Goal: Task Accomplishment & Management: Use online tool/utility

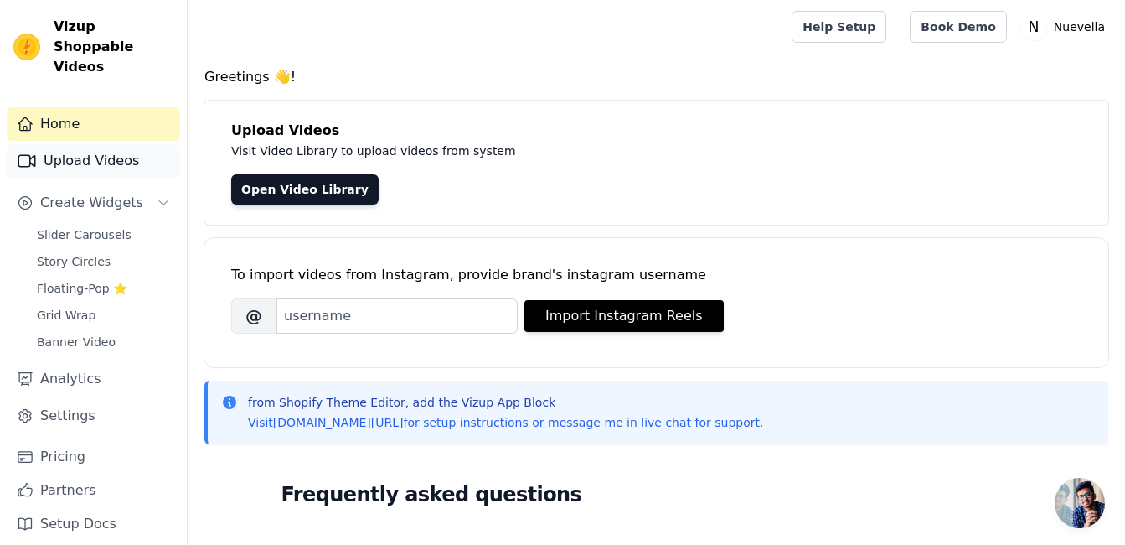
click at [98, 144] on link "Upload Videos" at bounding box center [93, 161] width 173 height 34
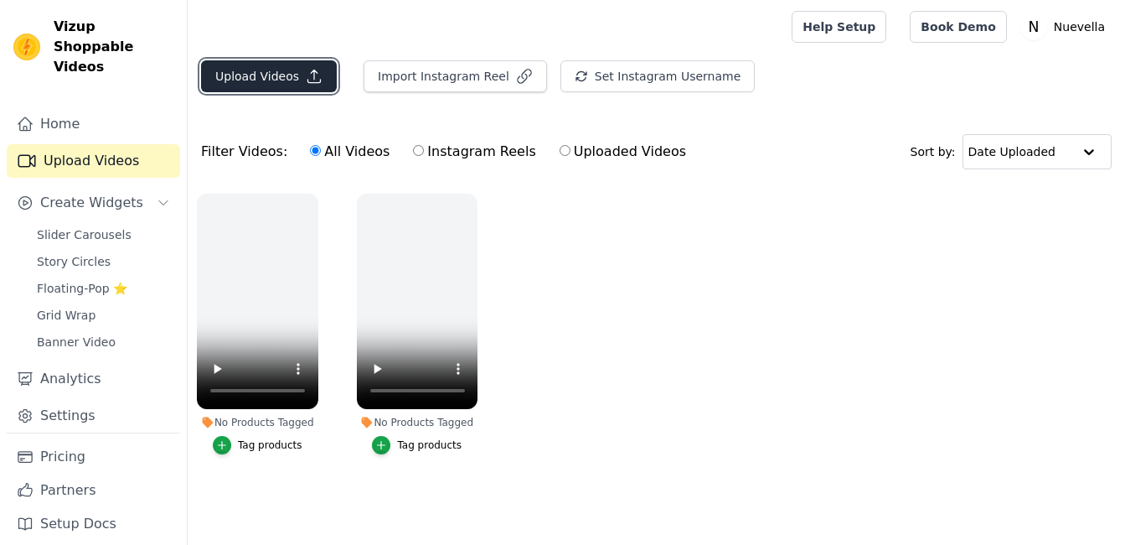
click at [261, 82] on button "Upload Videos" at bounding box center [269, 76] width 136 height 32
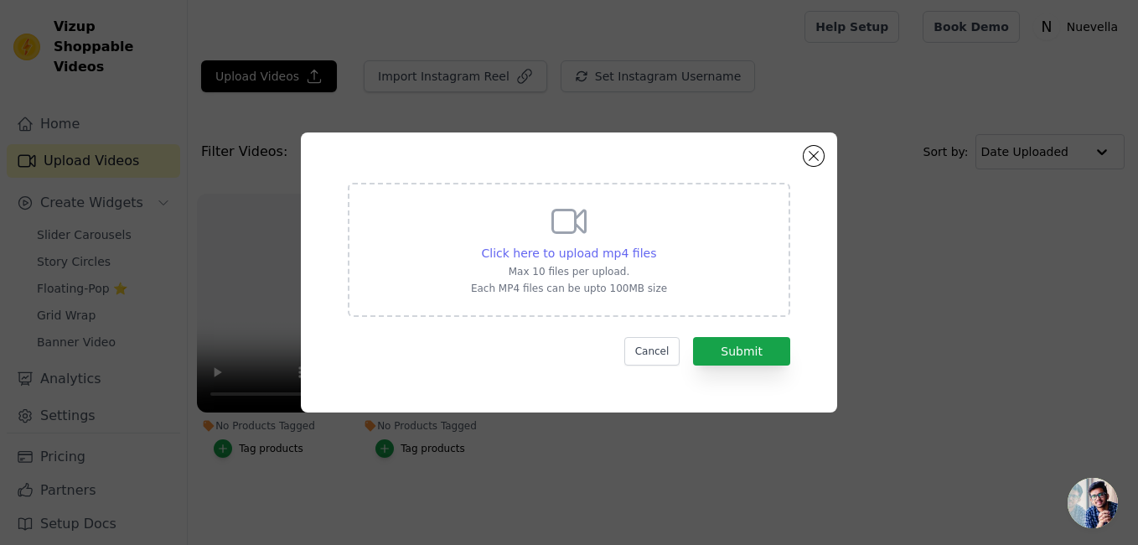
click at [590, 248] on span "Click here to upload mp4 files" at bounding box center [569, 252] width 175 height 13
click at [655, 245] on input "Click here to upload mp4 files Max 10 files per upload. Each MP4 files can be u…" at bounding box center [655, 244] width 1 height 1
type input "C:\fakepath\0831 (1).mp4"
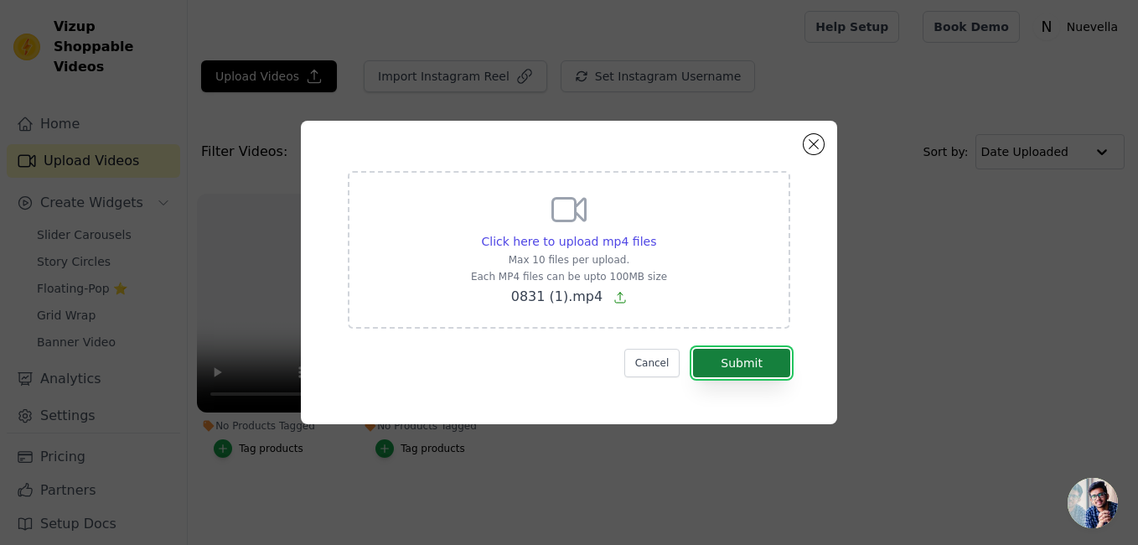
click at [746, 359] on button "Submit" at bounding box center [741, 363] width 97 height 28
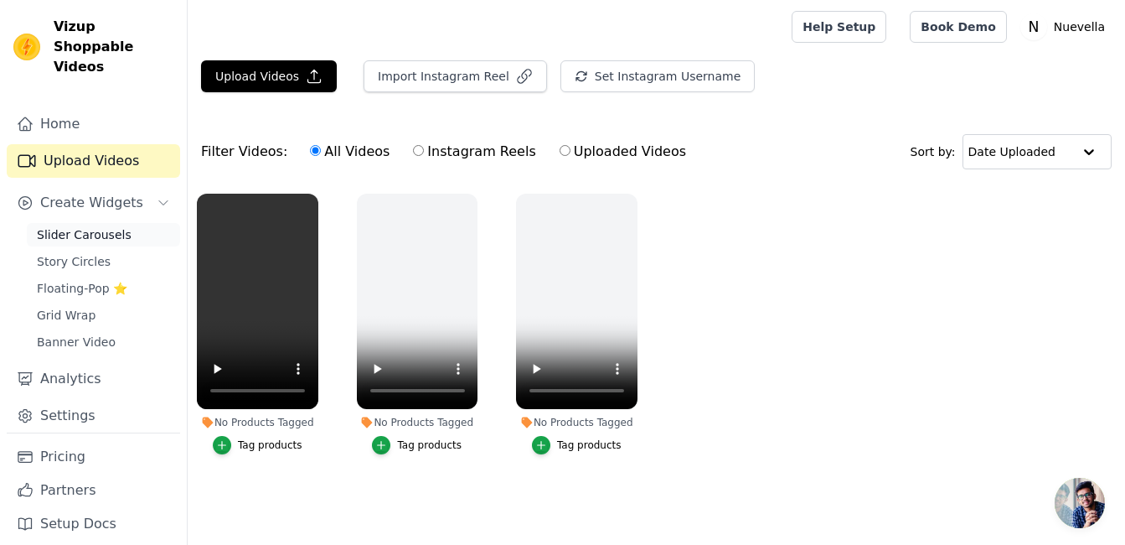
click at [90, 226] on span "Slider Carousels" at bounding box center [84, 234] width 95 height 17
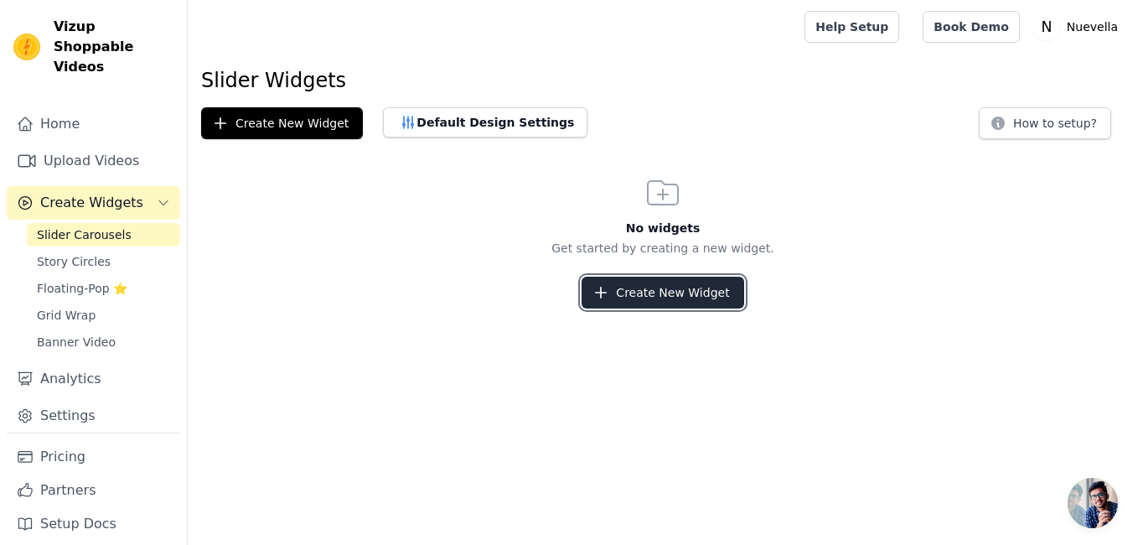
click at [671, 289] on button "Create New Widget" at bounding box center [662, 292] width 162 height 32
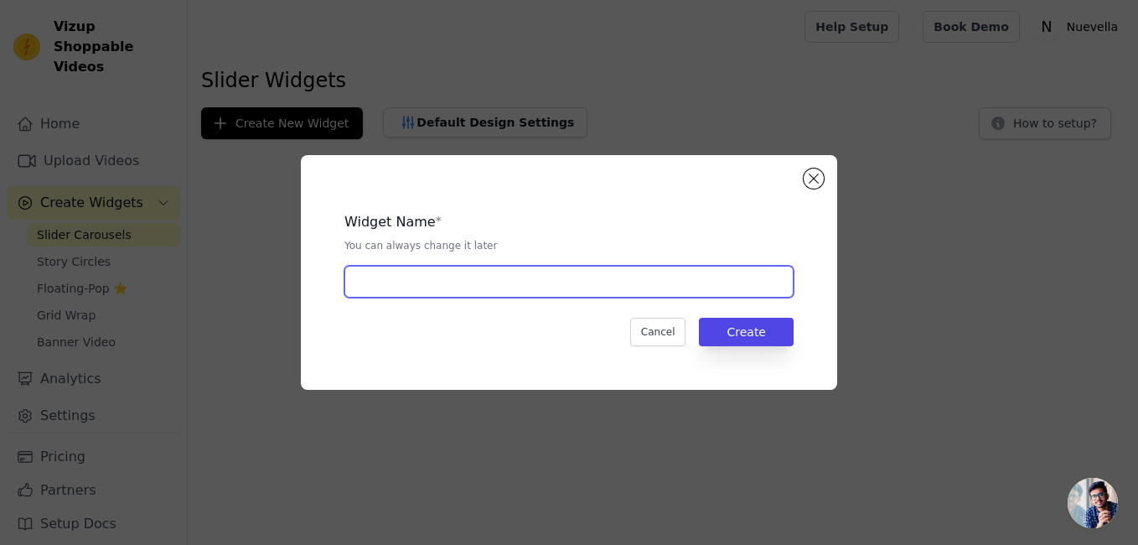
click at [484, 287] on input "text" at bounding box center [568, 282] width 449 height 32
type input "slide_caroussel_batana_oil"
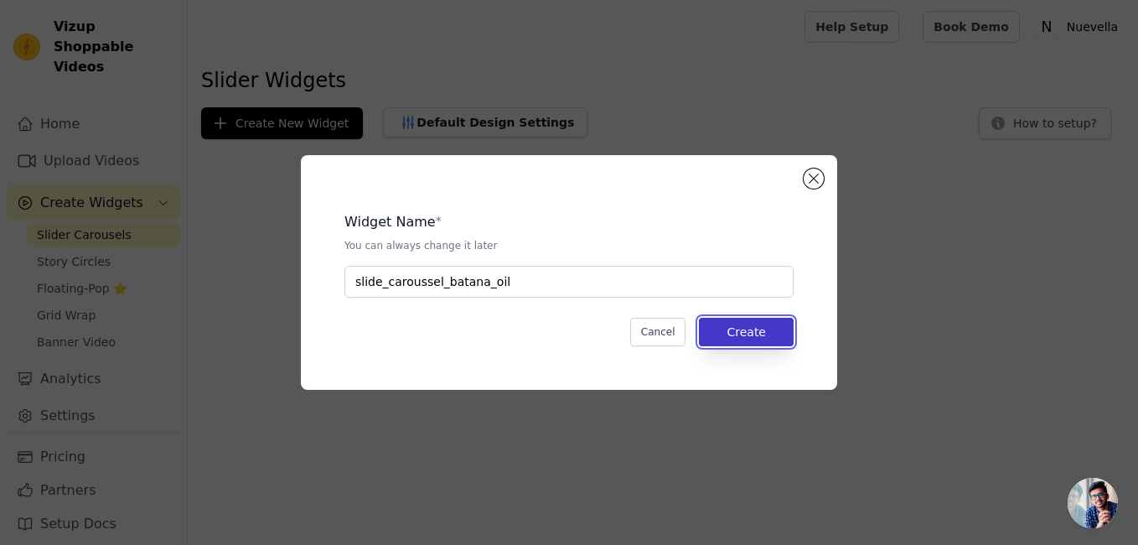
click at [743, 331] on button "Create" at bounding box center [746, 332] width 95 height 28
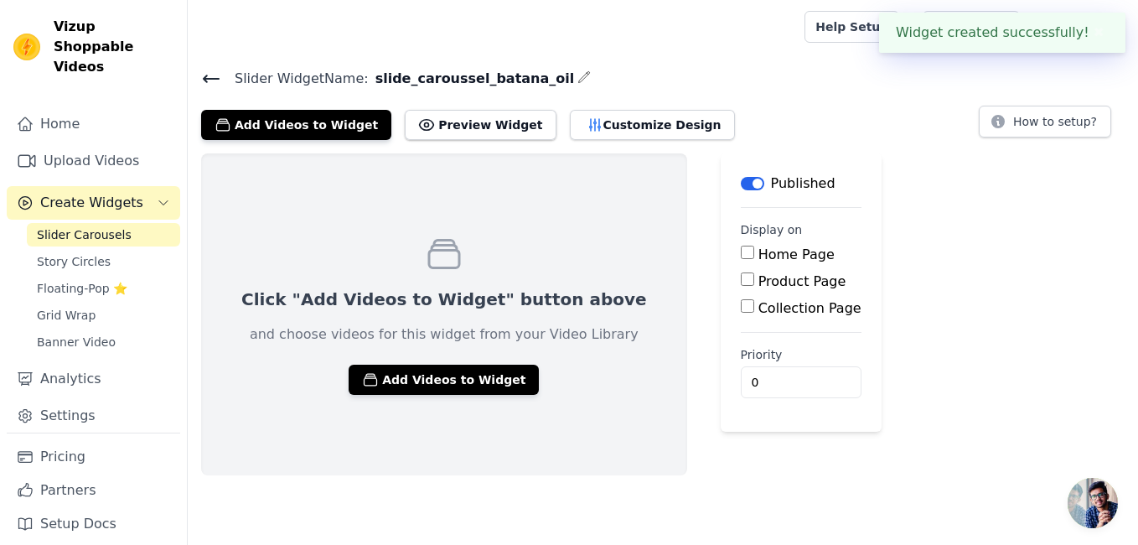
click at [741, 281] on input "Product Page" at bounding box center [747, 278] width 13 height 13
checkbox input "true"
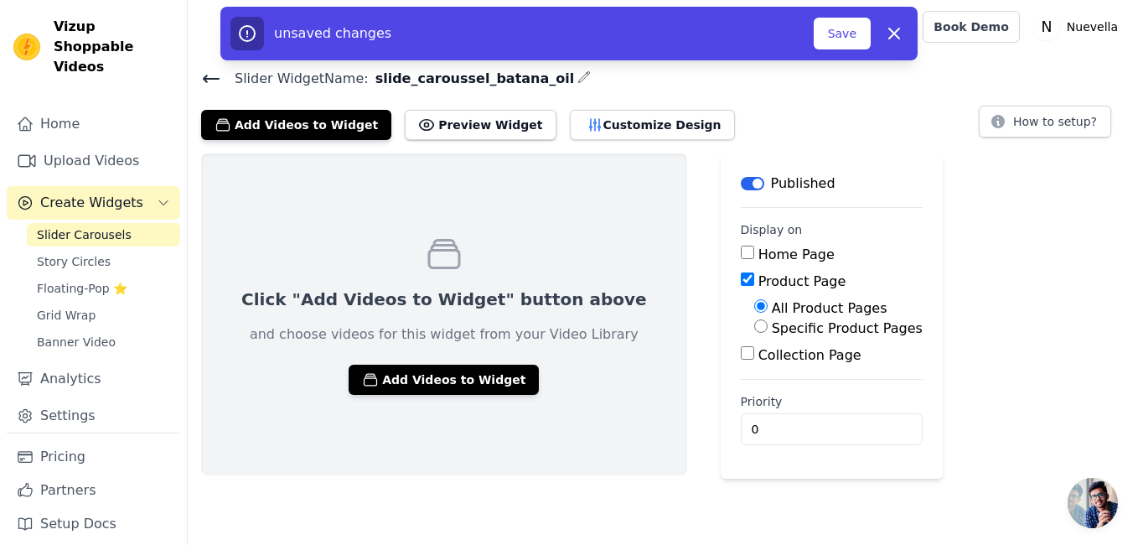
click at [754, 337] on div "Specific Product Pages" at bounding box center [838, 328] width 168 height 20
click at [772, 333] on label "Specific Product Pages" at bounding box center [847, 328] width 151 height 16
click at [754, 333] on input "Specific Product Pages" at bounding box center [760, 325] width 13 height 13
radio input "true"
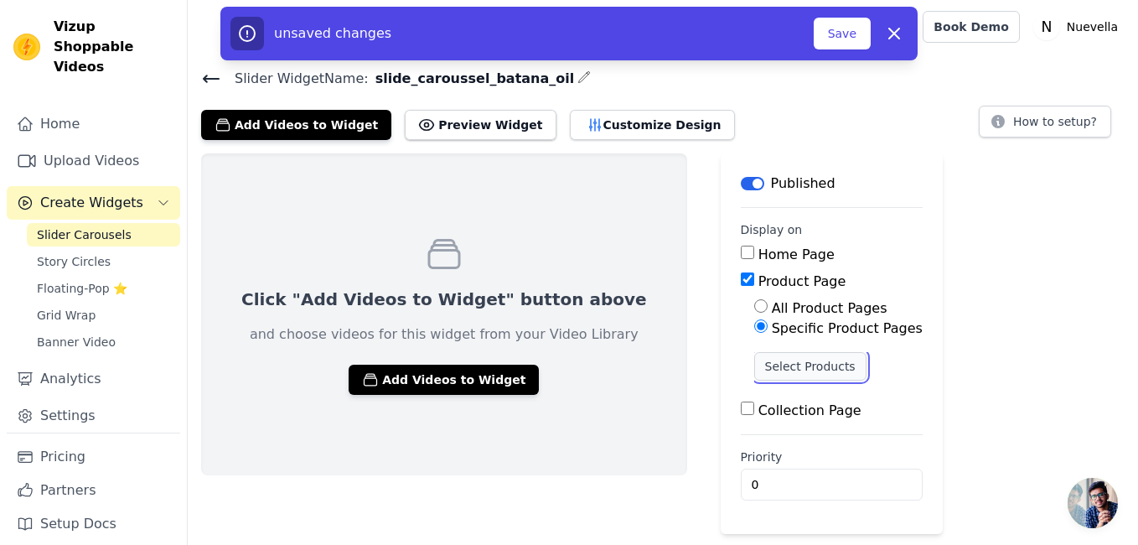
click at [754, 373] on button "Select Products" at bounding box center [810, 366] width 112 height 28
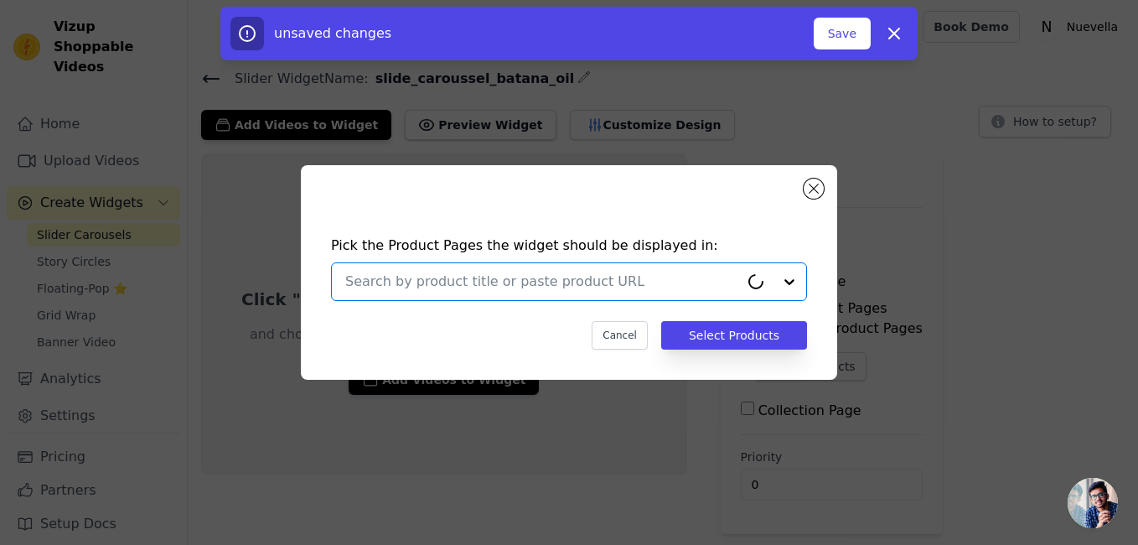
click at [514, 281] on input "text" at bounding box center [542, 281] width 394 height 20
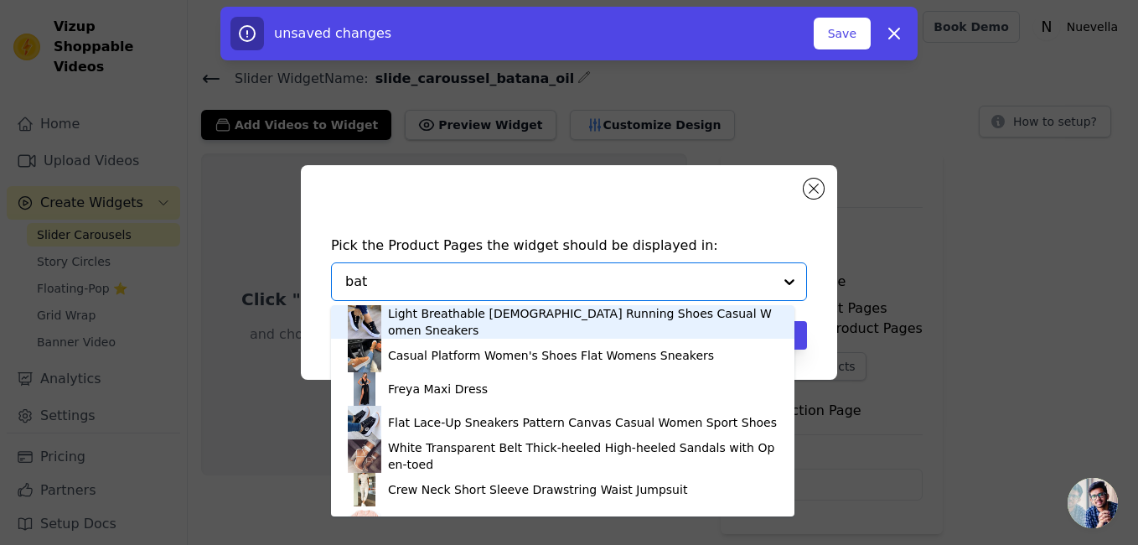
type input "bata"
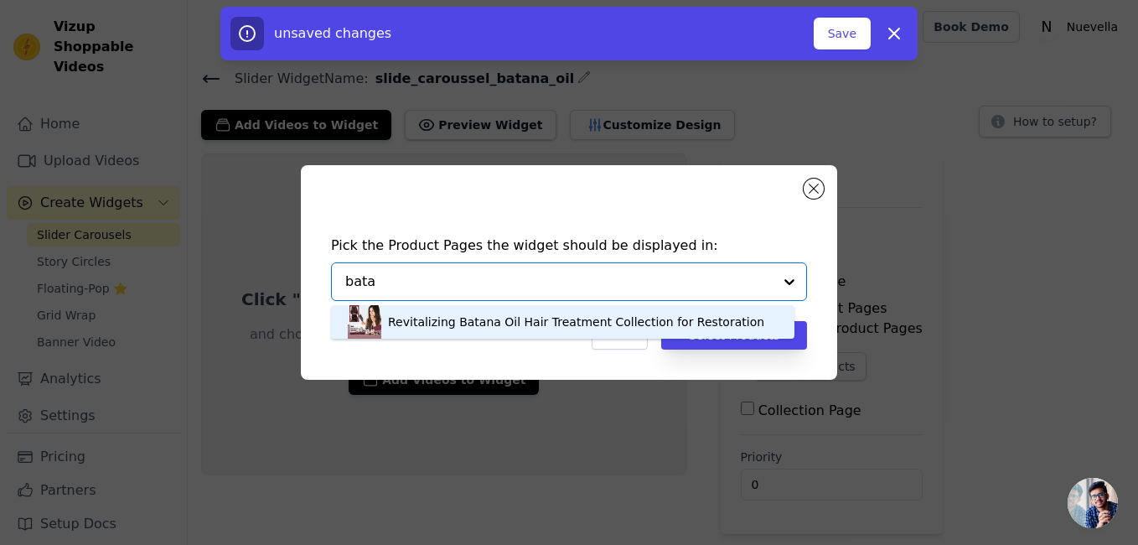
click at [570, 325] on div "Revitalizing Batana Oil Hair Treatment Collection for Restoration" at bounding box center [576, 321] width 376 height 17
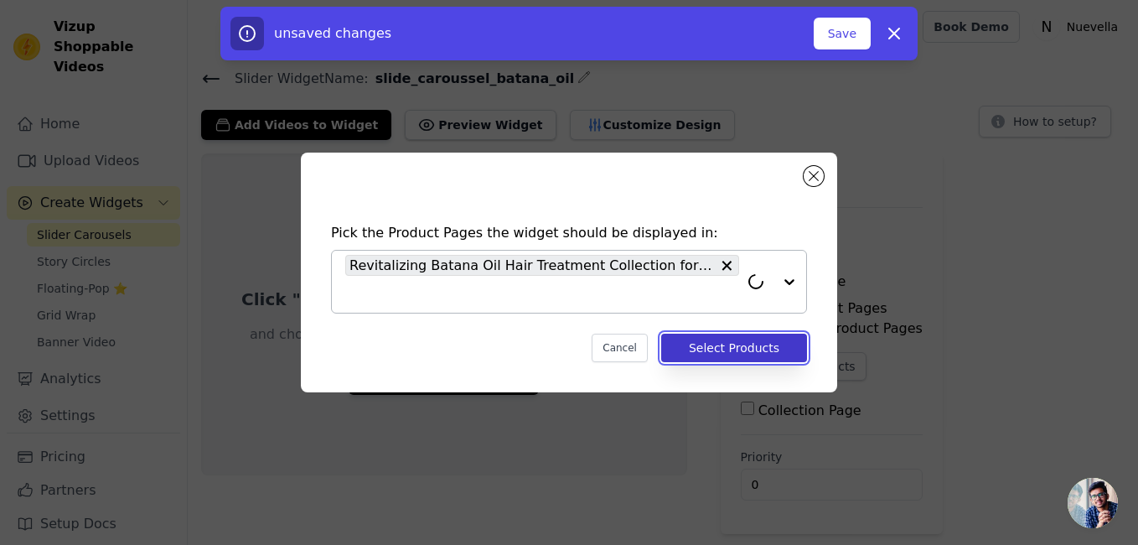
click at [734, 347] on button "Select Products" at bounding box center [734, 347] width 146 height 28
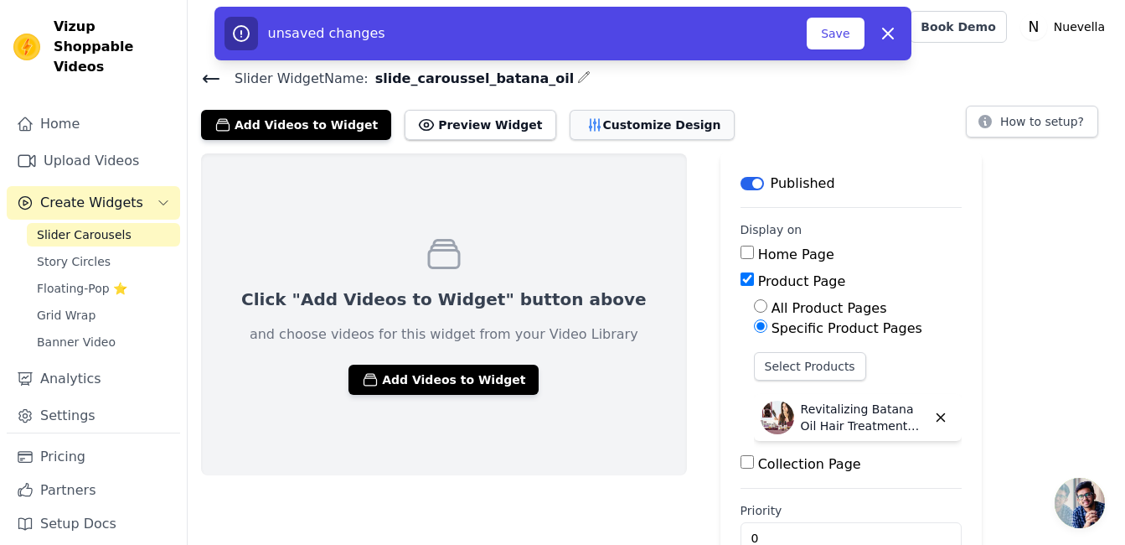
drag, startPoint x: 846, startPoint y: 31, endPoint x: 614, endPoint y: 132, distance: 253.3
click at [819, 129] on div "Slider Widget Name: slide_caroussel_batana_oil Add Videos to Widget Preview Wid…" at bounding box center [657, 327] width 938 height 520
click at [603, 135] on button "Customize Design" at bounding box center [652, 125] width 165 height 30
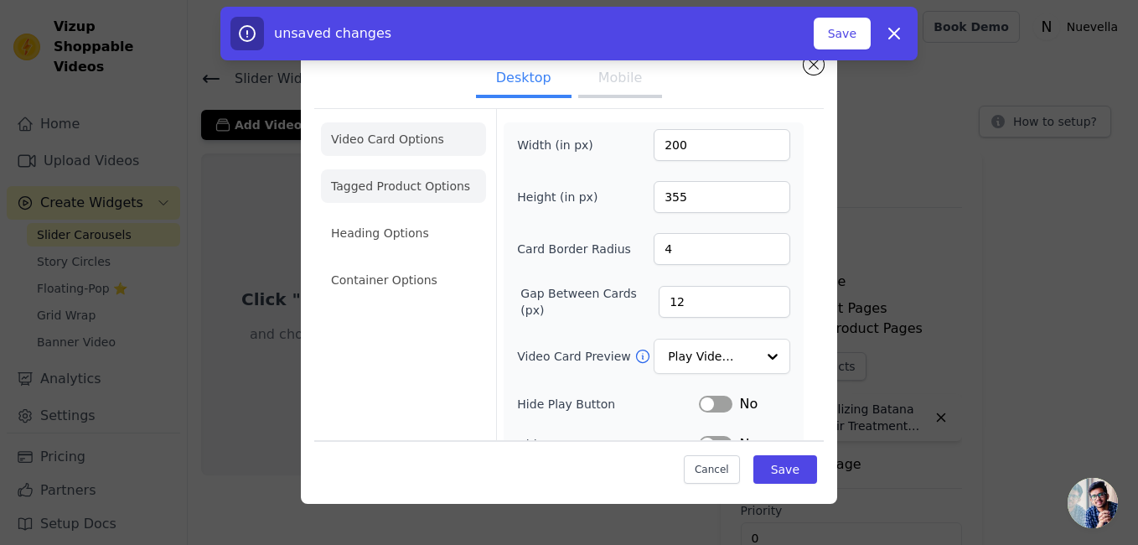
click at [406, 182] on li "Tagged Product Options" at bounding box center [403, 186] width 165 height 34
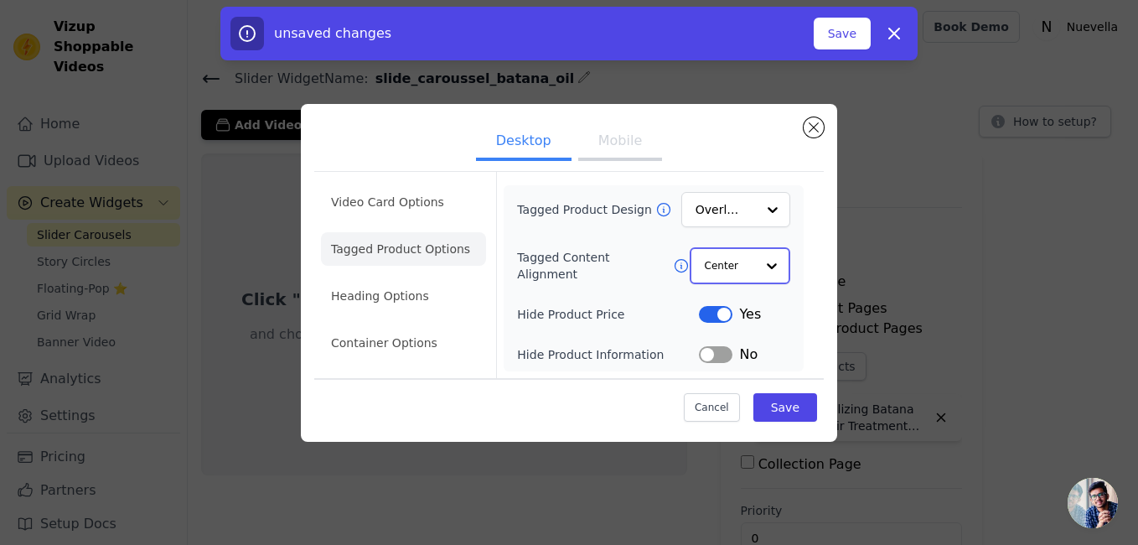
click at [751, 271] on input "Tagged Content Alignment" at bounding box center [730, 266] width 50 height 34
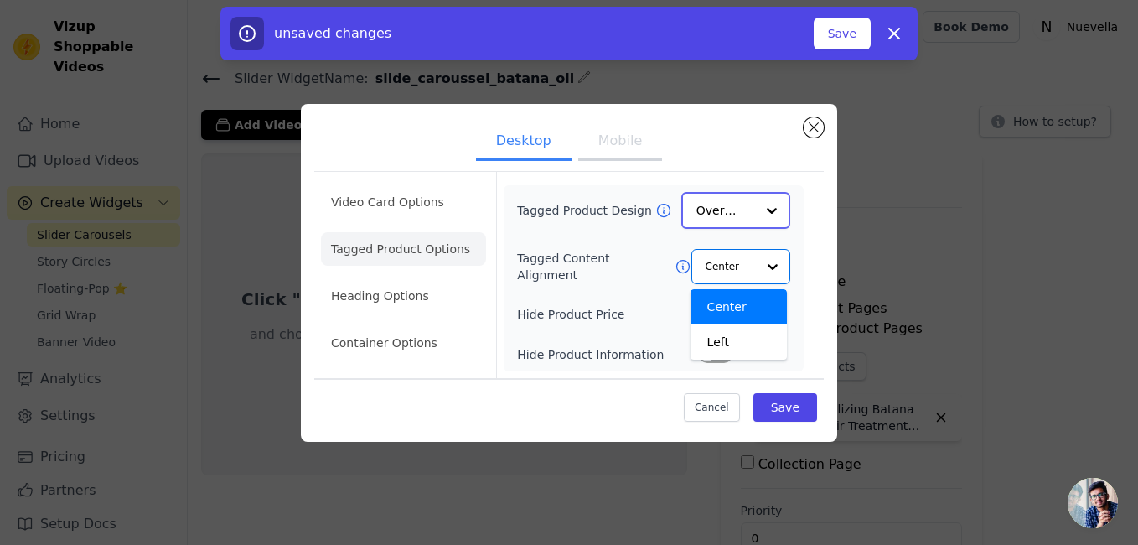
click at [736, 209] on input "Tagged Product Design" at bounding box center [725, 211] width 59 height 34
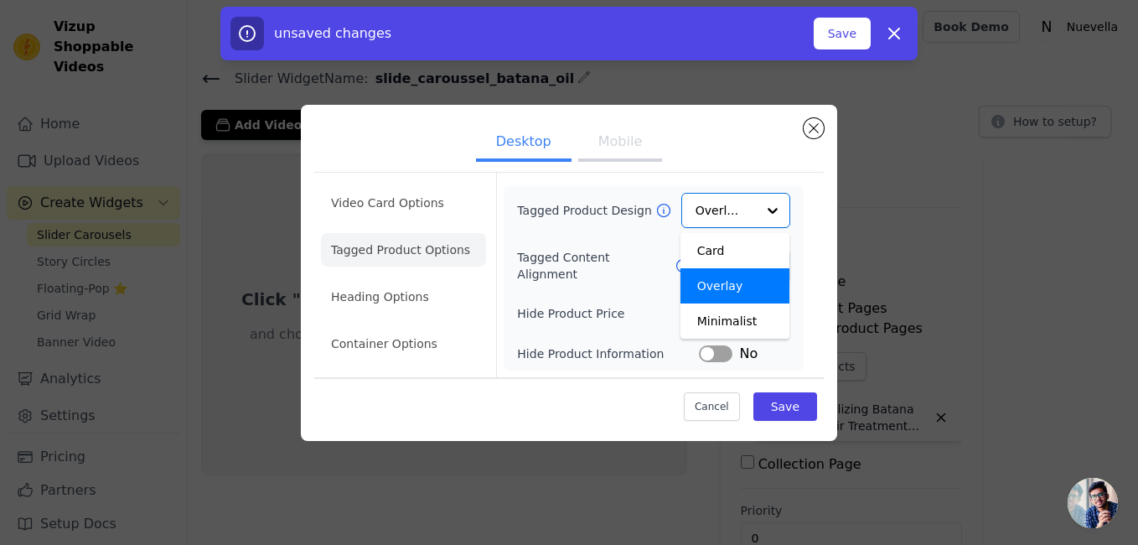
click at [720, 146] on ul "Desktop Mobile" at bounding box center [568, 143] width 509 height 50
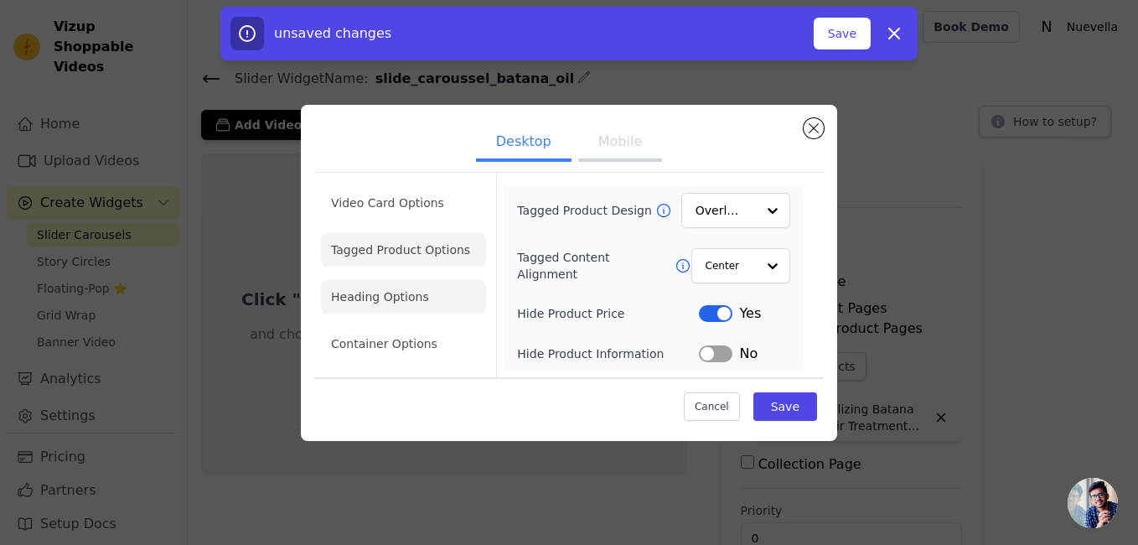
click at [421, 294] on li "Heading Options" at bounding box center [403, 297] width 165 height 34
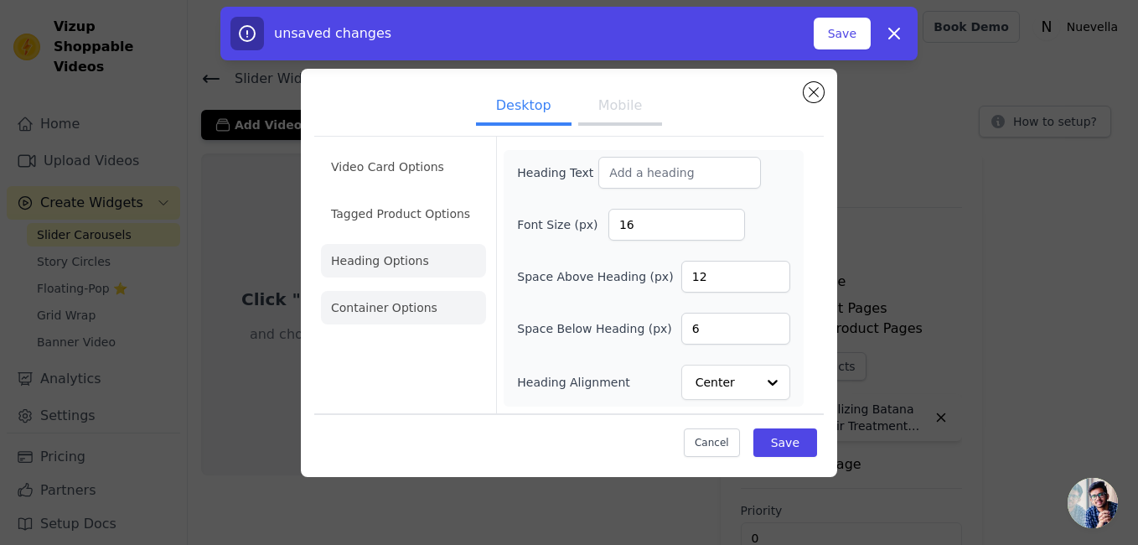
click at [383, 315] on li "Container Options" at bounding box center [403, 308] width 165 height 34
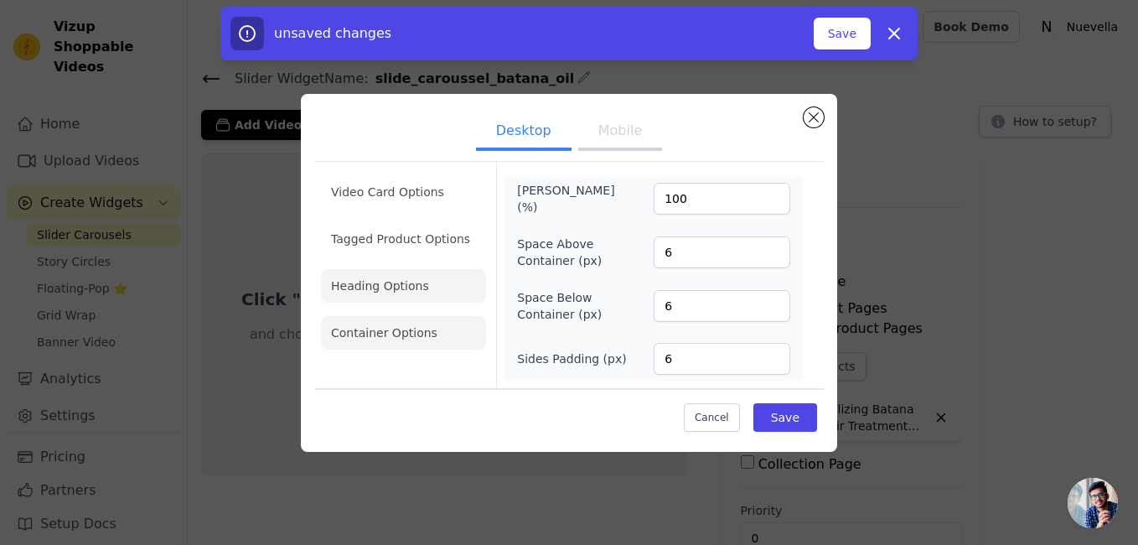
click at [392, 293] on li "Heading Options" at bounding box center [403, 286] width 165 height 34
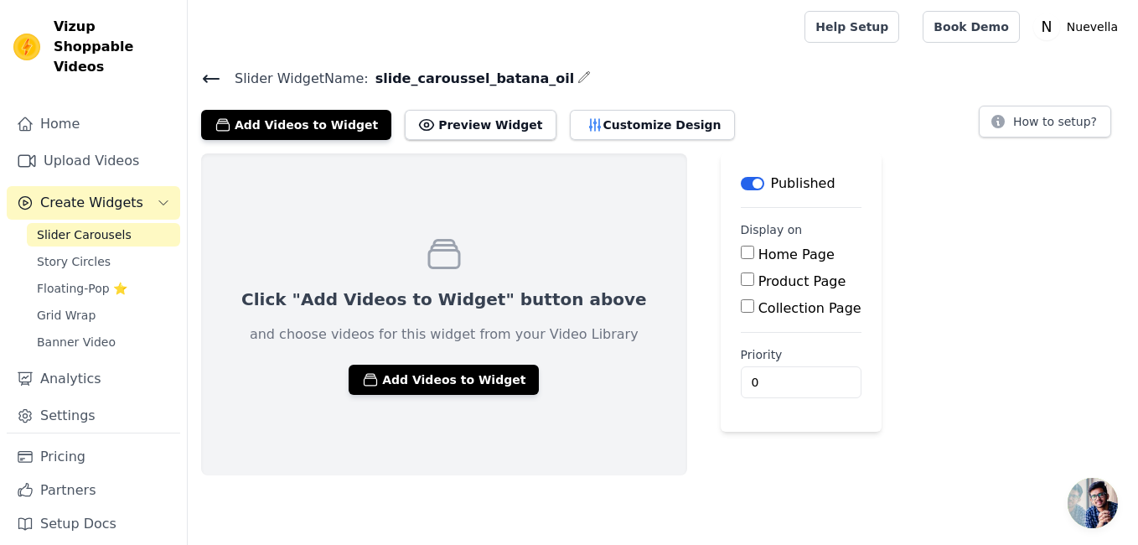
click at [83, 226] on span "Slider Carousels" at bounding box center [84, 234] width 95 height 17
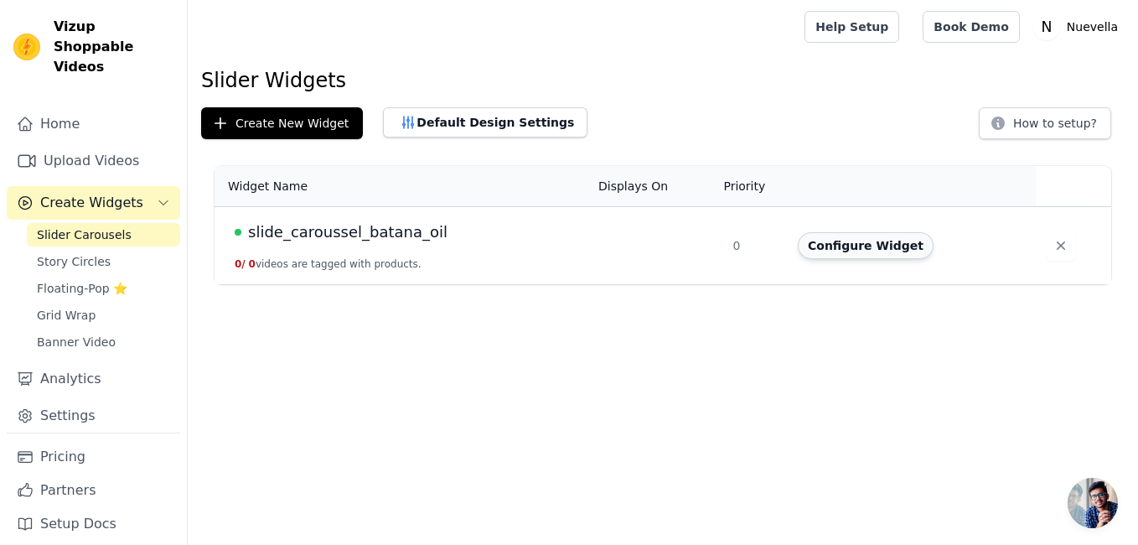
click at [859, 240] on button "Configure Widget" at bounding box center [866, 245] width 136 height 27
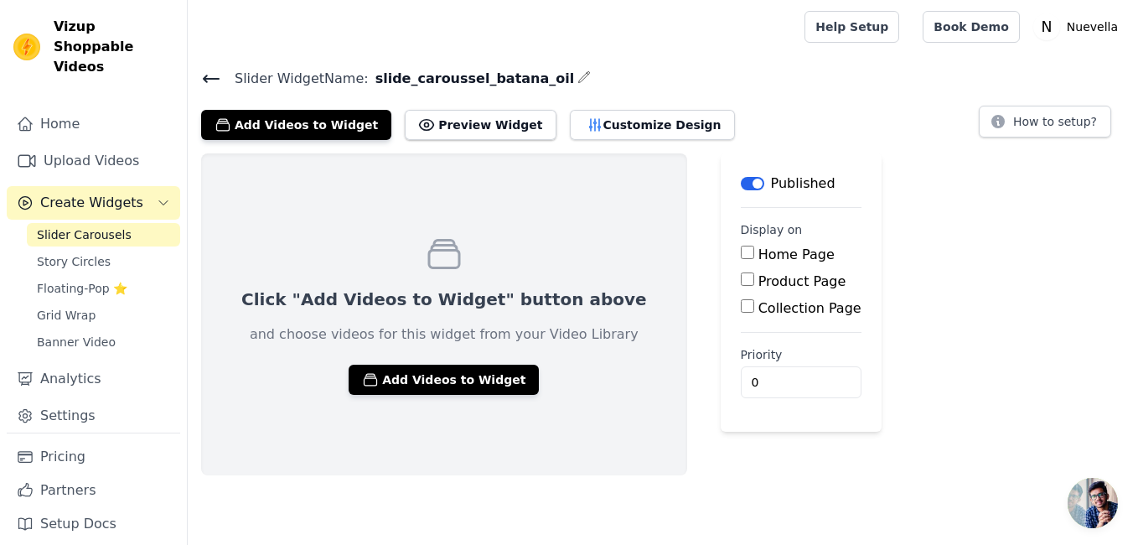
click at [104, 226] on span "Slider Carousels" at bounding box center [84, 234] width 95 height 17
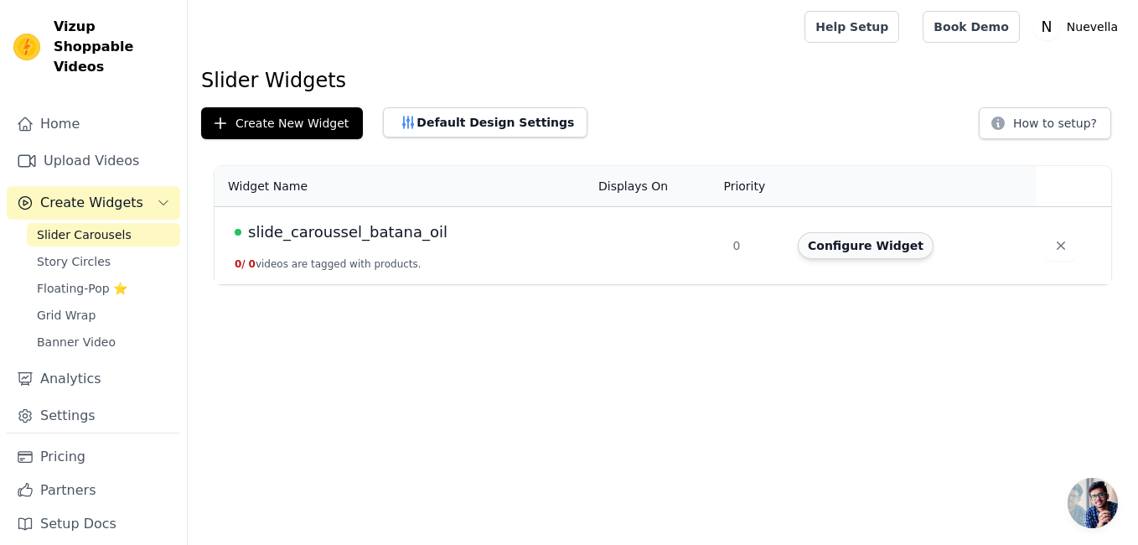
click at [850, 244] on button "Configure Widget" at bounding box center [866, 245] width 136 height 27
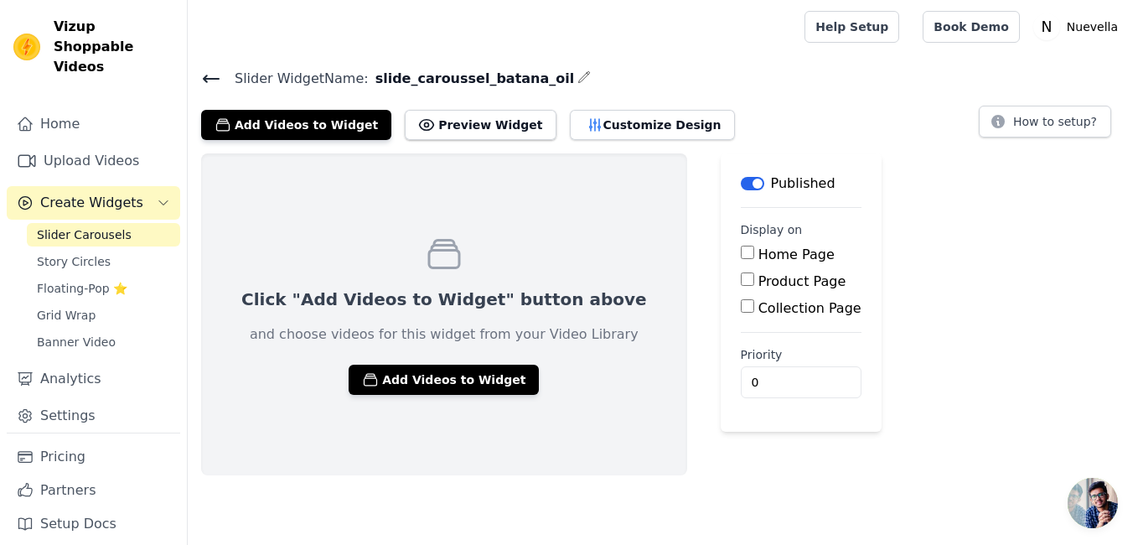
click at [90, 226] on span "Slider Carousels" at bounding box center [84, 234] width 95 height 17
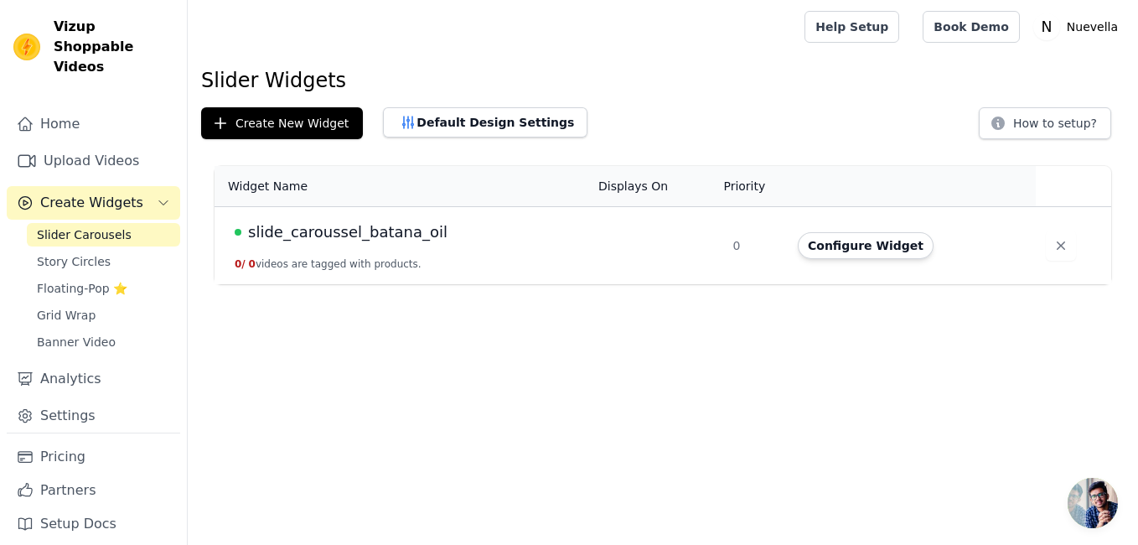
click at [346, 231] on span "slide_caroussel_batana_oil" at bounding box center [347, 231] width 199 height 23
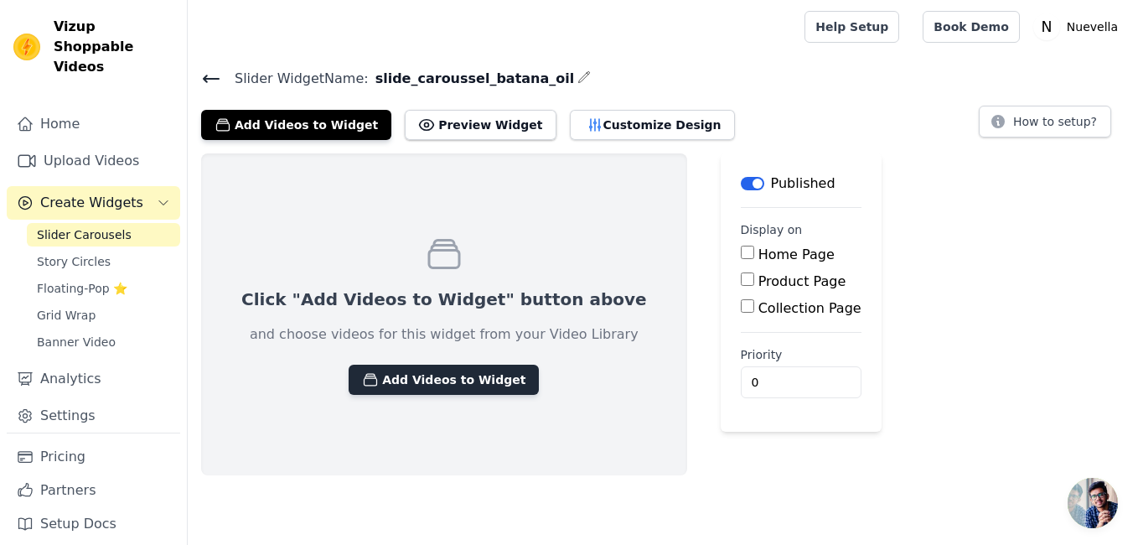
click at [431, 378] on button "Add Videos to Widget" at bounding box center [444, 379] width 190 height 30
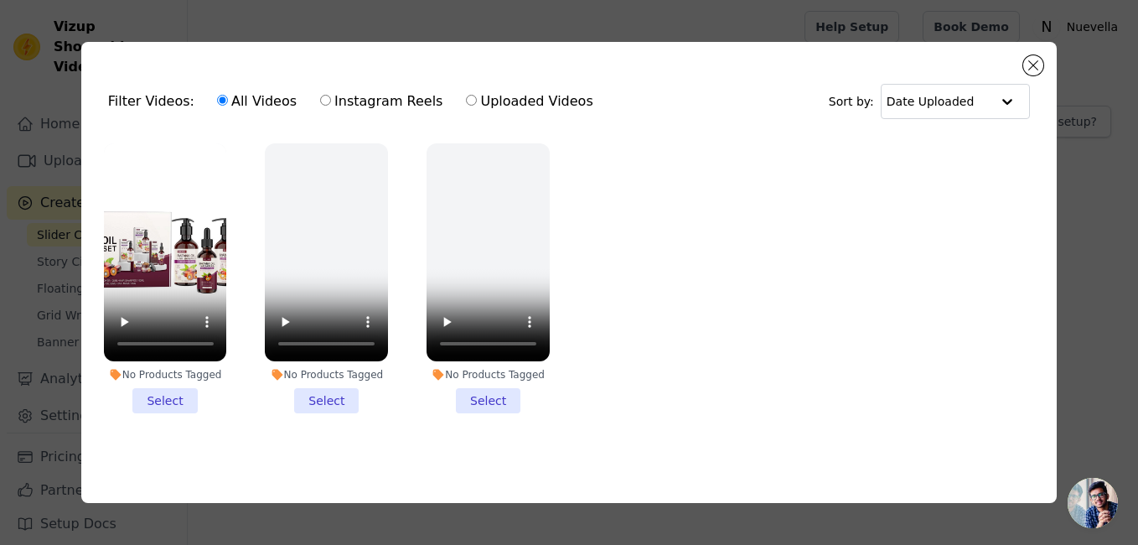
click at [179, 390] on li "No Products Tagged Select" at bounding box center [165, 278] width 123 height 271
click at [0, 0] on input "No Products Tagged Select" at bounding box center [0, 0] width 0 height 0
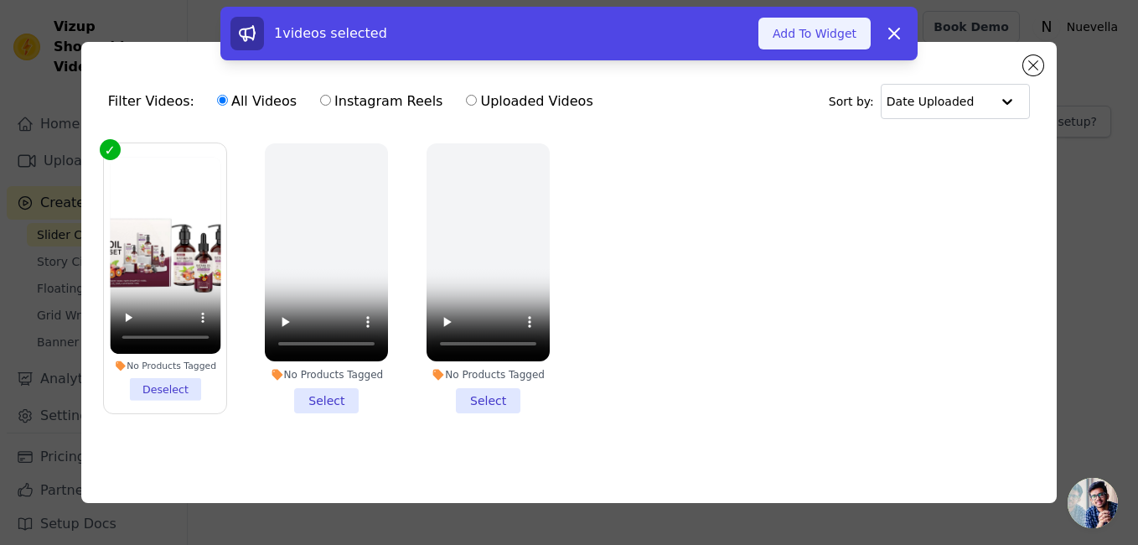
click at [829, 34] on button "Add To Widget" at bounding box center [814, 34] width 112 height 32
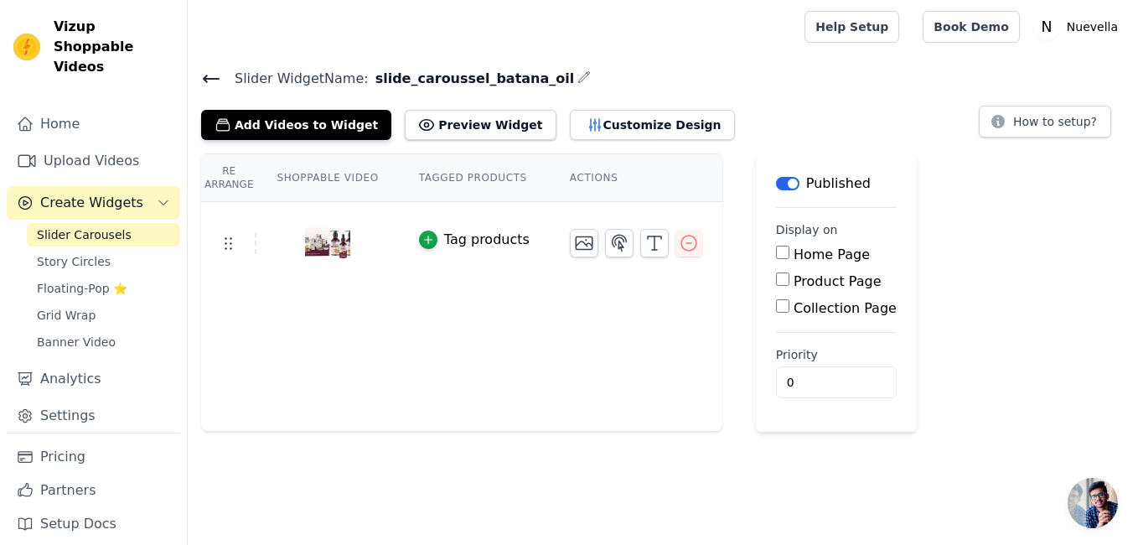
click at [776, 279] on input "Product Page" at bounding box center [782, 278] width 13 height 13
checkbox input "true"
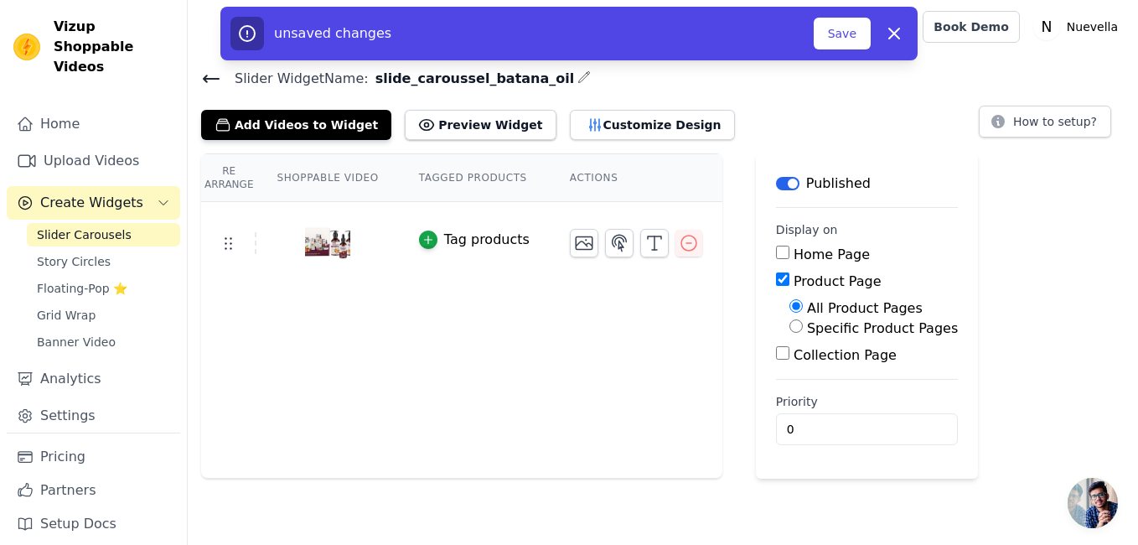
click at [814, 333] on label "Specific Product Pages" at bounding box center [882, 328] width 151 height 16
click at [803, 333] on input "Specific Product Pages" at bounding box center [795, 325] width 13 height 13
radio input "true"
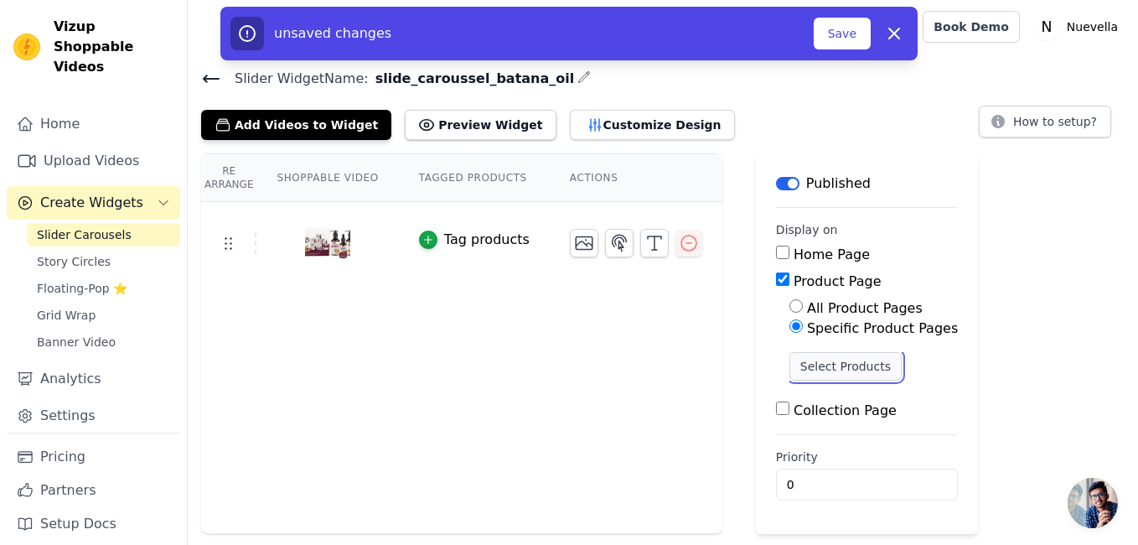
click at [824, 362] on button "Select Products" at bounding box center [845, 366] width 112 height 28
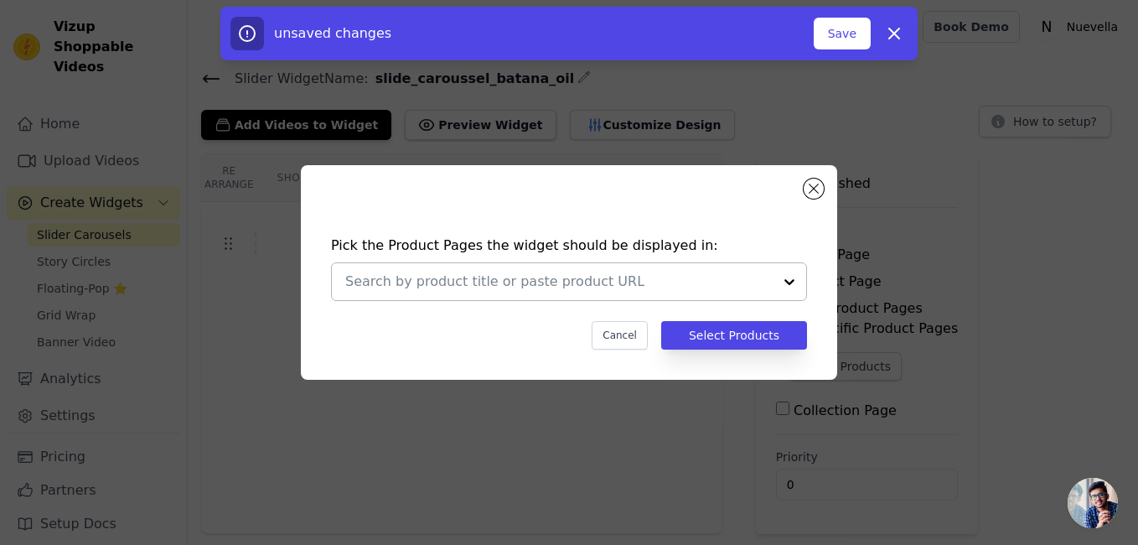
click at [598, 282] on input "text" at bounding box center [558, 281] width 427 height 20
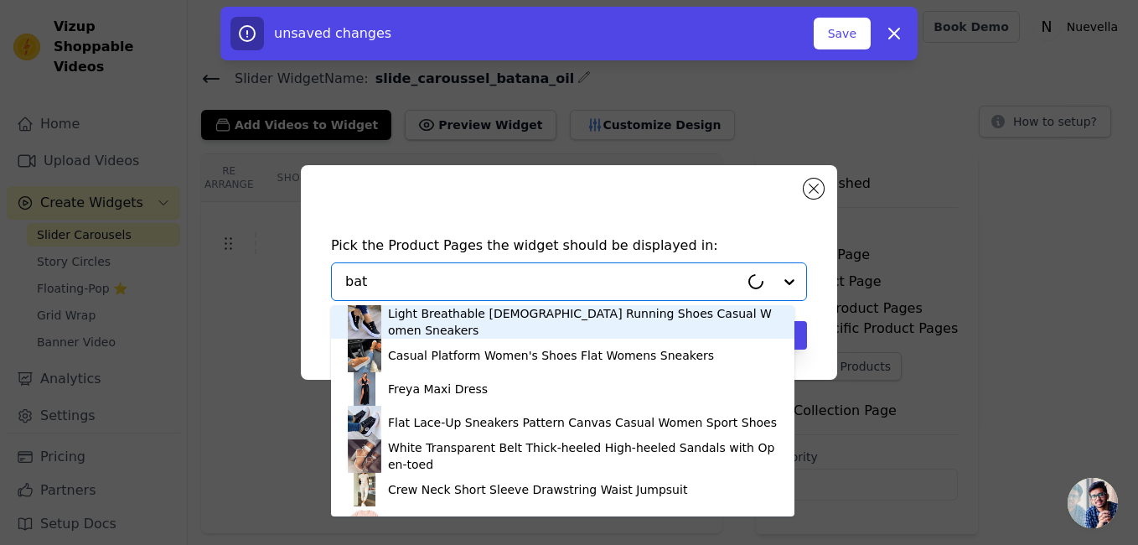
type input "bata"
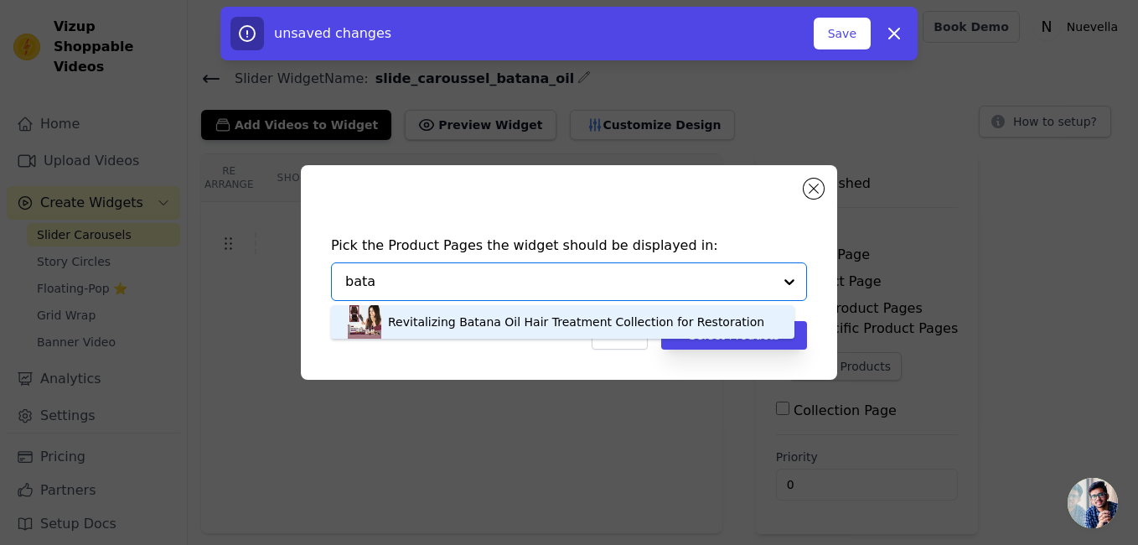
click at [611, 320] on div "Revitalizing Batana Oil Hair Treatment Collection for Restoration" at bounding box center [576, 321] width 376 height 17
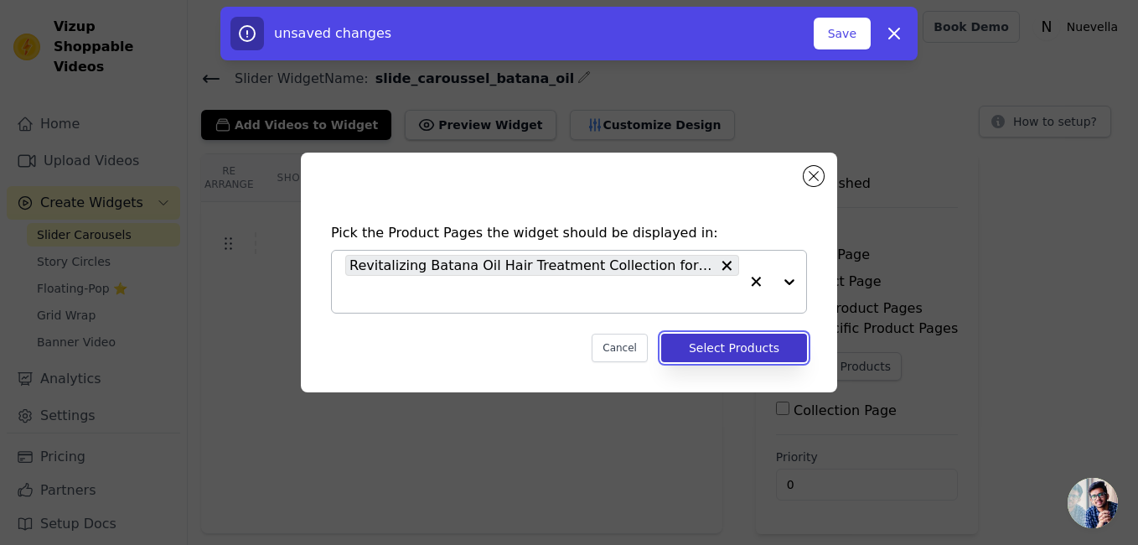
click at [749, 346] on button "Select Products" at bounding box center [734, 347] width 146 height 28
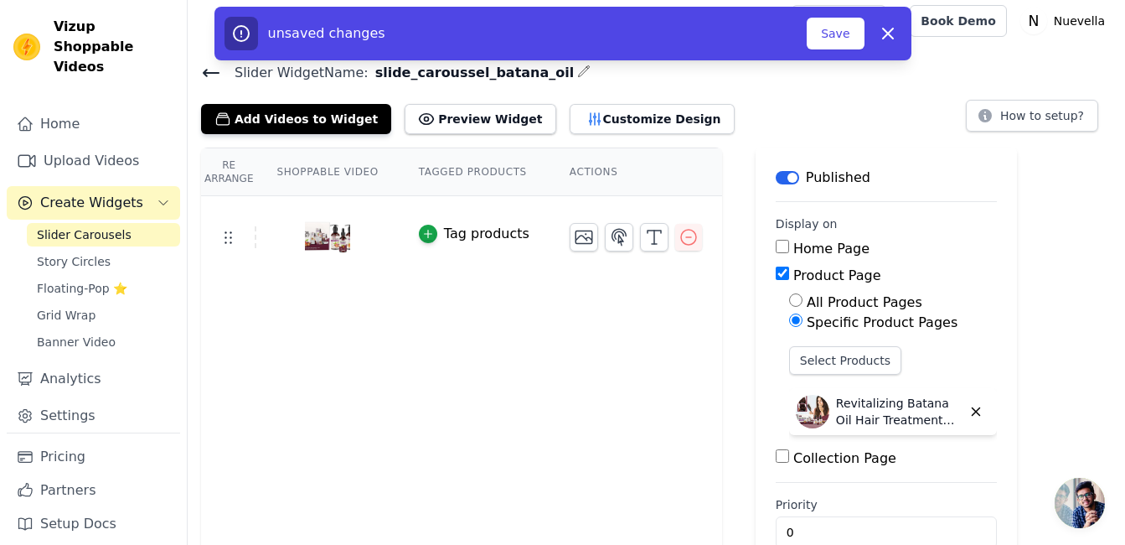
scroll to position [42, 0]
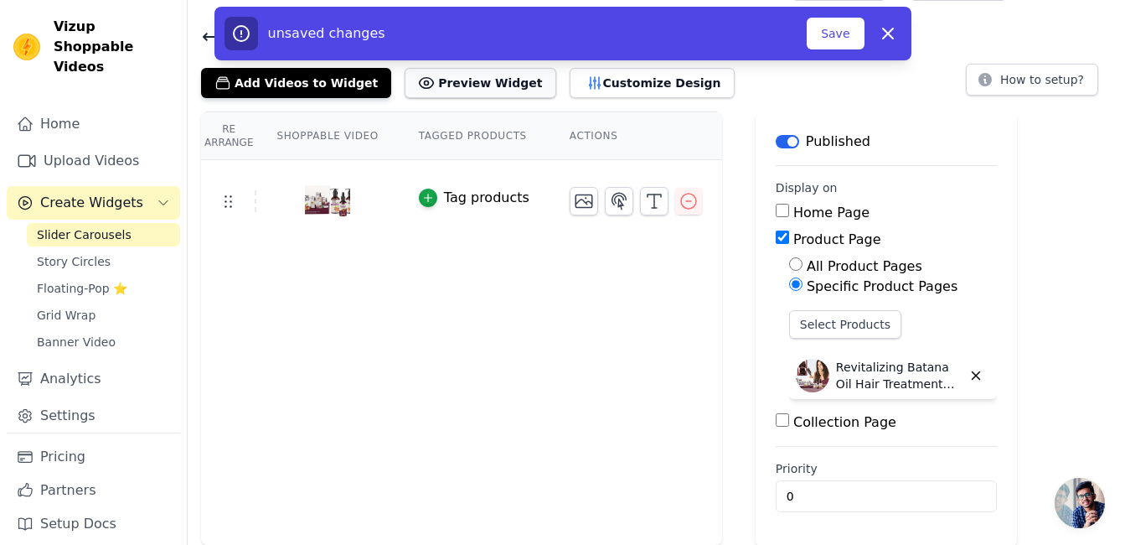
click at [467, 81] on button "Preview Widget" at bounding box center [480, 83] width 151 height 30
click at [606, 78] on button "Customize Design" at bounding box center [652, 83] width 165 height 30
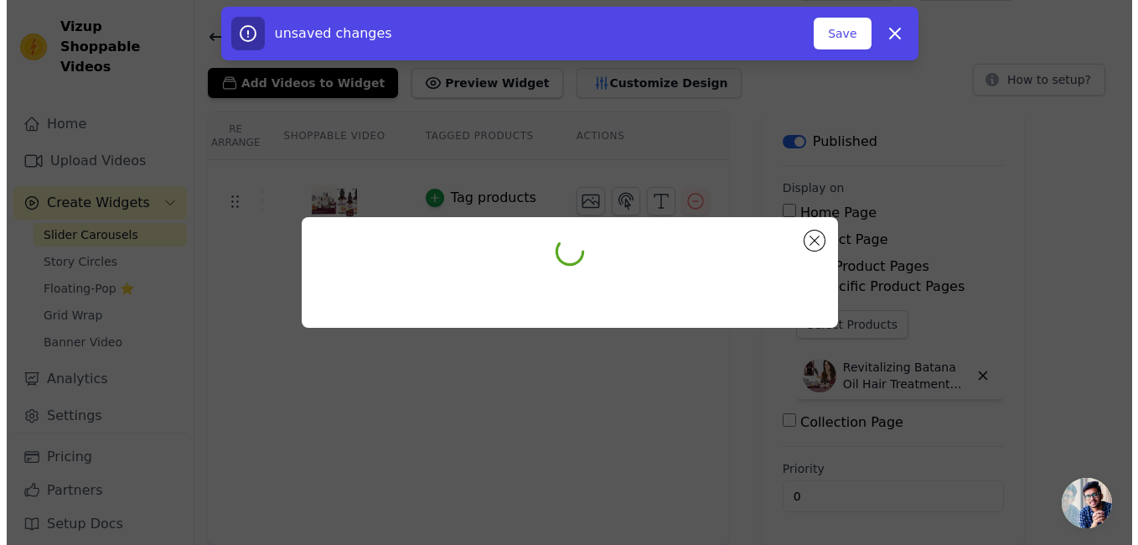
scroll to position [0, 0]
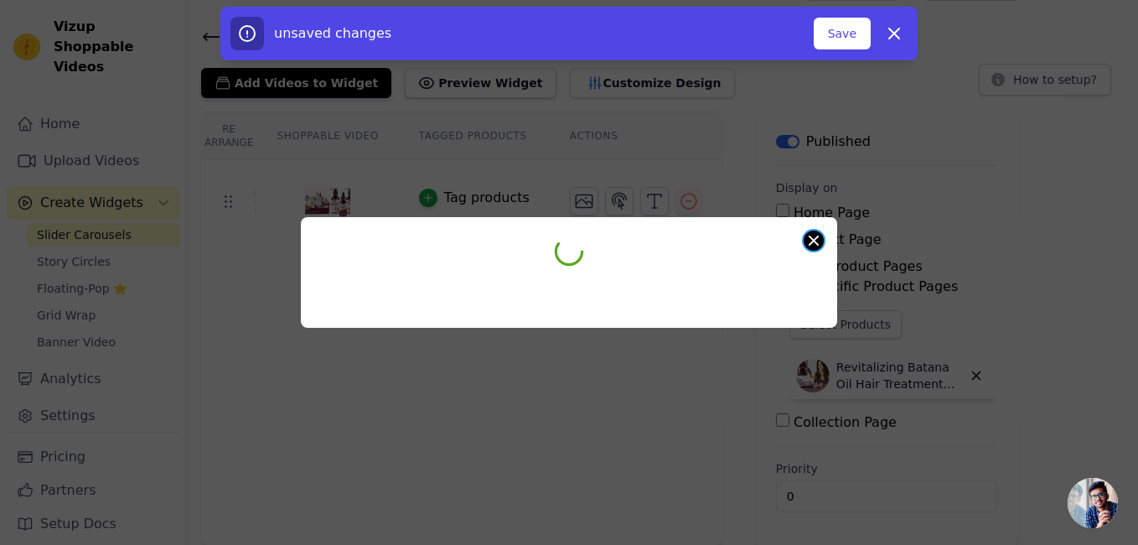
click at [814, 242] on button "Close modal" at bounding box center [813, 240] width 20 height 20
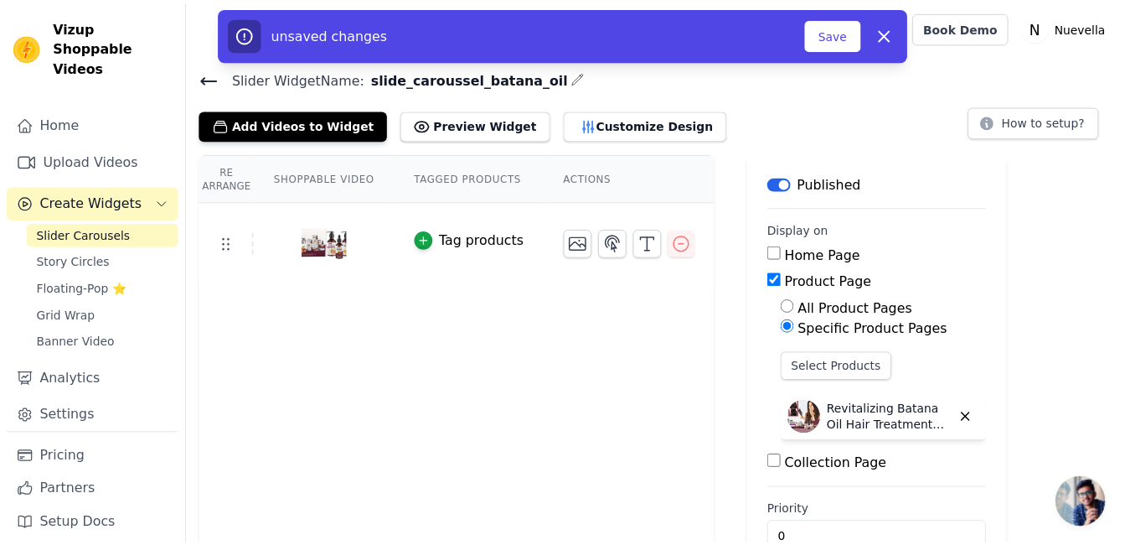
scroll to position [42, 0]
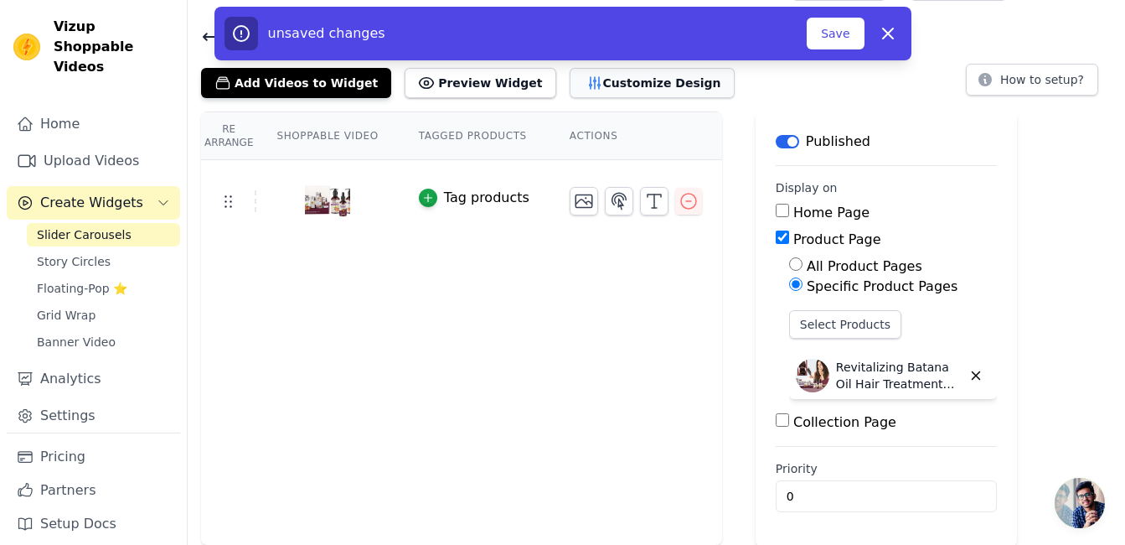
click at [594, 79] on button "Customize Design" at bounding box center [652, 83] width 165 height 30
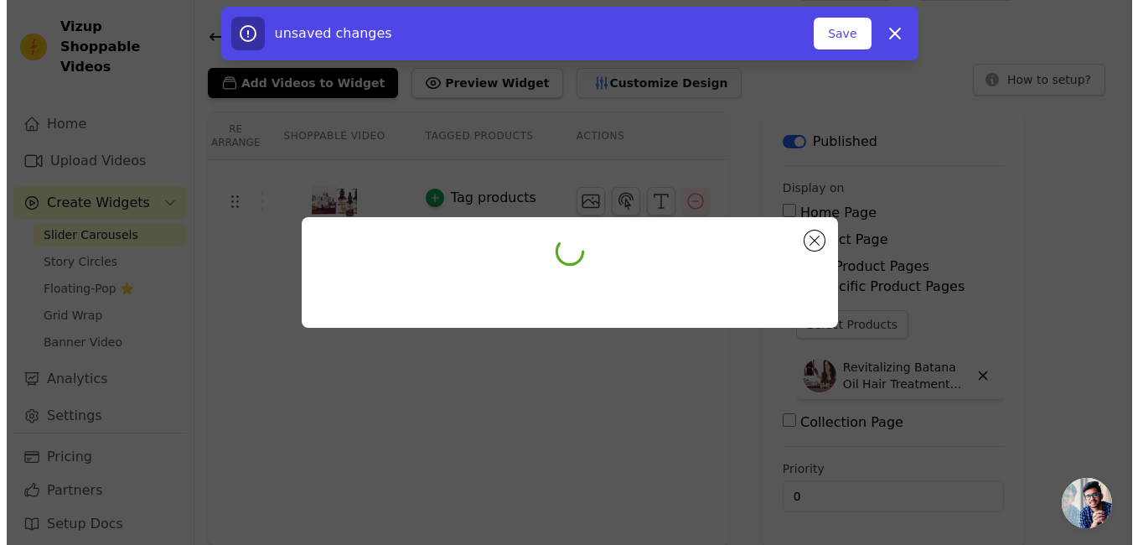
scroll to position [0, 0]
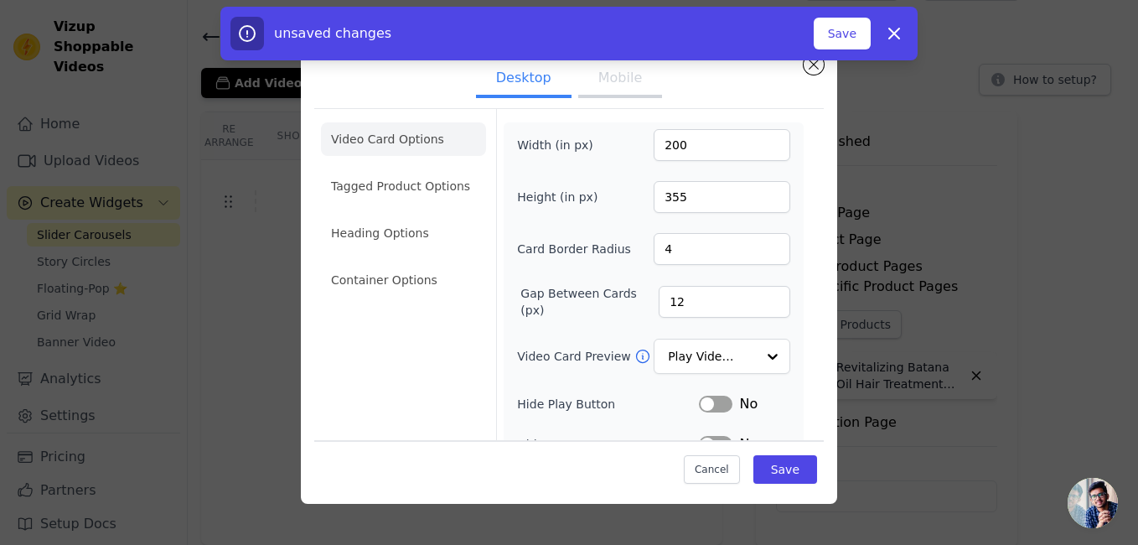
click at [623, 85] on button "Mobile" at bounding box center [620, 79] width 84 height 37
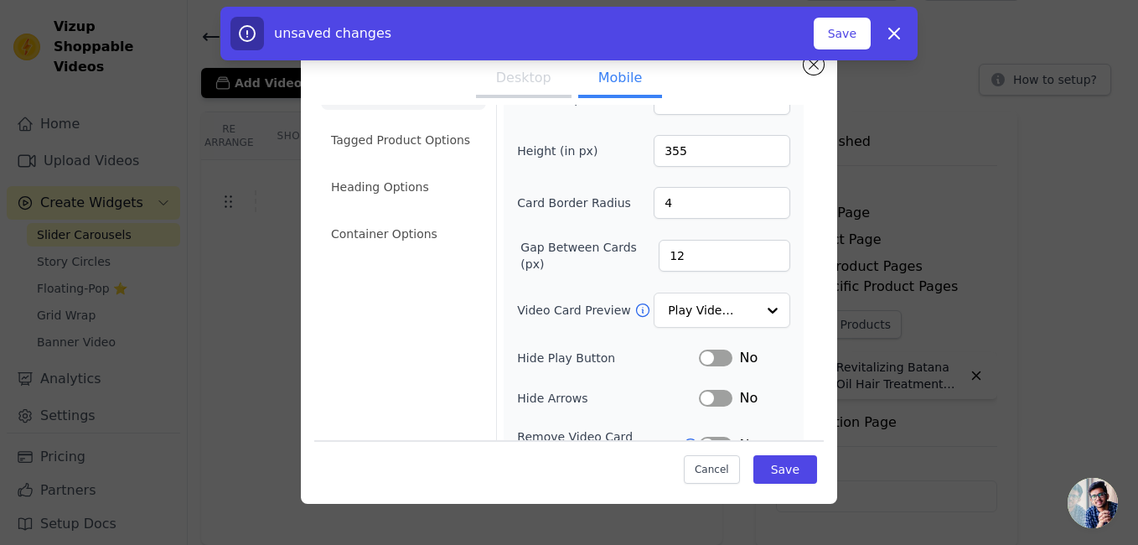
scroll to position [84, 0]
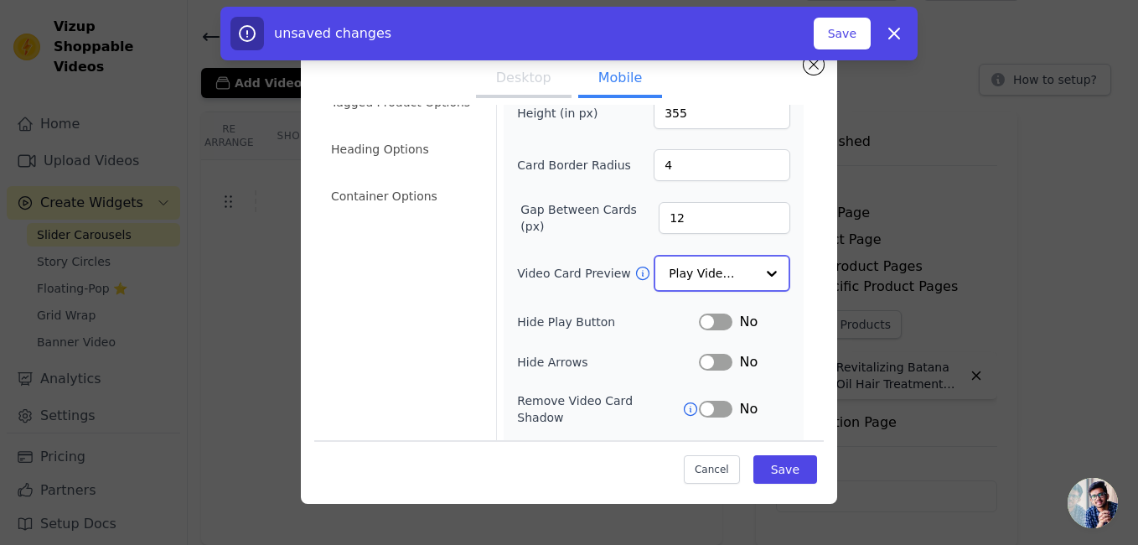
click at [733, 265] on input "Video Card Preview" at bounding box center [712, 273] width 86 height 34
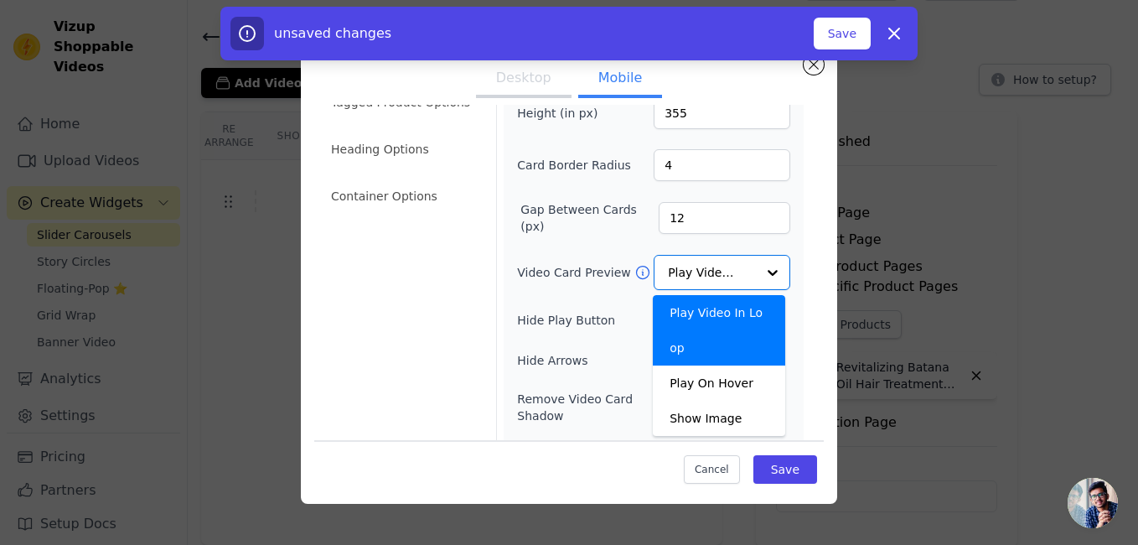
click at [800, 207] on div "Video Card Options Tagged Product Options Heading Options Container Options Wid…" at bounding box center [568, 311] width 509 height 574
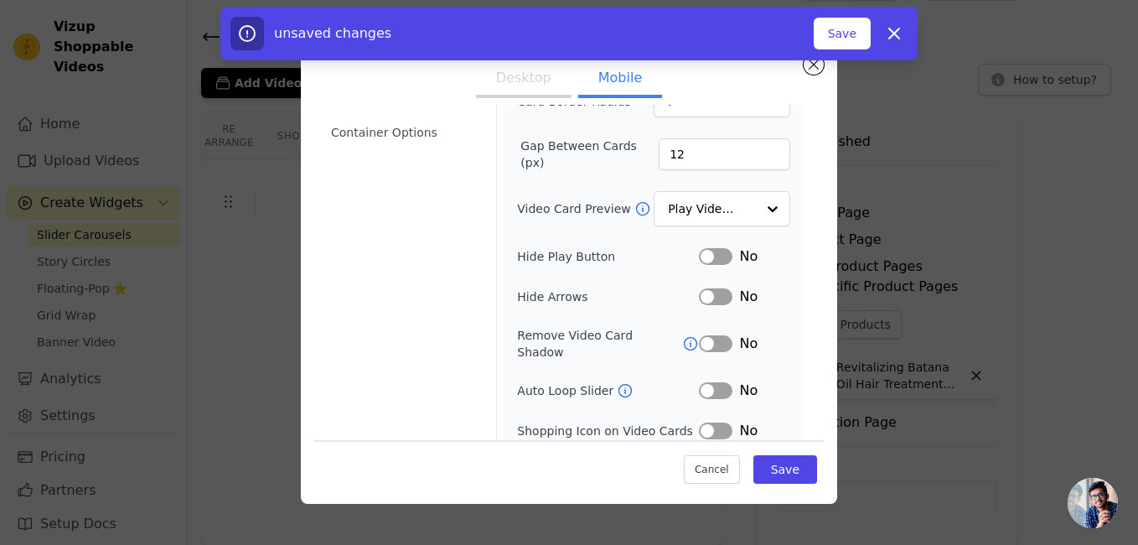
scroll to position [168, 0]
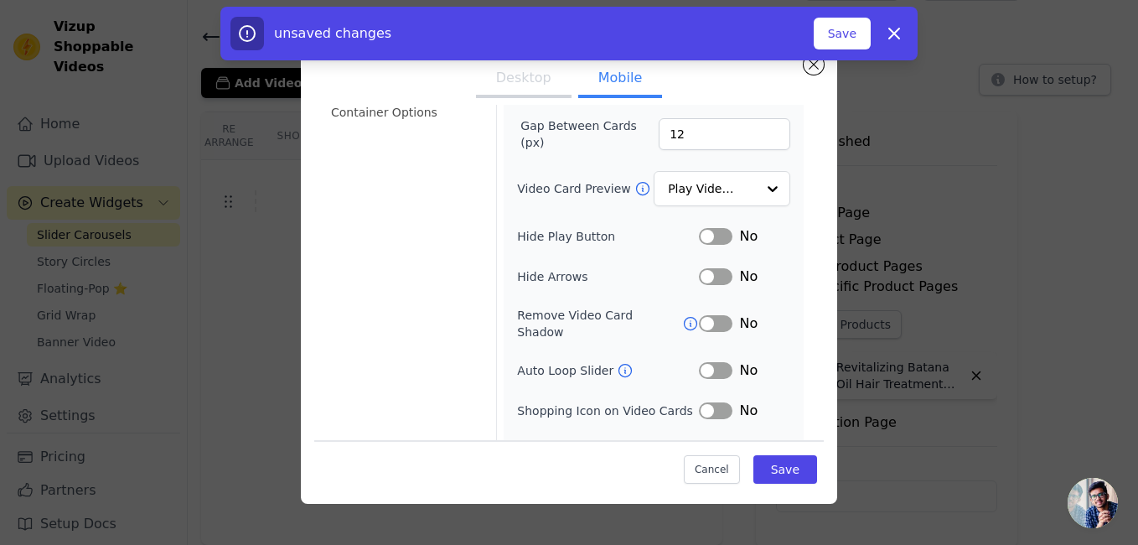
click at [685, 318] on icon at bounding box center [691, 324] width 13 height 13
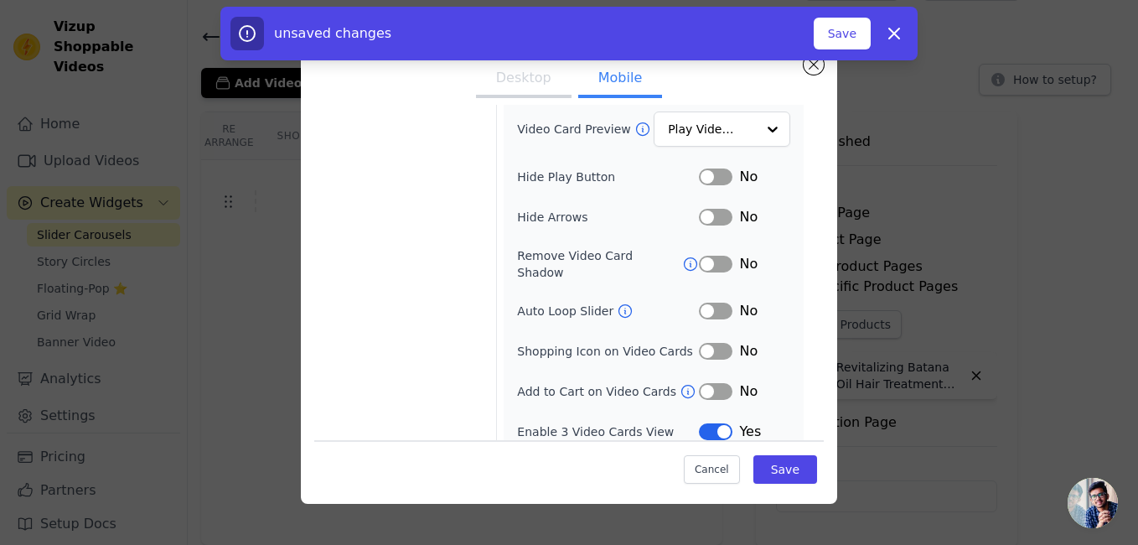
click at [715, 343] on button "Label" at bounding box center [716, 351] width 34 height 17
click at [713, 383] on button "Label" at bounding box center [716, 391] width 34 height 17
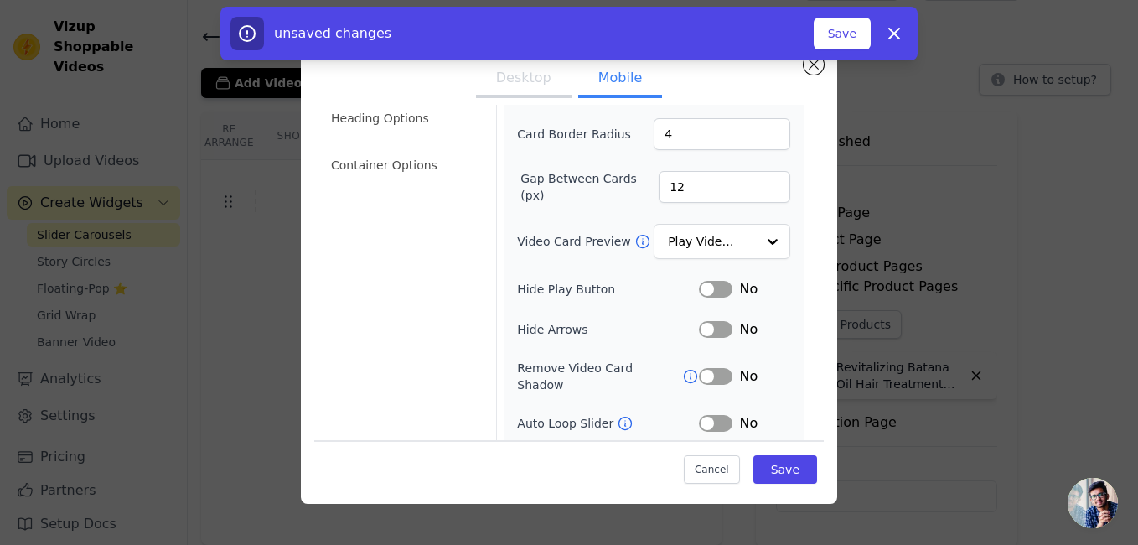
scroll to position [143, 0]
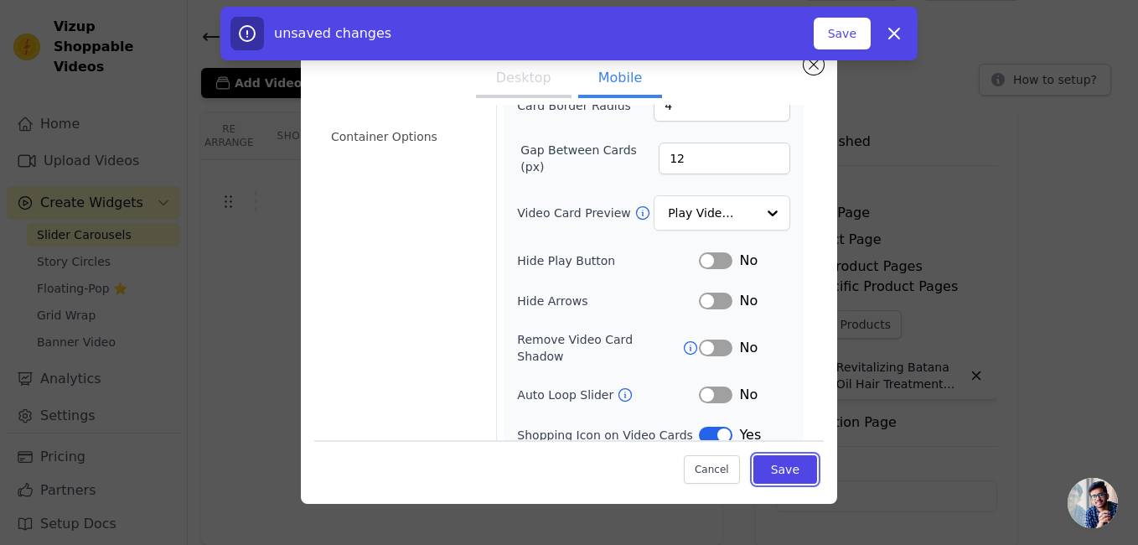
drag, startPoint x: 783, startPoint y: 469, endPoint x: 384, endPoint y: 239, distance: 461.3
click at [336, 354] on div "Video Card Options Tagged Product Options Heading Options Container Options Wid…" at bounding box center [568, 275] width 509 height 628
click at [504, 81] on button "Desktop" at bounding box center [524, 79] width 96 height 37
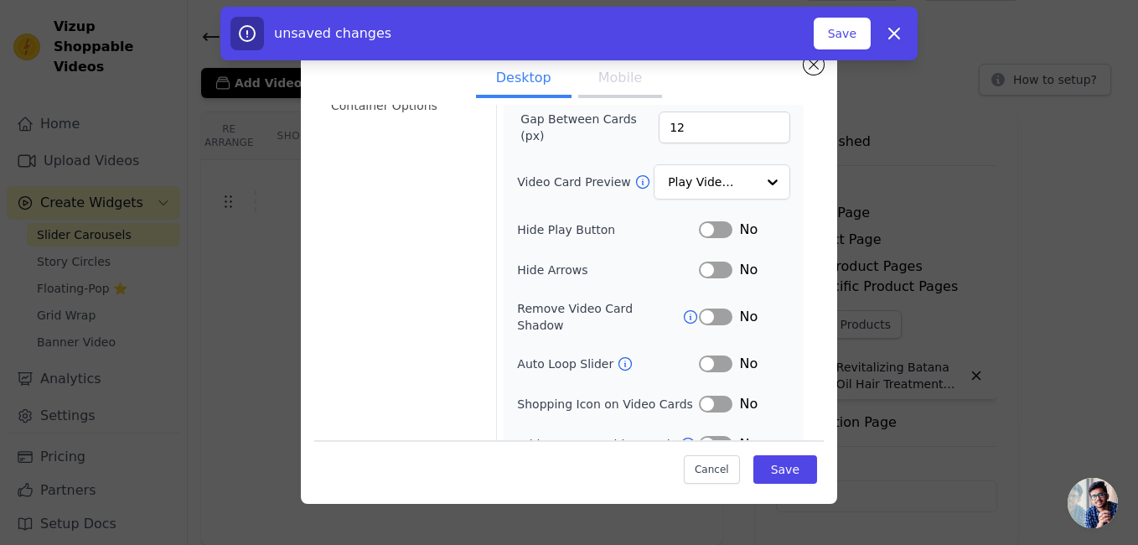
scroll to position [187, 0]
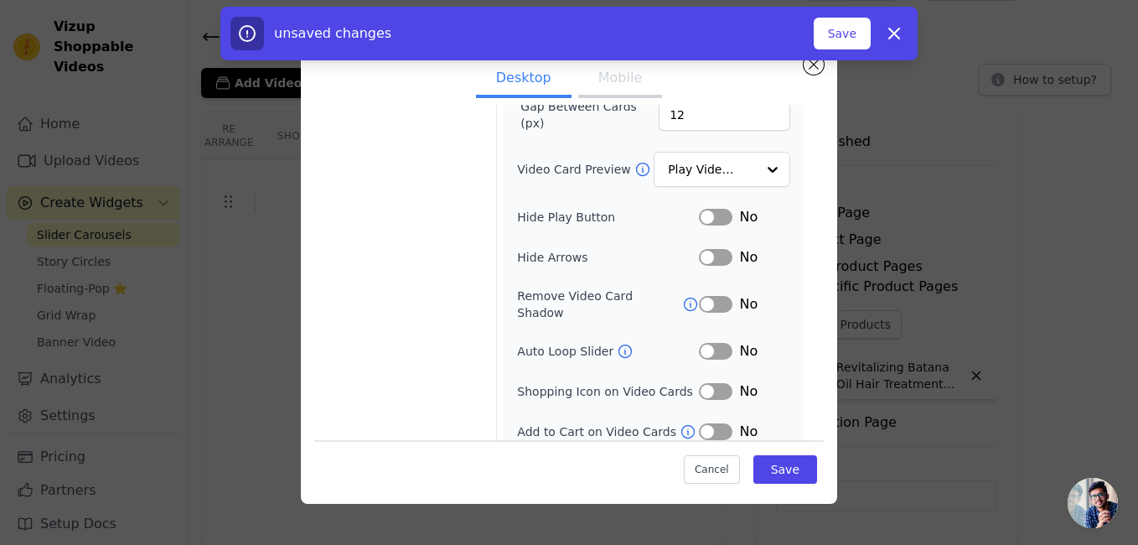
click at [712, 423] on button "Label" at bounding box center [716, 431] width 34 height 17
click at [711, 383] on button "Label" at bounding box center [716, 391] width 34 height 17
click at [617, 343] on icon at bounding box center [625, 351] width 17 height 17
click at [775, 467] on button "Save" at bounding box center [785, 469] width 64 height 28
click at [852, 38] on button "Save" at bounding box center [842, 34] width 57 height 32
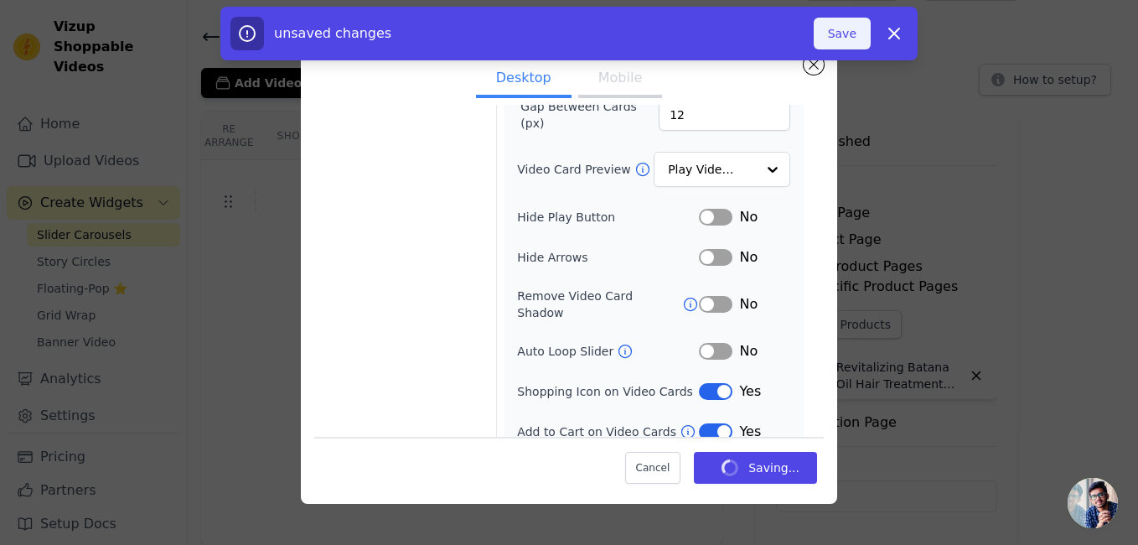
click at [848, 38] on button "Save" at bounding box center [842, 34] width 57 height 32
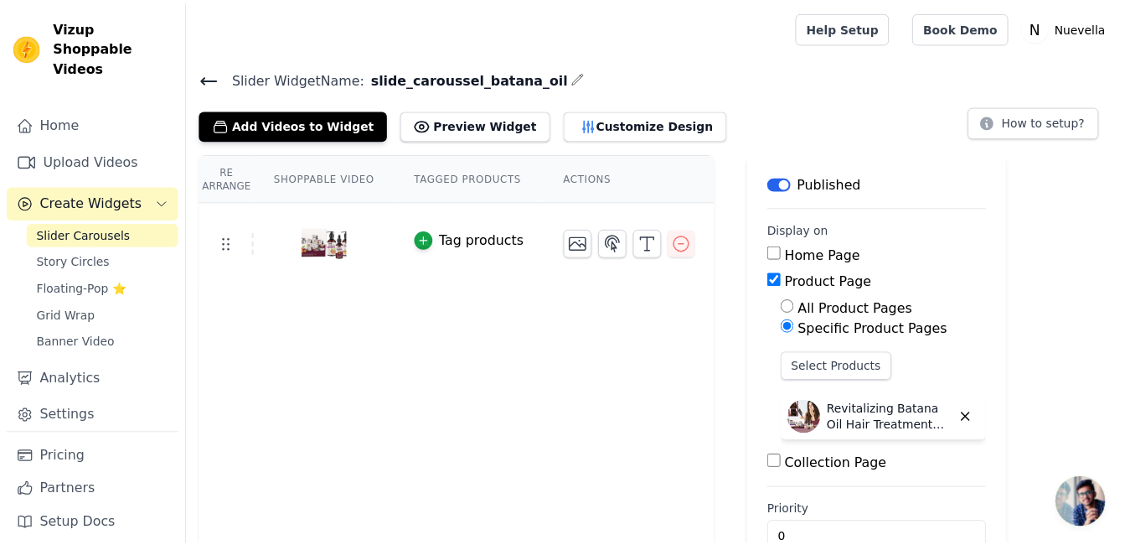
scroll to position [42, 0]
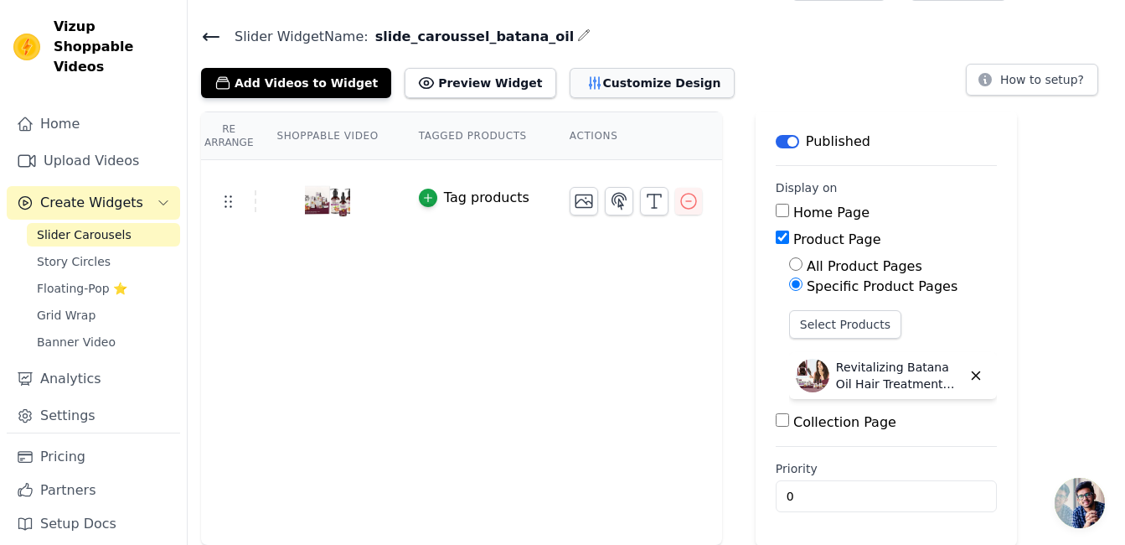
click at [572, 70] on button "Customize Design" at bounding box center [652, 83] width 165 height 30
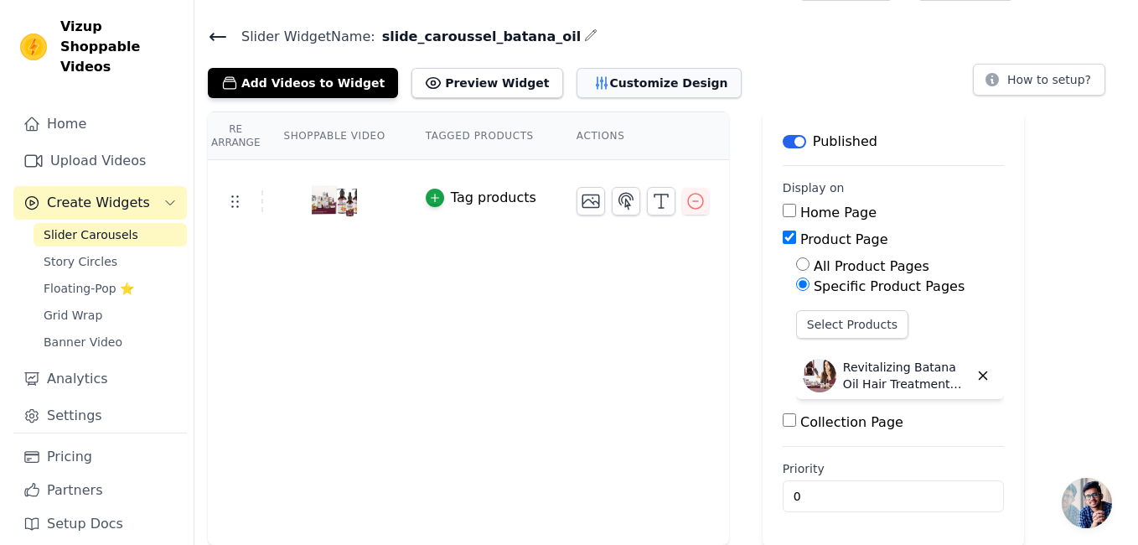
scroll to position [0, 0]
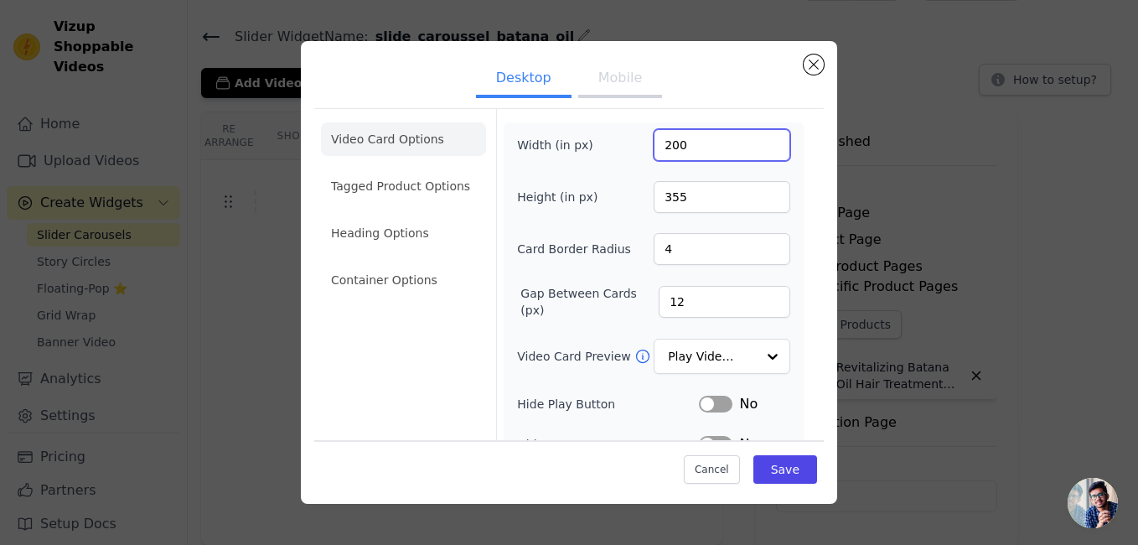
drag, startPoint x: 663, startPoint y: 145, endPoint x: 647, endPoint y: 145, distance: 15.9
click at [654, 145] on input "200" at bounding box center [722, 145] width 137 height 32
type input "400"
click at [616, 86] on button "Mobile" at bounding box center [620, 79] width 84 height 37
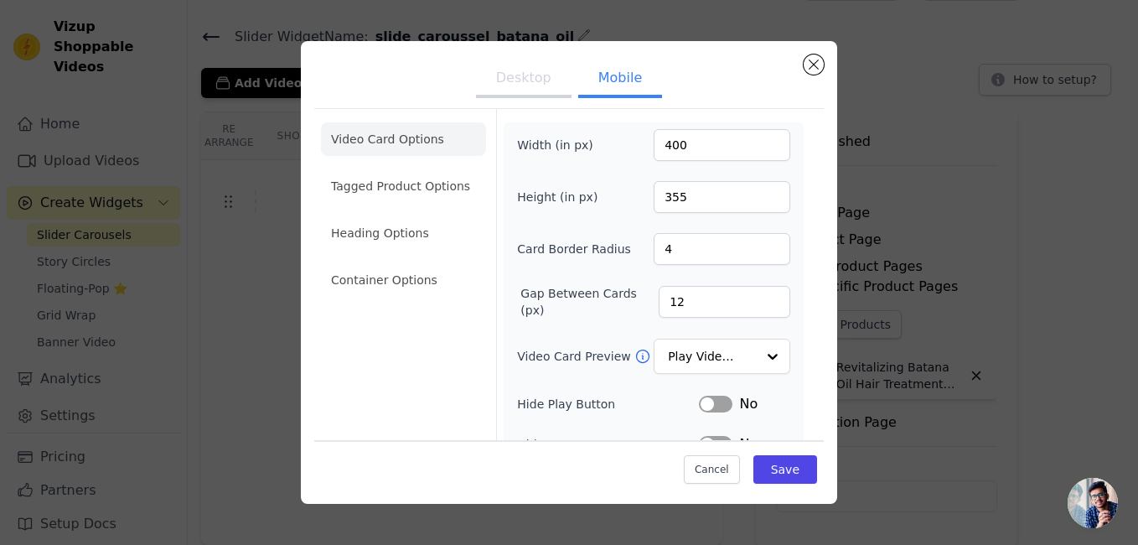
click at [526, 88] on button "Desktop" at bounding box center [524, 79] width 96 height 37
click at [612, 82] on button "Mobile" at bounding box center [620, 79] width 84 height 37
click at [716, 464] on button "Cancel" at bounding box center [712, 469] width 56 height 28
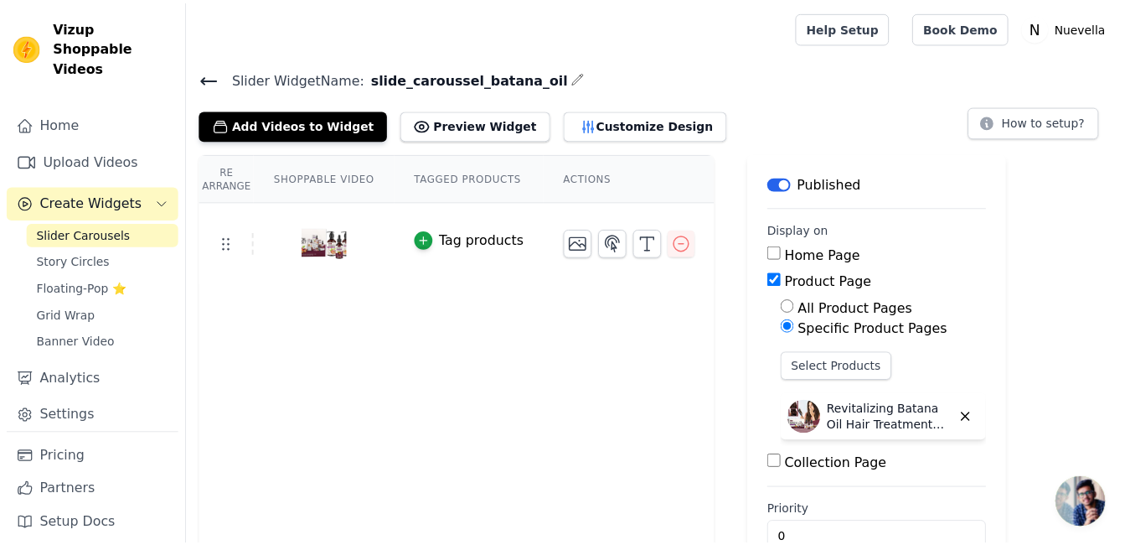
scroll to position [42, 0]
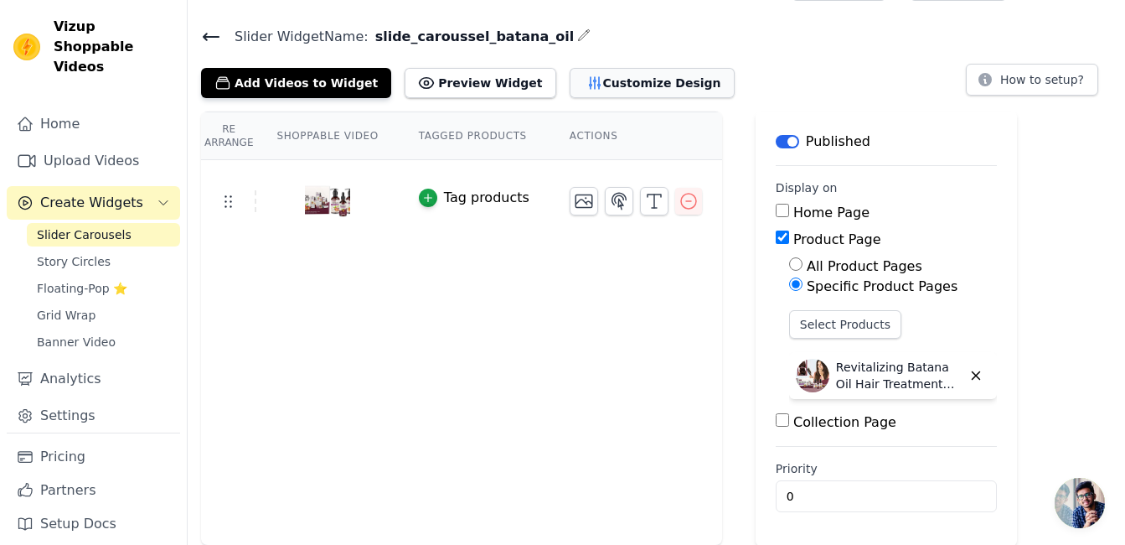
click at [590, 80] on button "Customize Design" at bounding box center [652, 83] width 165 height 30
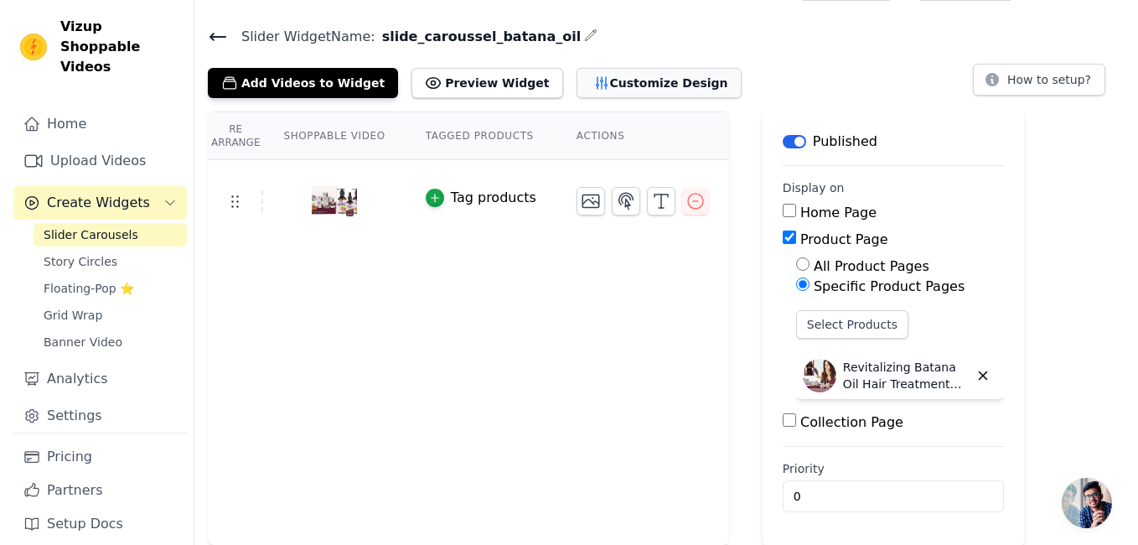
scroll to position [0, 0]
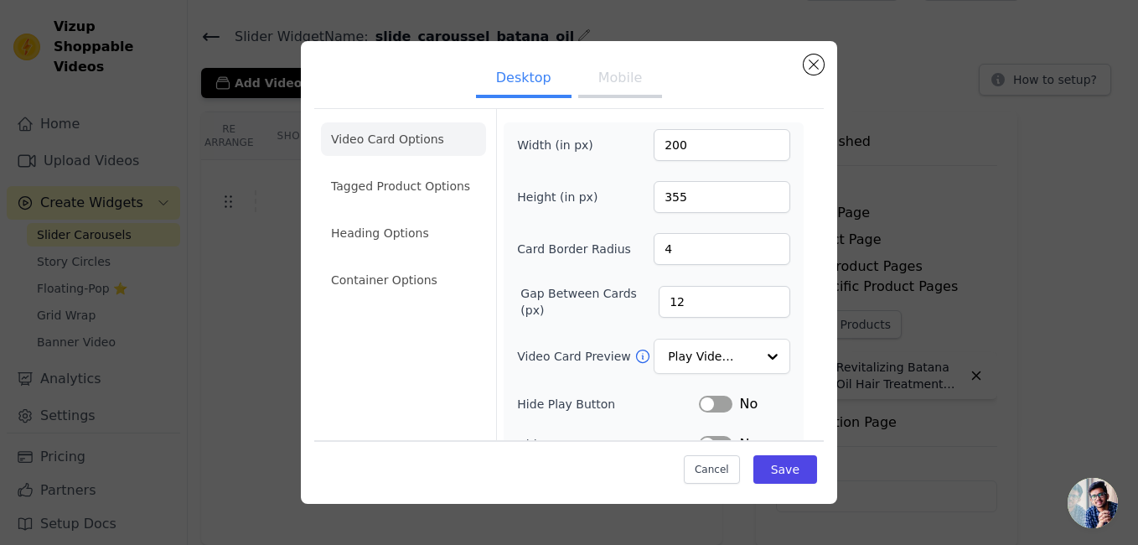
click at [614, 82] on button "Mobile" at bounding box center [620, 79] width 84 height 37
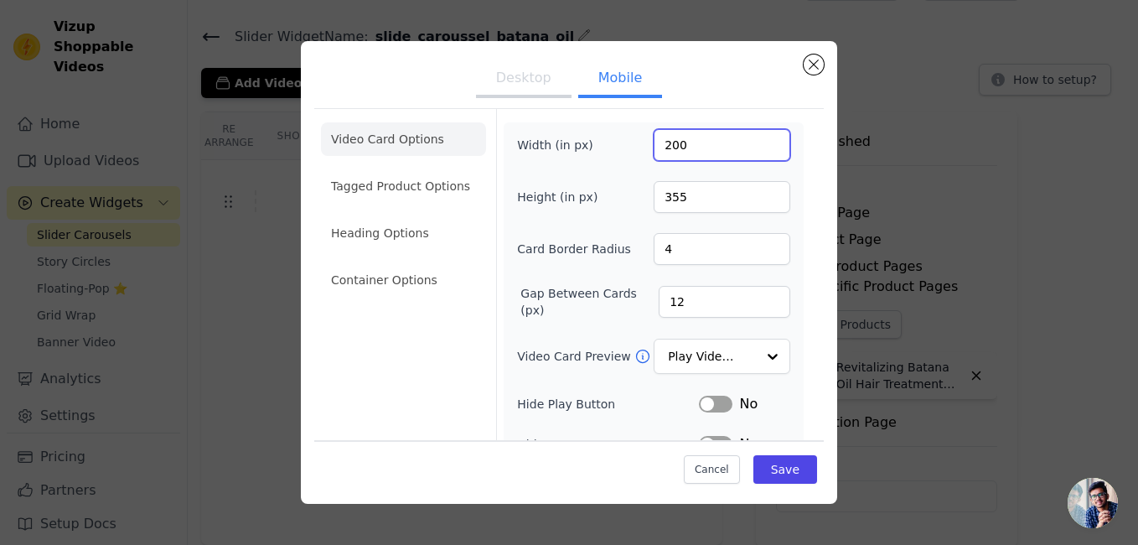
drag, startPoint x: 664, startPoint y: 142, endPoint x: 643, endPoint y: 137, distance: 20.5
click at [643, 139] on div "Width (in px) 200" at bounding box center [653, 145] width 273 height 32
type input "400"
click at [510, 81] on button "Desktop" at bounding box center [524, 79] width 96 height 37
drag, startPoint x: 660, startPoint y: 143, endPoint x: 633, endPoint y: 142, distance: 26.9
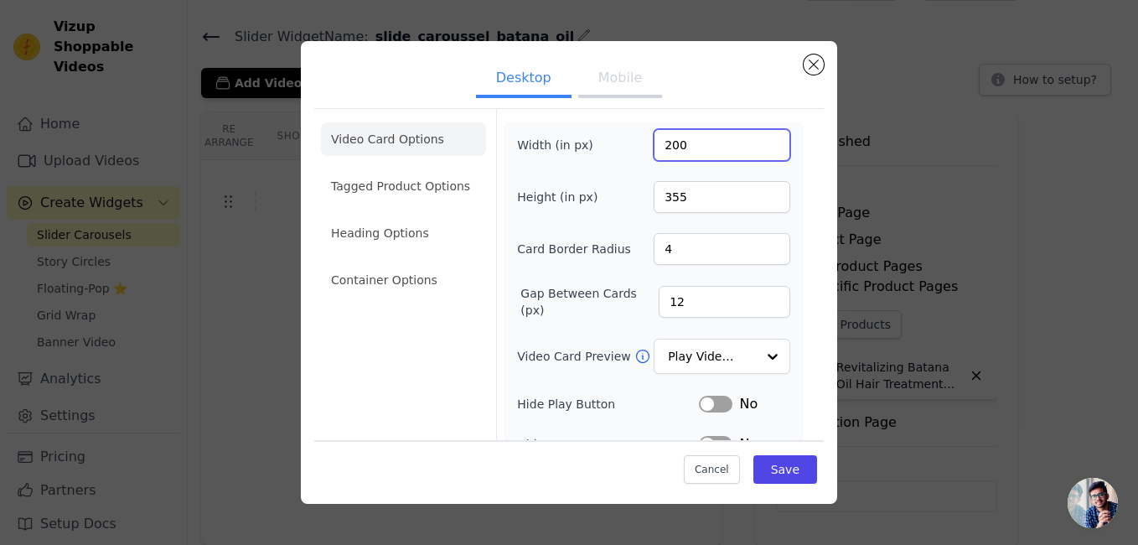
click at [633, 142] on div "Width (in px) 200" at bounding box center [653, 145] width 273 height 32
type input "400"
click at [783, 472] on button "Save" at bounding box center [785, 469] width 64 height 28
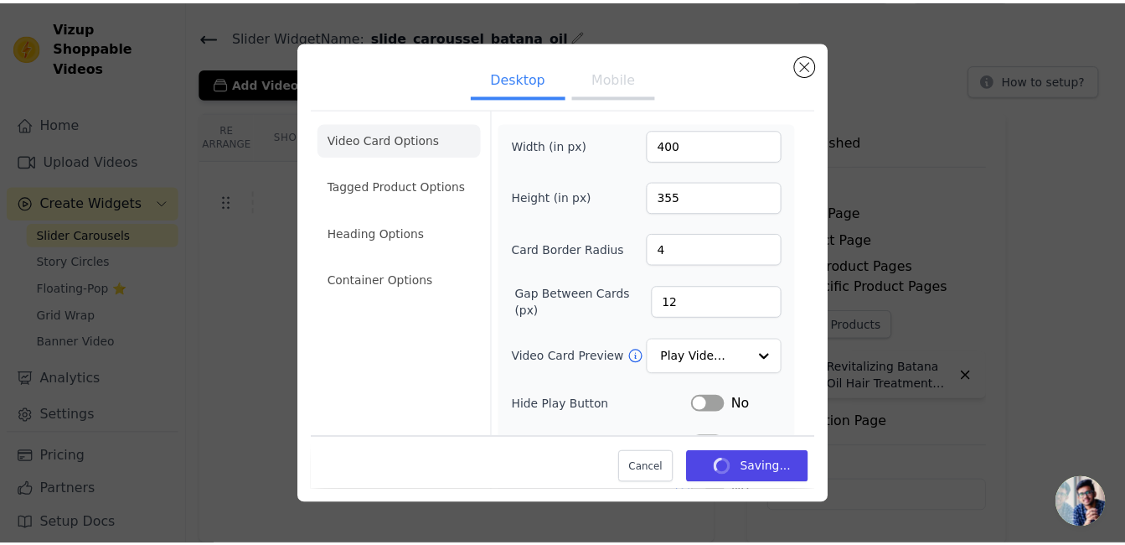
scroll to position [42, 0]
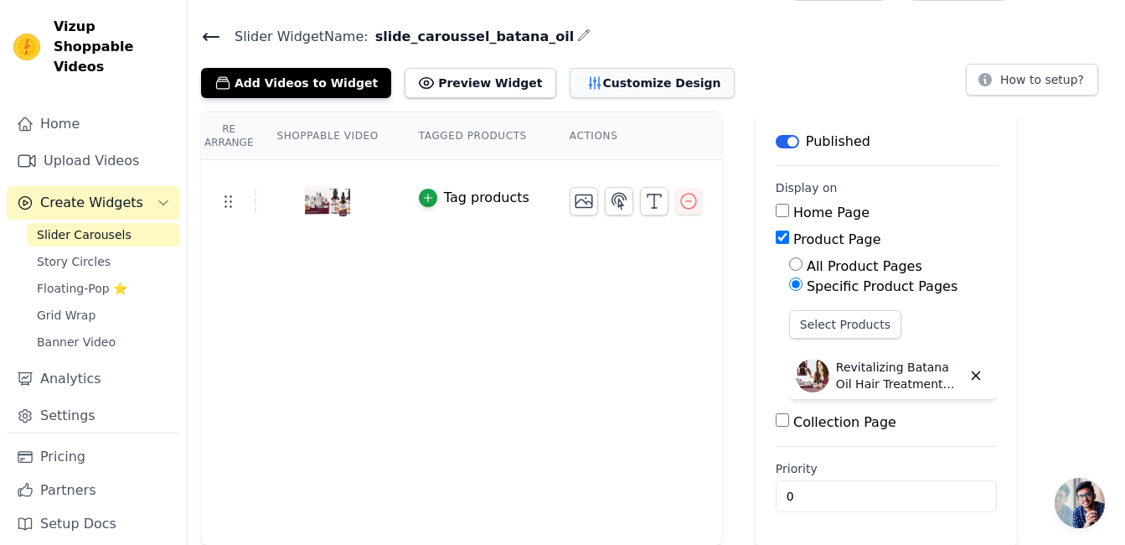
click at [602, 85] on button "Customize Design" at bounding box center [652, 83] width 165 height 30
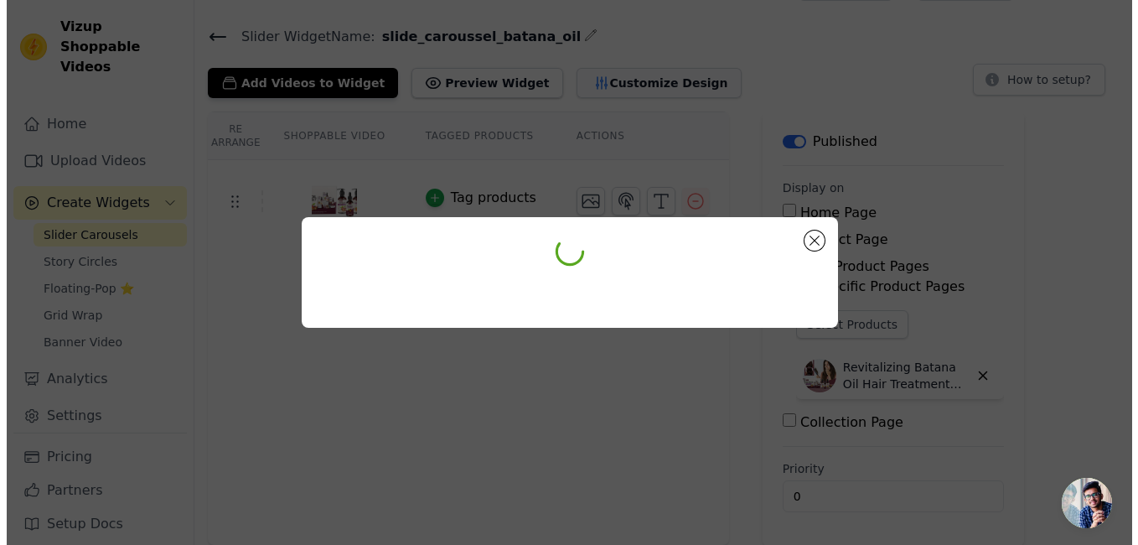
scroll to position [0, 0]
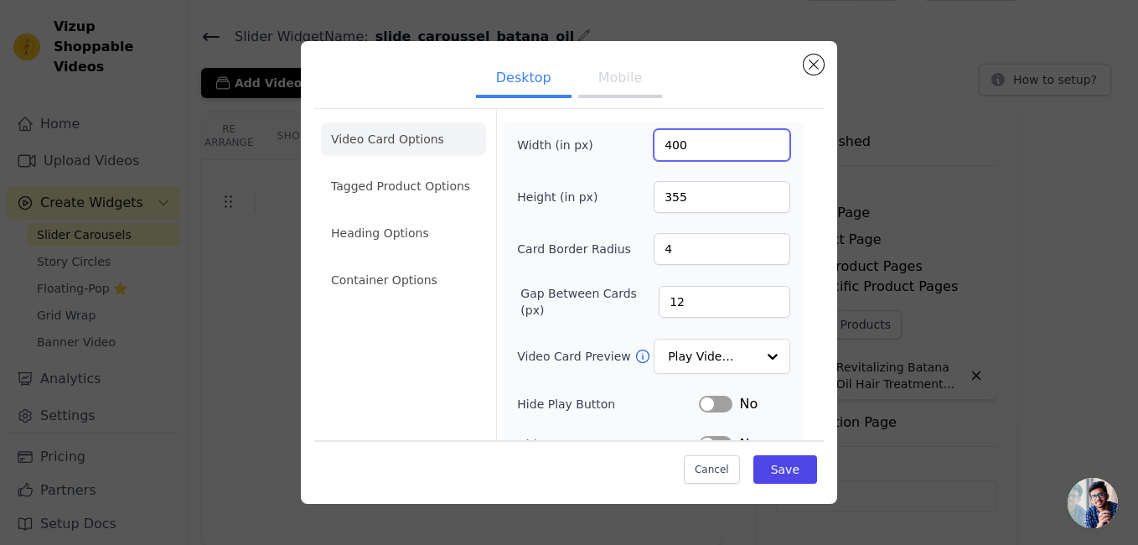
drag, startPoint x: 661, startPoint y: 142, endPoint x: 649, endPoint y: 144, distance: 11.8
click at [654, 144] on input "400" at bounding box center [722, 145] width 137 height 32
type input "600"
click at [607, 78] on button "Mobile" at bounding box center [620, 79] width 84 height 37
drag, startPoint x: 663, startPoint y: 144, endPoint x: 647, endPoint y: 144, distance: 15.9
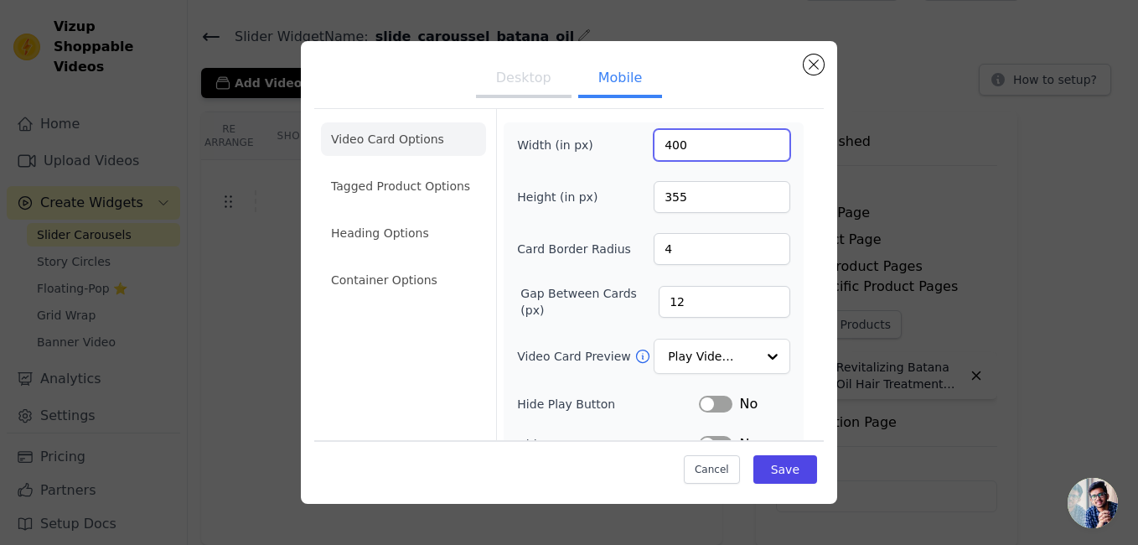
click at [654, 144] on input "400" at bounding box center [722, 145] width 137 height 32
type input "600"
click at [772, 466] on button "Save" at bounding box center [785, 469] width 64 height 28
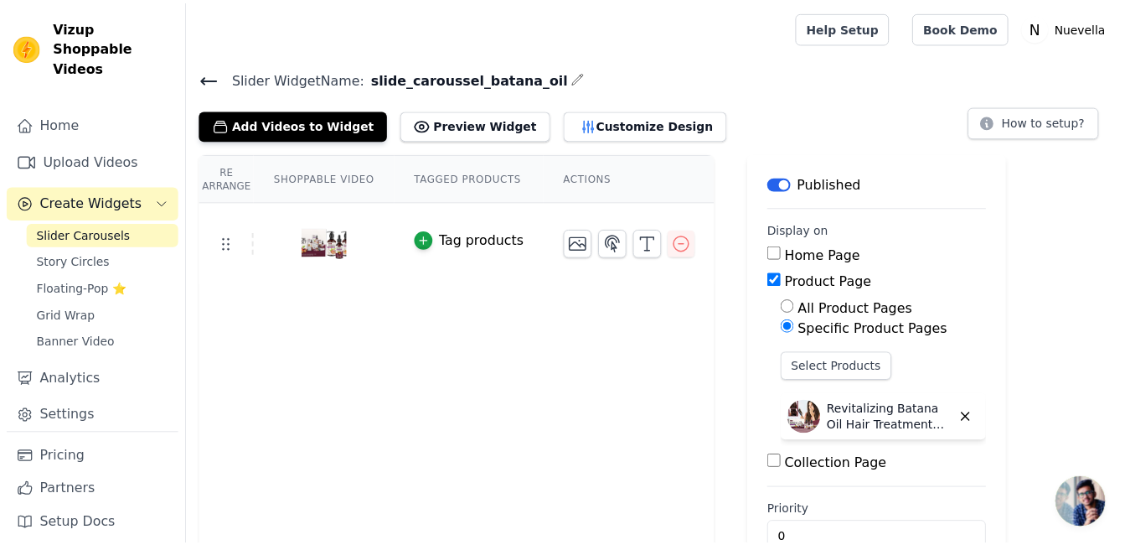
scroll to position [42, 0]
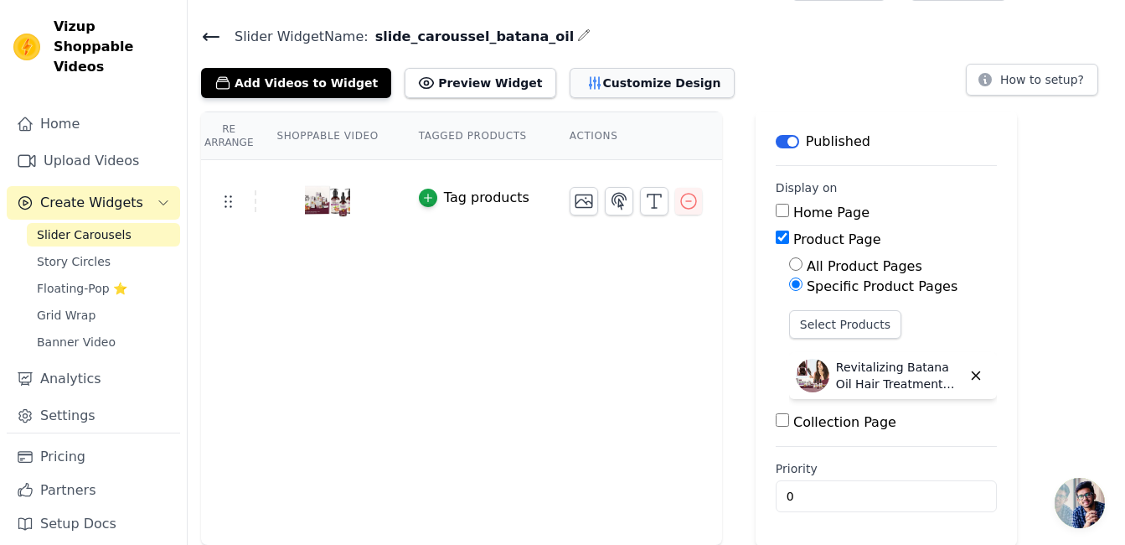
click at [599, 87] on button "Customize Design" at bounding box center [652, 83] width 165 height 30
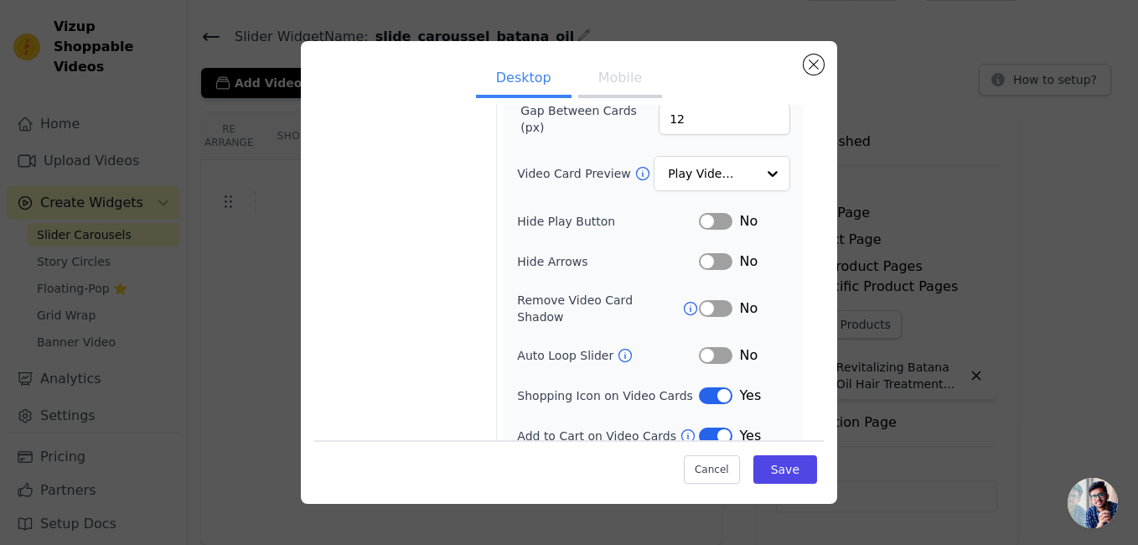
scroll to position [187, 0]
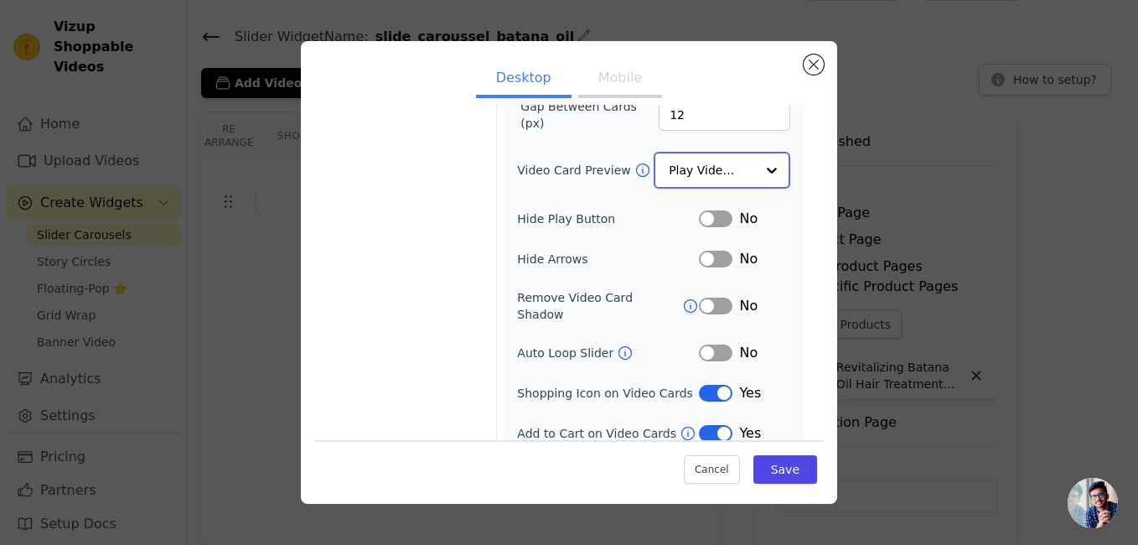
click at [755, 167] on div at bounding box center [772, 170] width 34 height 34
click at [798, 166] on div "Video Card Options Tagged Product Options Heading Options Container Options Wid…" at bounding box center [568, 188] width 509 height 534
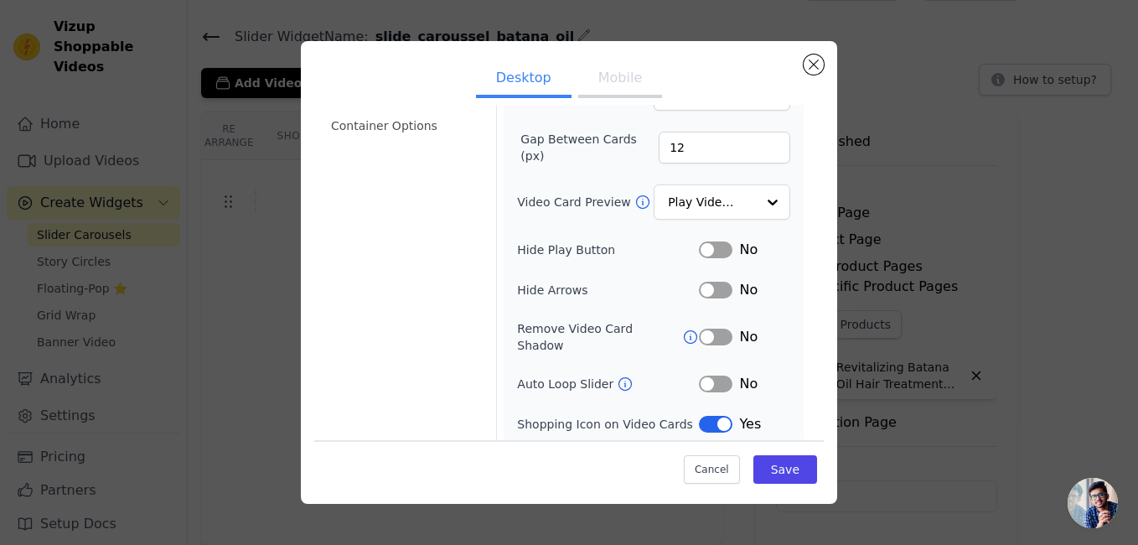
scroll to position [103, 0]
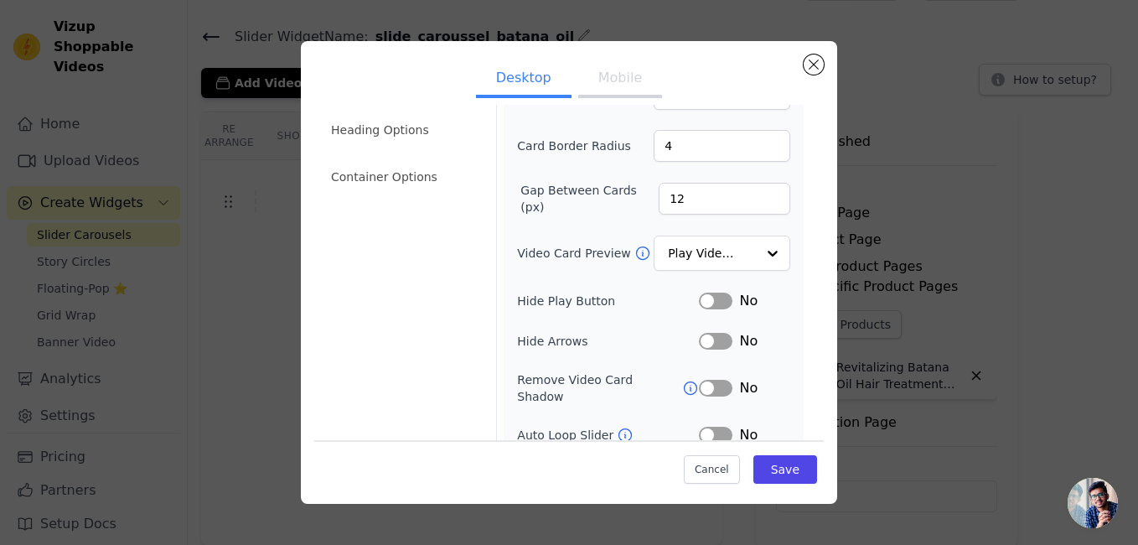
click at [611, 75] on button "Mobile" at bounding box center [620, 79] width 84 height 37
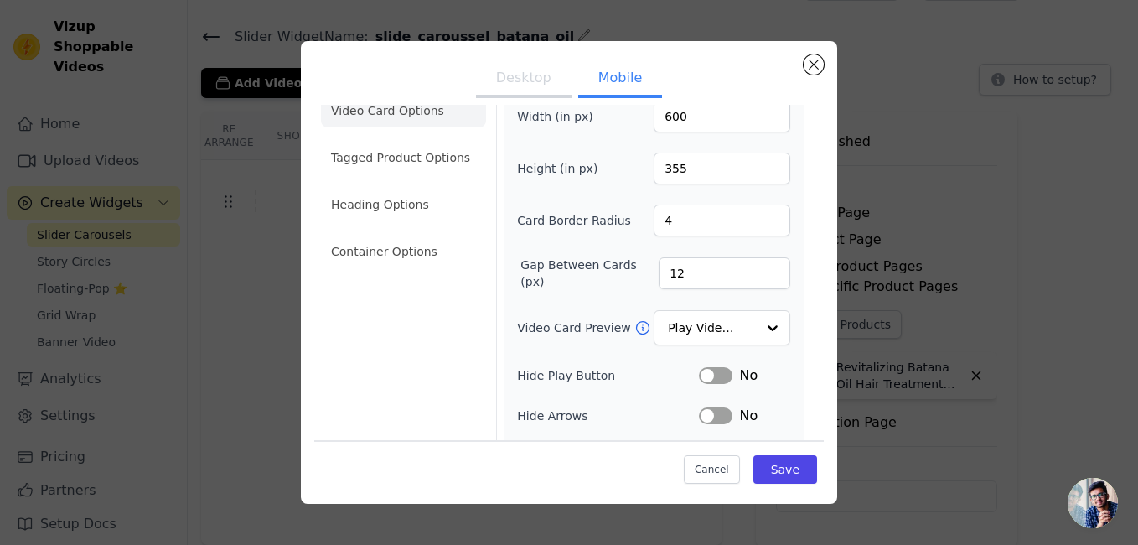
scroll to position [0, 0]
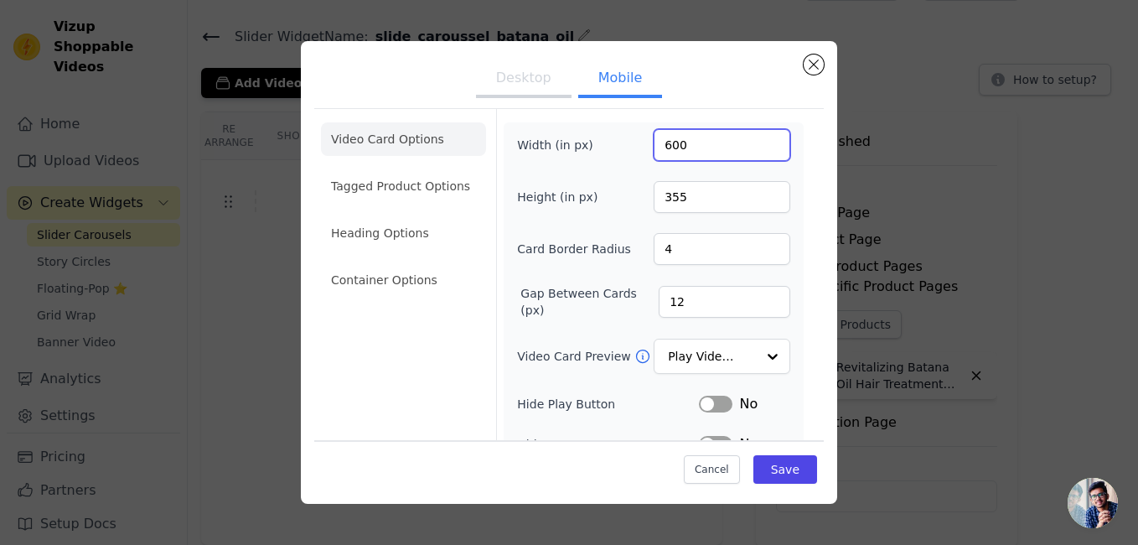
drag, startPoint x: 661, startPoint y: 146, endPoint x: 645, endPoint y: 146, distance: 15.9
click at [654, 146] on input "600" at bounding box center [722, 145] width 137 height 32
type input "200"
click at [520, 88] on button "Desktop" at bounding box center [524, 79] width 96 height 37
drag, startPoint x: 660, startPoint y: 143, endPoint x: 648, endPoint y: 139, distance: 13.2
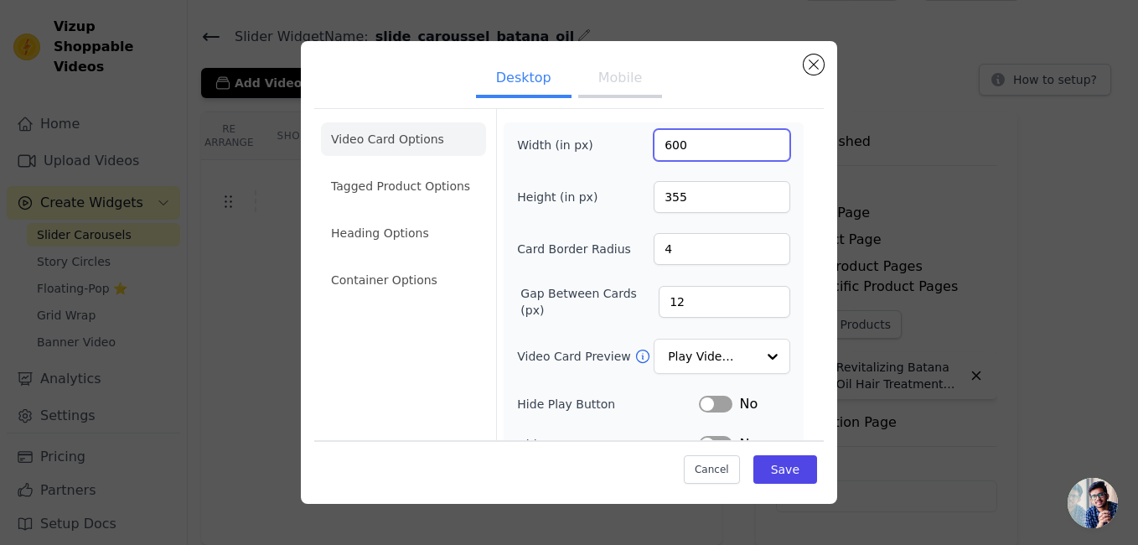
click at [654, 139] on input "600" at bounding box center [722, 145] width 137 height 32
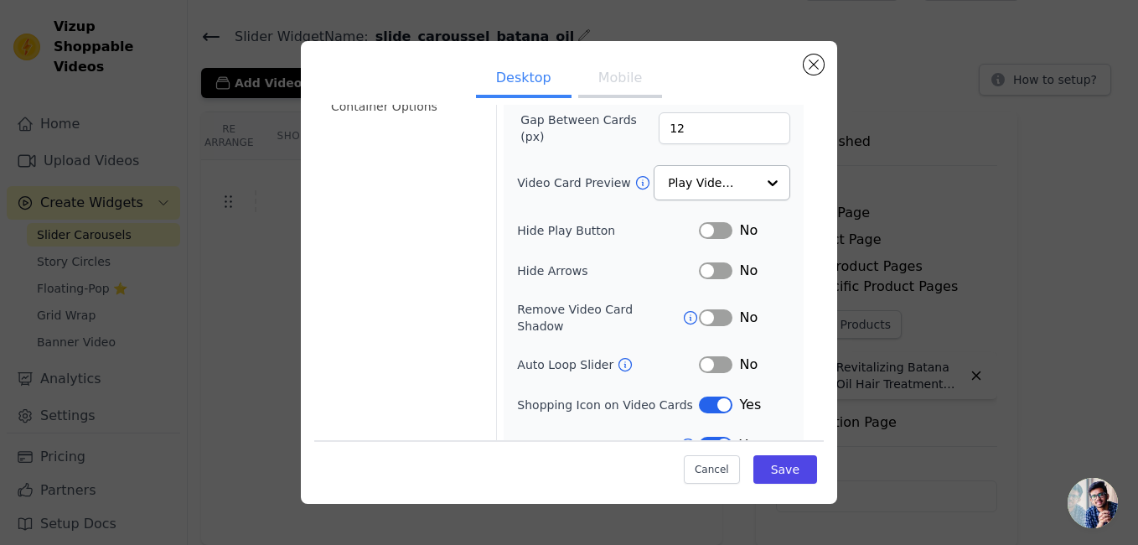
scroll to position [187, 0]
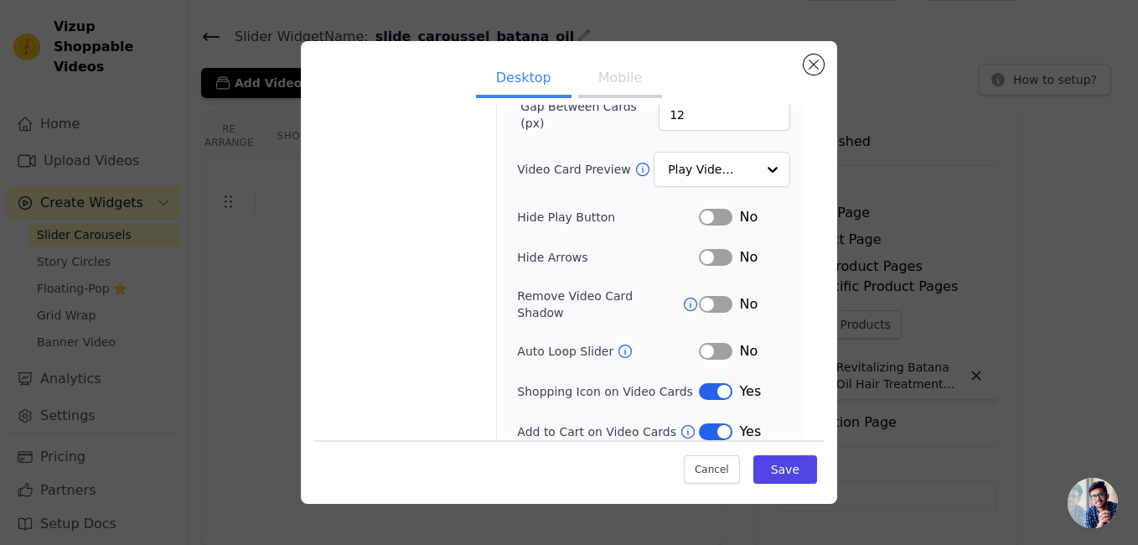
type input "200"
click at [699, 383] on button "Label" at bounding box center [716, 391] width 34 height 17
click at [700, 423] on button "Label" at bounding box center [716, 431] width 34 height 17
click at [771, 478] on button "Save" at bounding box center [785, 469] width 64 height 28
click at [618, 81] on button "Mobile" at bounding box center [620, 79] width 84 height 37
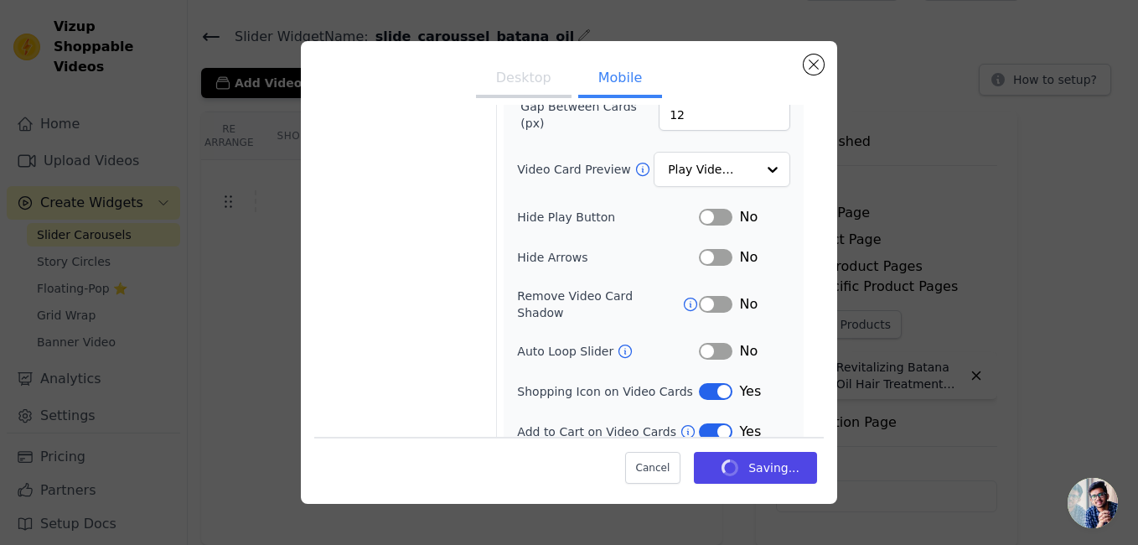
click at [701, 383] on button "Label" at bounding box center [716, 391] width 34 height 17
click at [705, 423] on button "Label" at bounding box center [716, 431] width 34 height 17
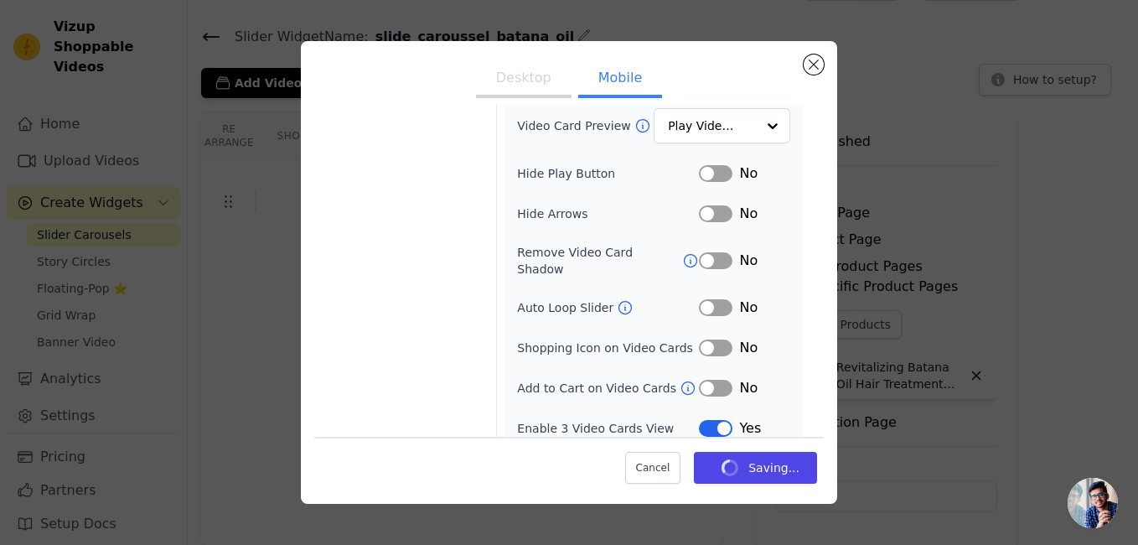
drag, startPoint x: 699, startPoint y: 410, endPoint x: 759, endPoint y: 406, distance: 60.4
click at [759, 418] on div "Yes" at bounding box center [744, 428] width 91 height 20
click at [534, 84] on button "Desktop" at bounding box center [524, 79] width 96 height 37
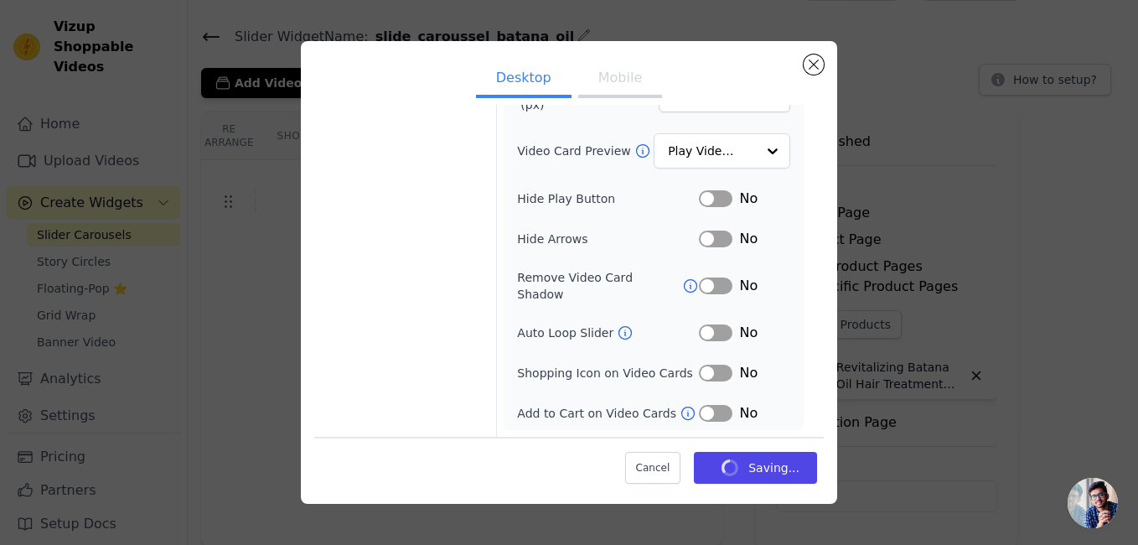
scroll to position [190, 0]
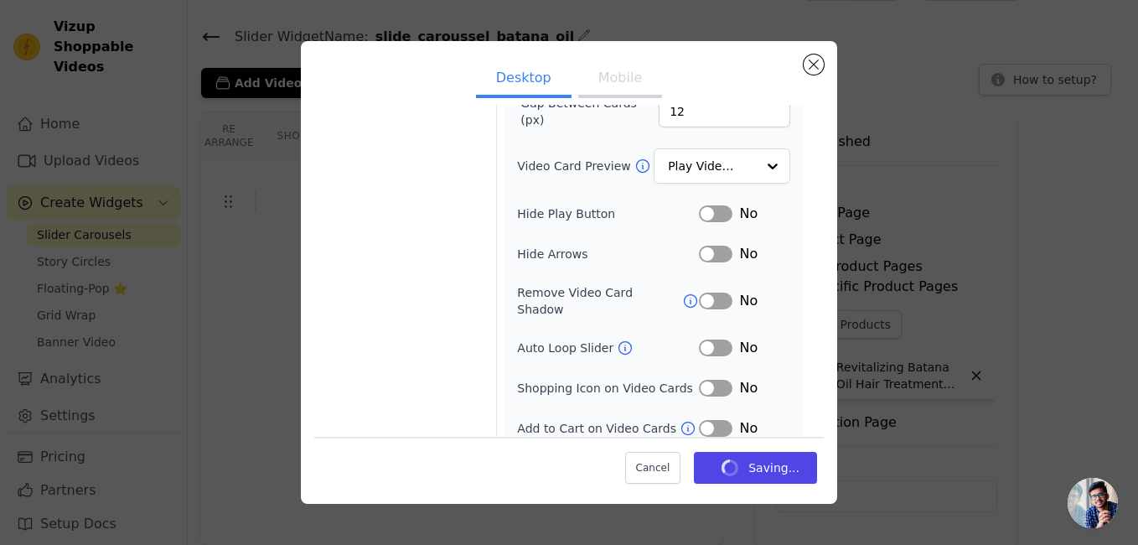
click at [714, 420] on button "Label" at bounding box center [716, 428] width 34 height 17
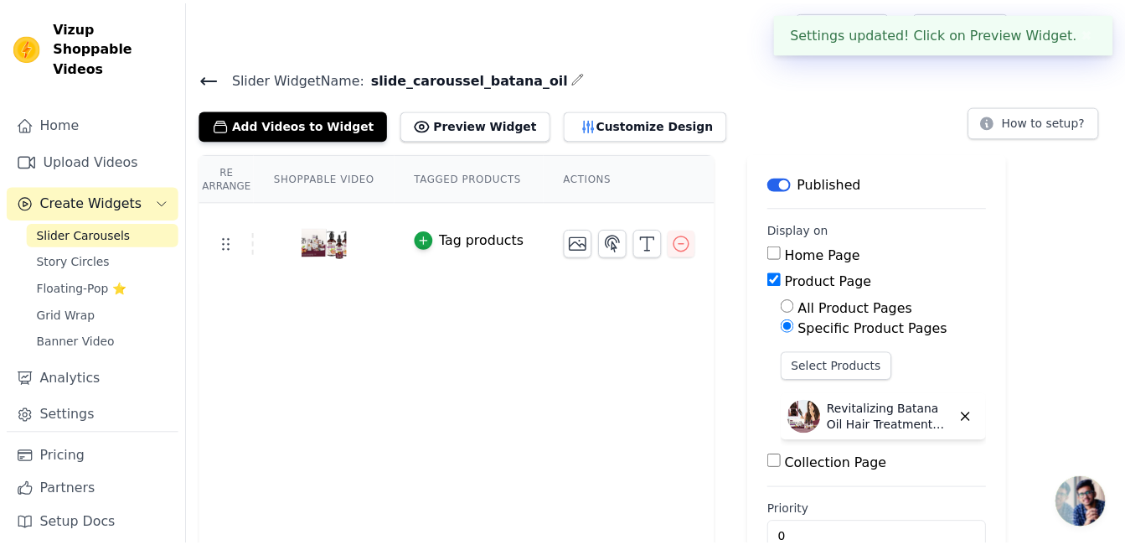
scroll to position [42, 0]
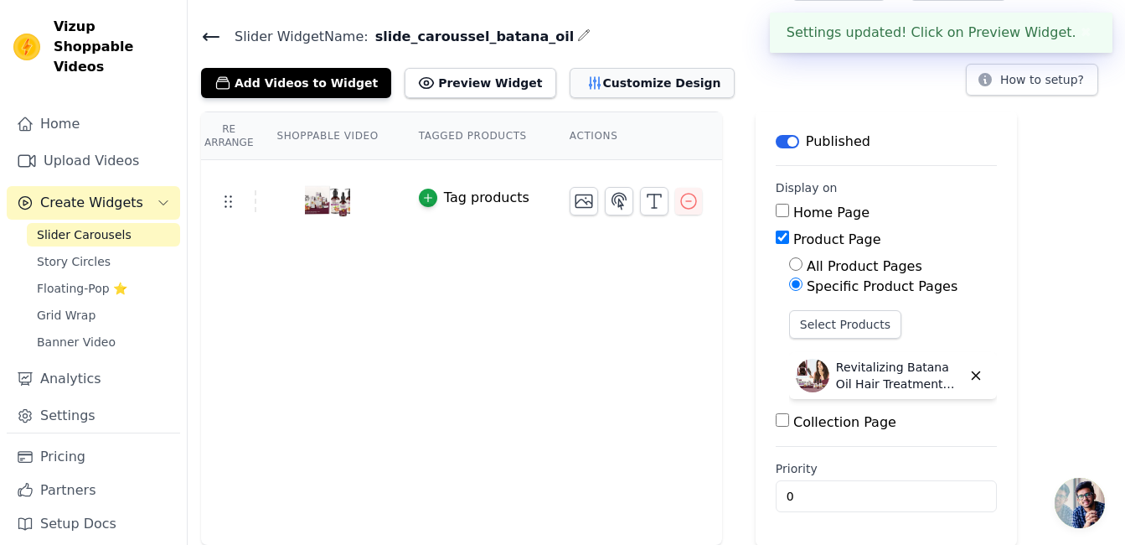
click at [596, 89] on button "Customize Design" at bounding box center [652, 83] width 165 height 30
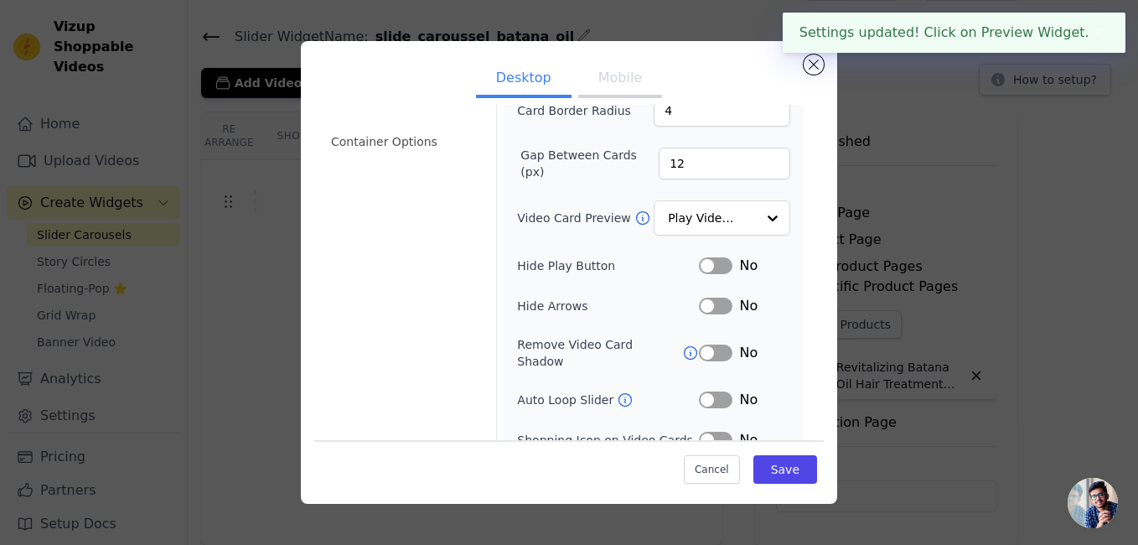
scroll to position [187, 0]
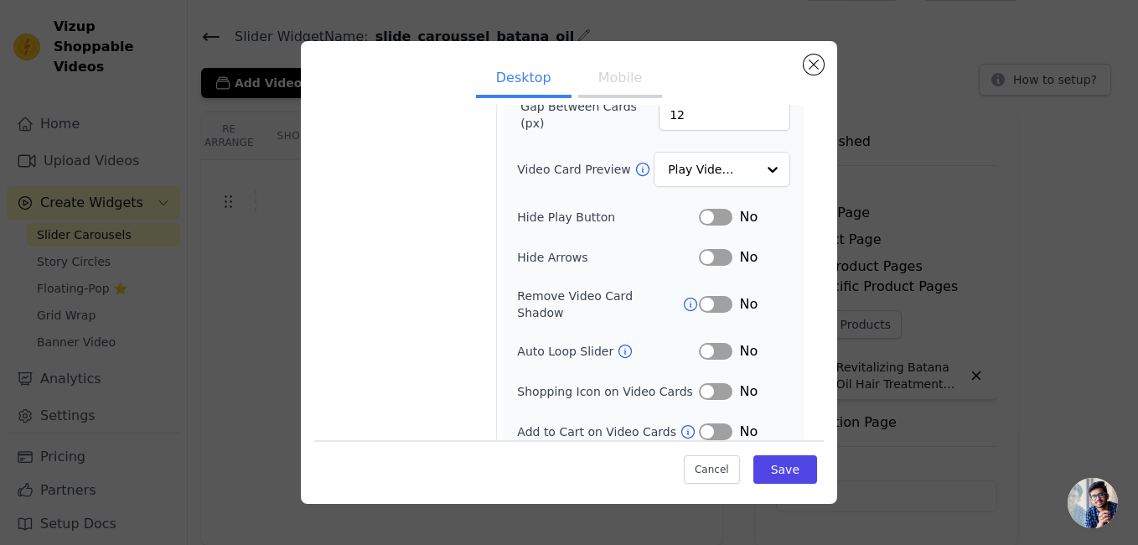
click at [716, 423] on button "Label" at bounding box center [716, 431] width 34 height 17
click at [615, 75] on button "Mobile" at bounding box center [620, 79] width 84 height 37
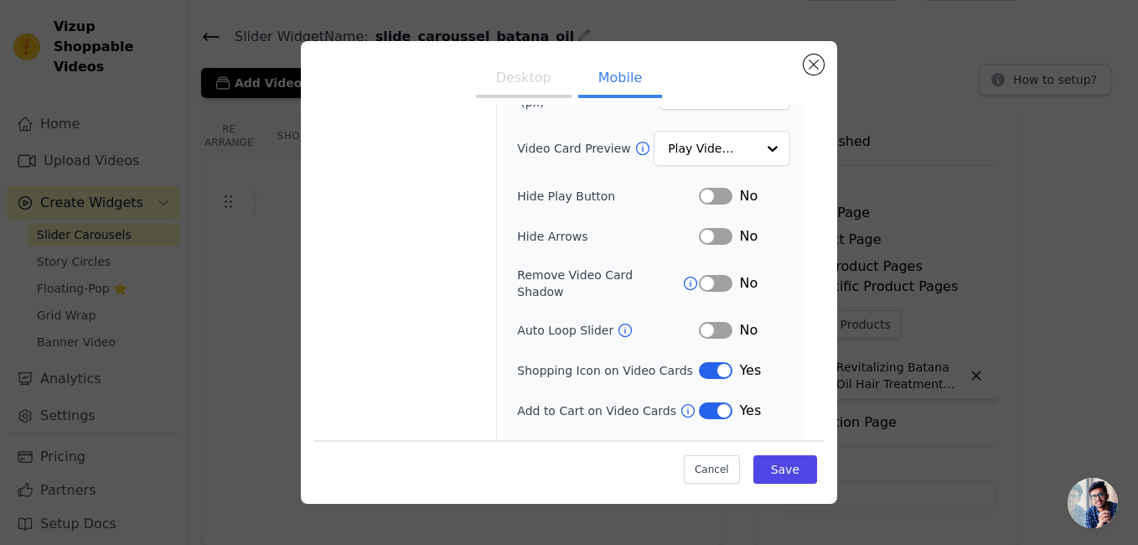
scroll to position [227, 0]
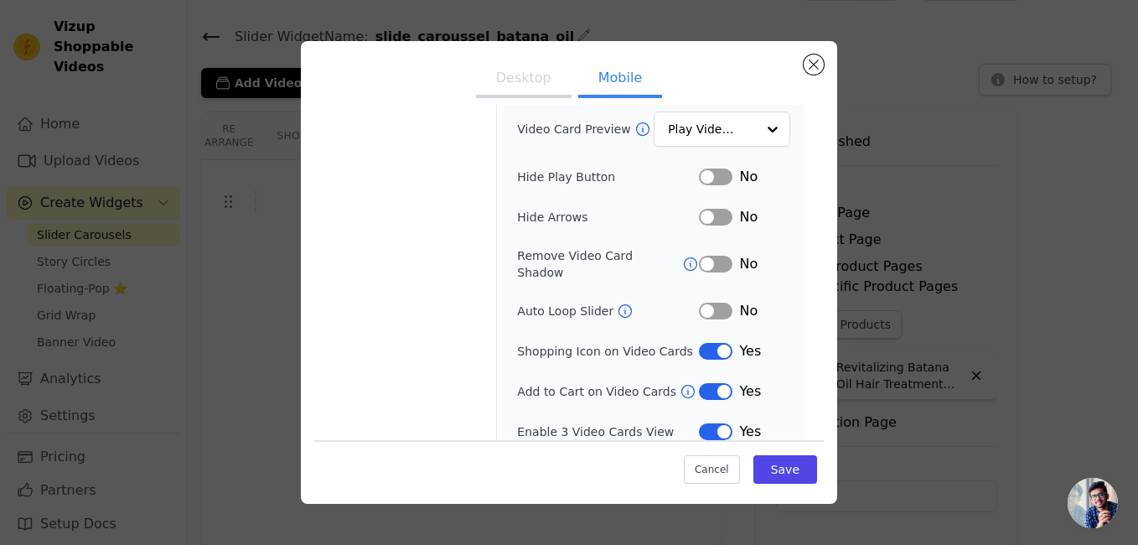
drag, startPoint x: 707, startPoint y: 336, endPoint x: 707, endPoint y: 353, distance: 16.8
click at [707, 343] on button "Label" at bounding box center [716, 351] width 34 height 17
click at [704, 383] on button "Label" at bounding box center [716, 391] width 34 height 17
click at [762, 462] on button "Save" at bounding box center [785, 469] width 64 height 28
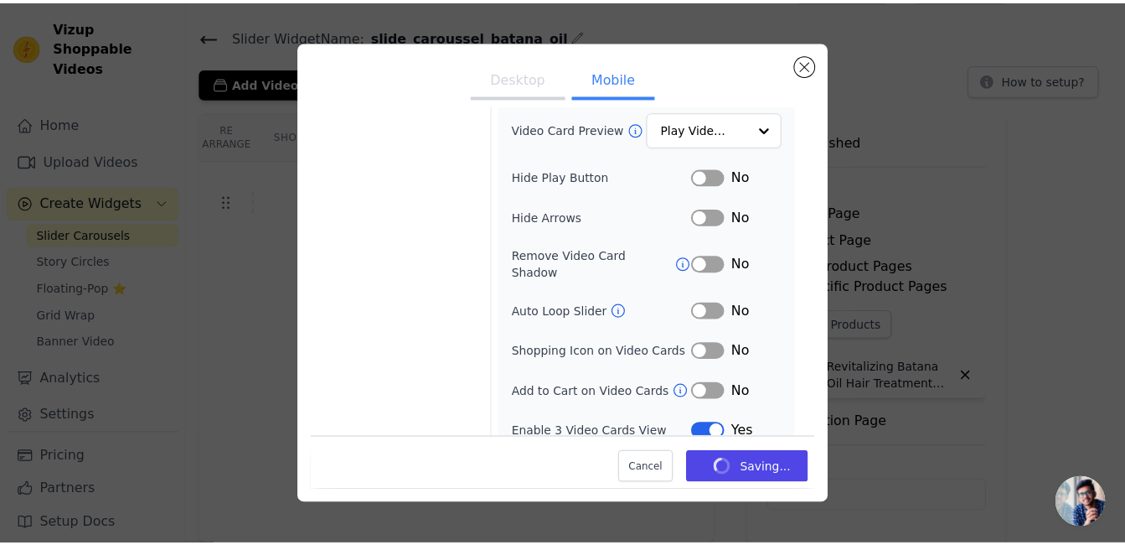
scroll to position [42, 0]
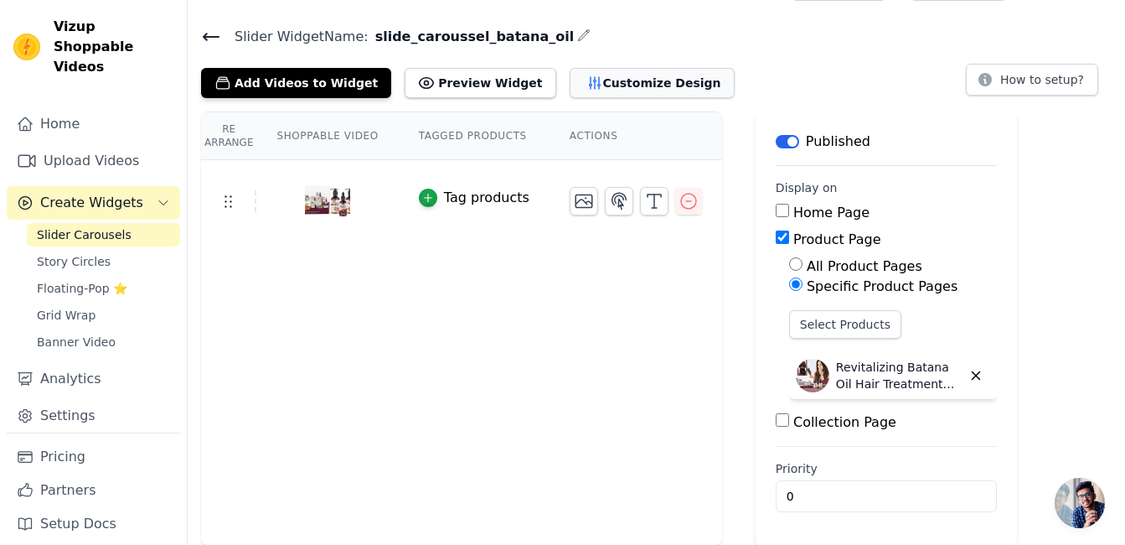
click at [570, 81] on button "Customize Design" at bounding box center [652, 83] width 165 height 30
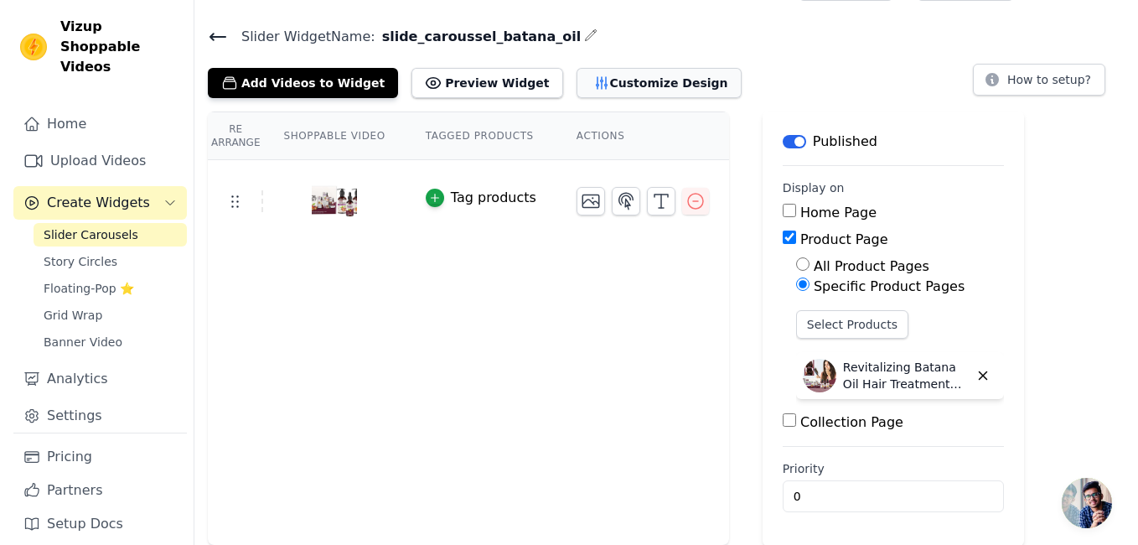
scroll to position [0, 0]
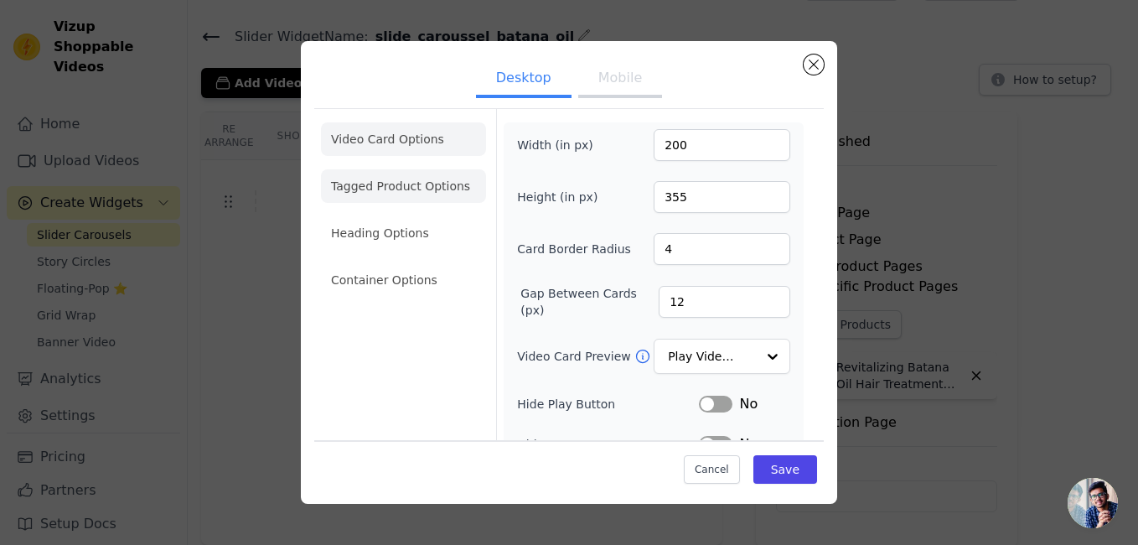
click at [436, 182] on li "Tagged Product Options" at bounding box center [403, 186] width 165 height 34
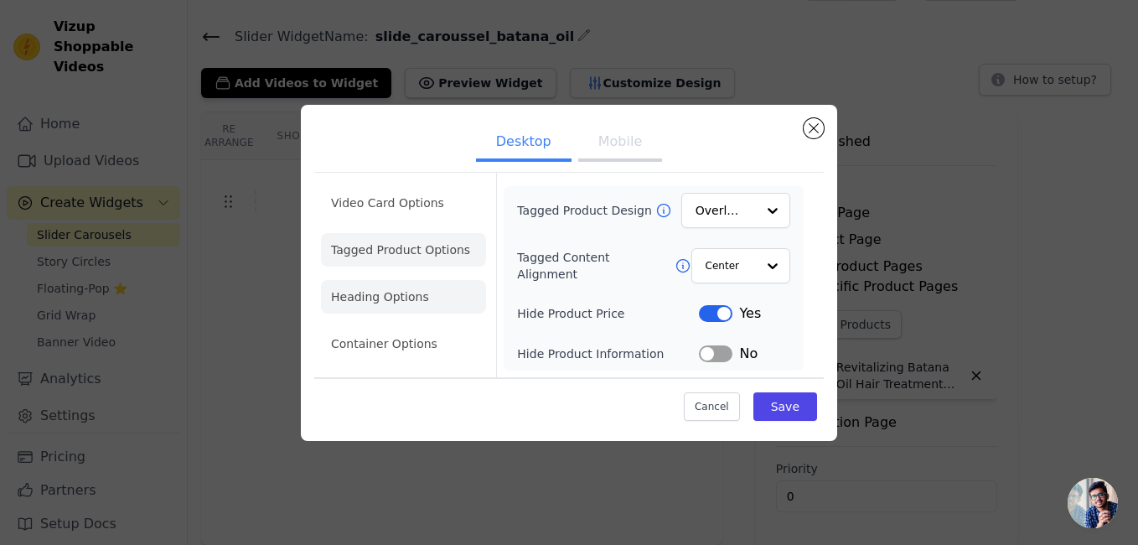
click at [425, 296] on li "Heading Options" at bounding box center [403, 297] width 165 height 34
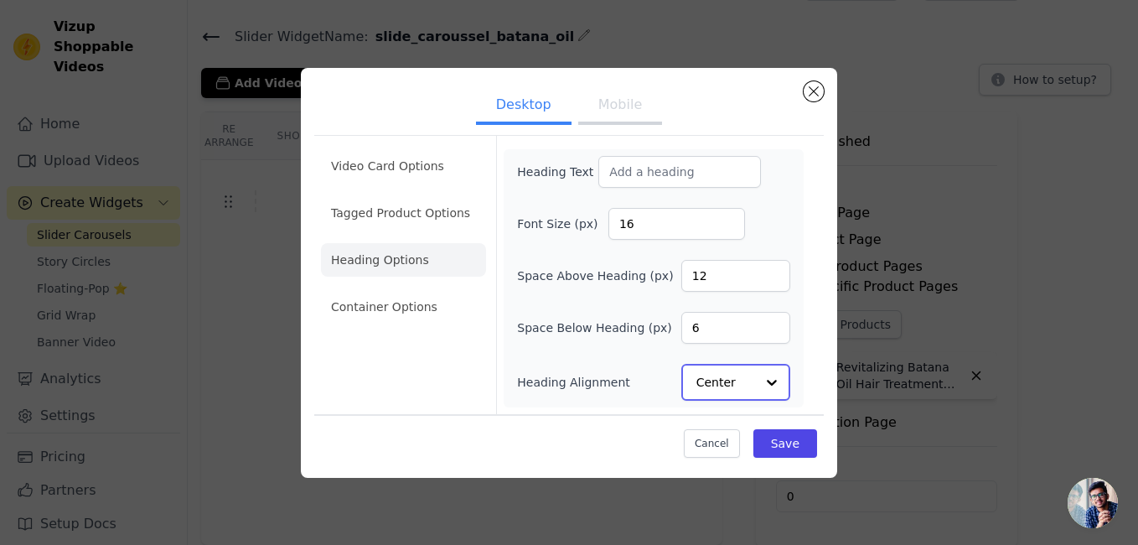
click at [726, 388] on input "Heading Alignment" at bounding box center [725, 382] width 59 height 34
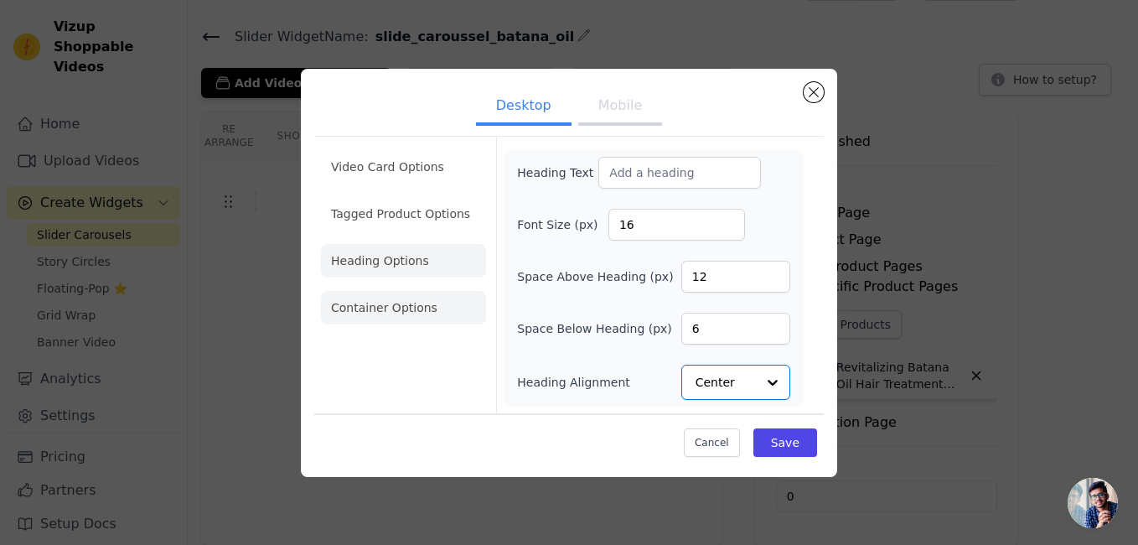
click at [408, 315] on li "Container Options" at bounding box center [403, 308] width 165 height 34
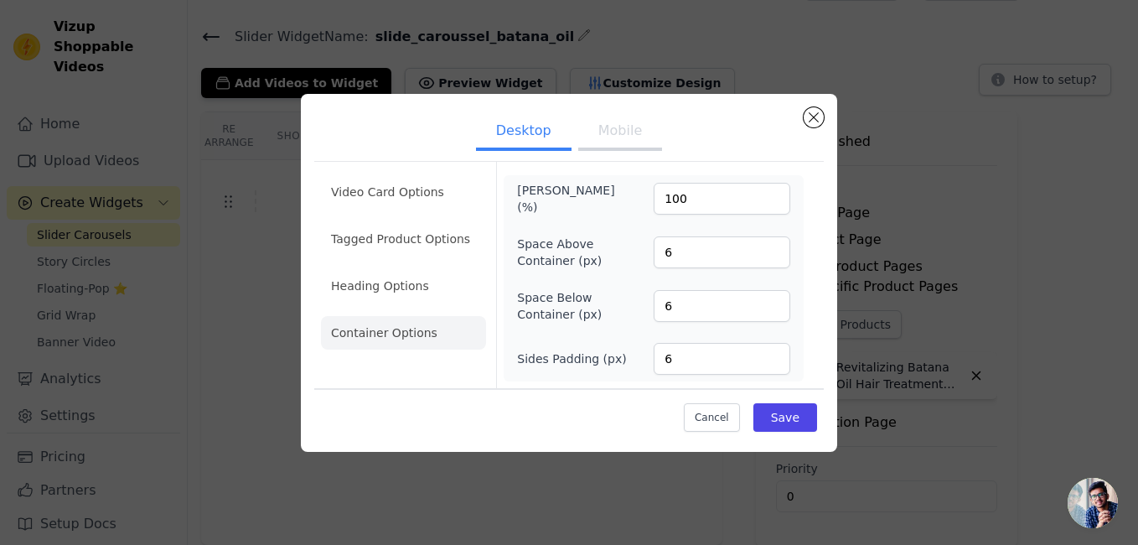
click at [633, 137] on button "Mobile" at bounding box center [620, 132] width 84 height 37
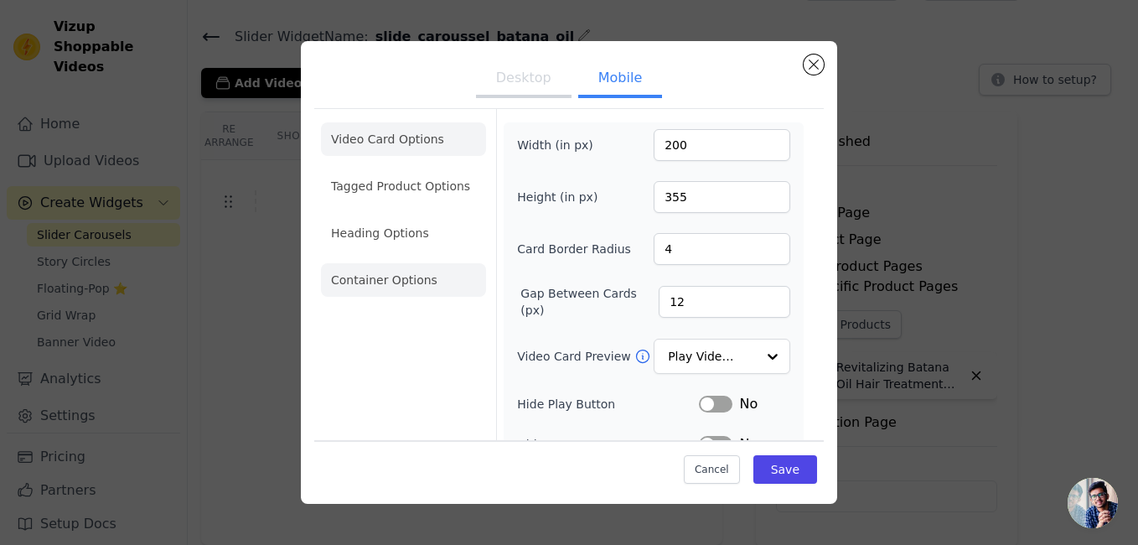
click at [387, 282] on li "Container Options" at bounding box center [403, 280] width 165 height 34
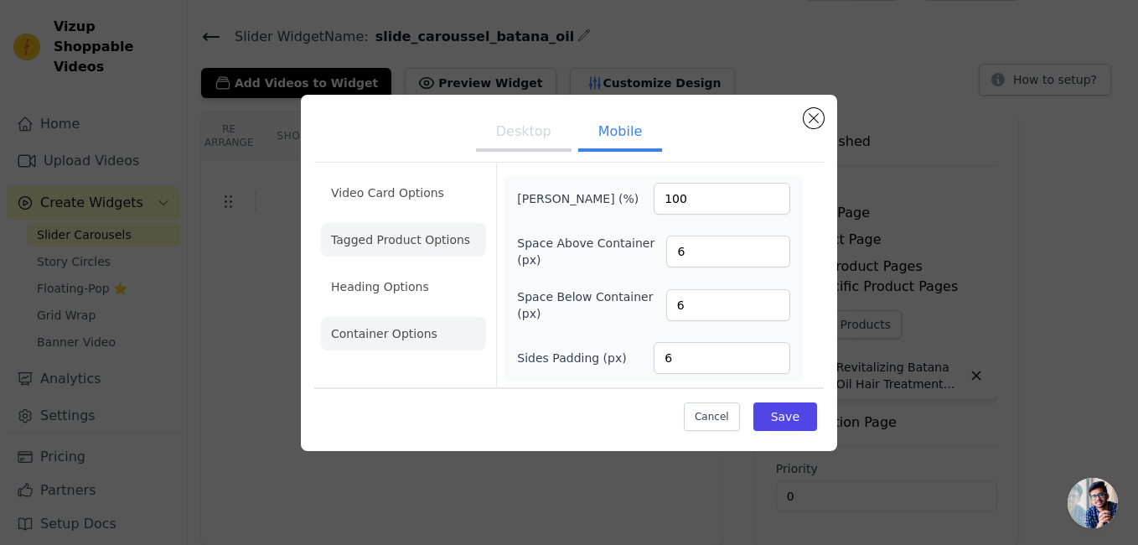
click at [417, 236] on li "Tagged Product Options" at bounding box center [403, 240] width 165 height 34
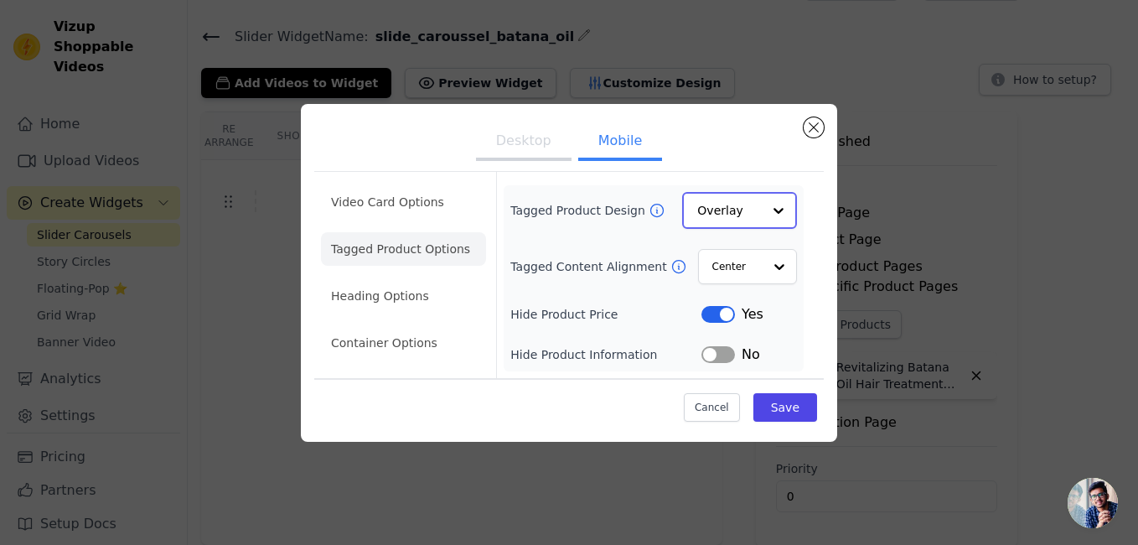
click at [745, 208] on input "Tagged Product Design" at bounding box center [729, 211] width 65 height 34
click at [772, 209] on div at bounding box center [779, 211] width 34 height 34
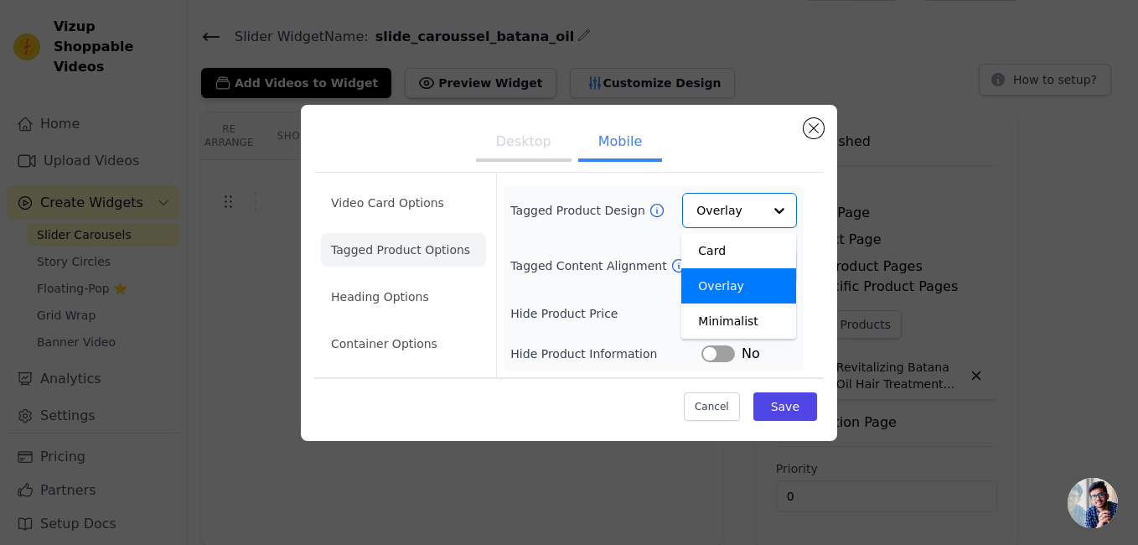
click at [738, 167] on ul "Desktop Mobile" at bounding box center [568, 143] width 509 height 50
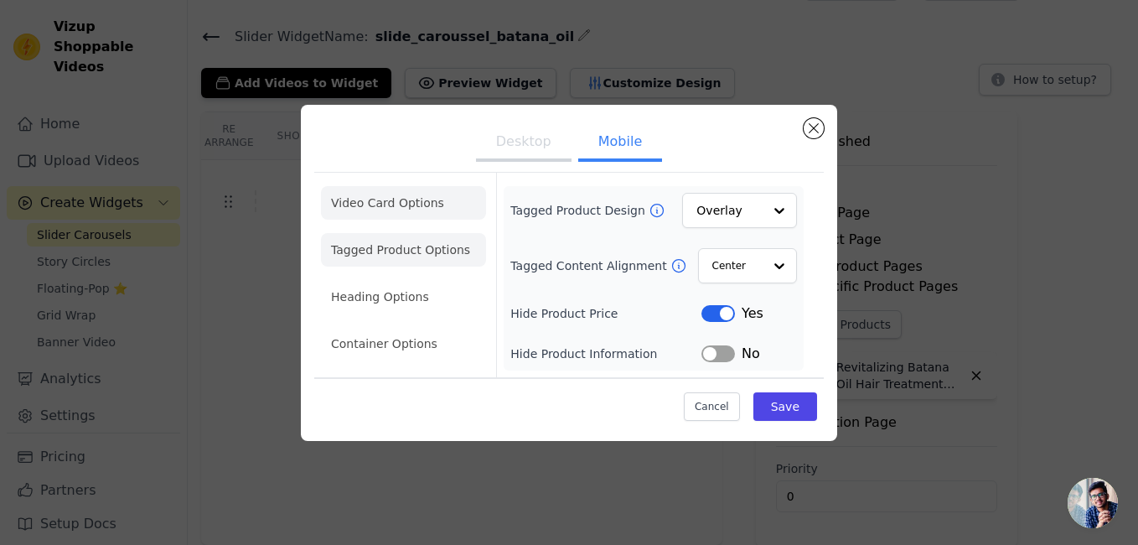
click at [435, 196] on li "Video Card Options" at bounding box center [403, 203] width 165 height 34
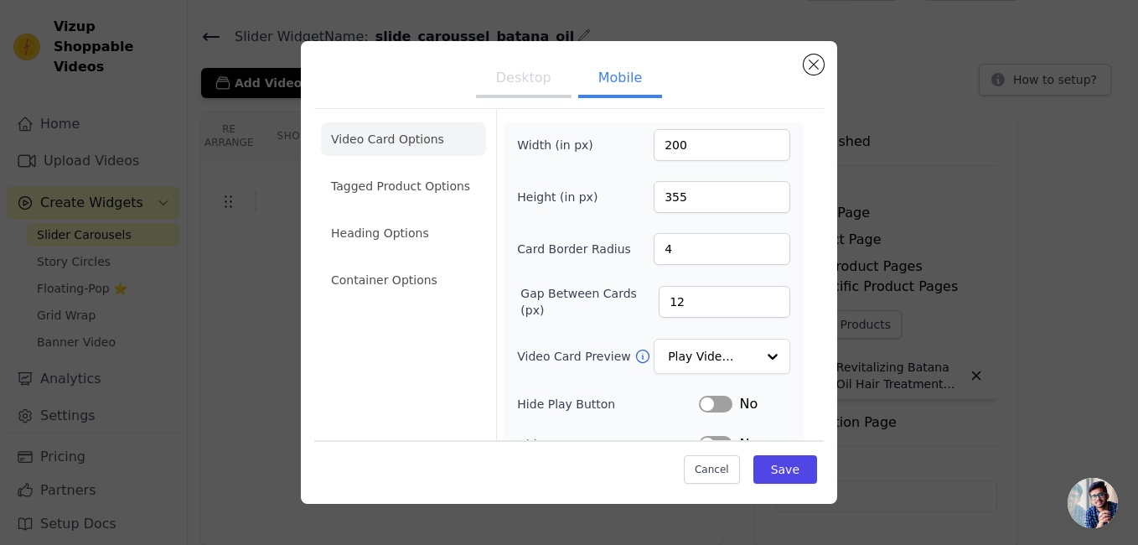
click at [535, 90] on button "Desktop" at bounding box center [524, 79] width 96 height 37
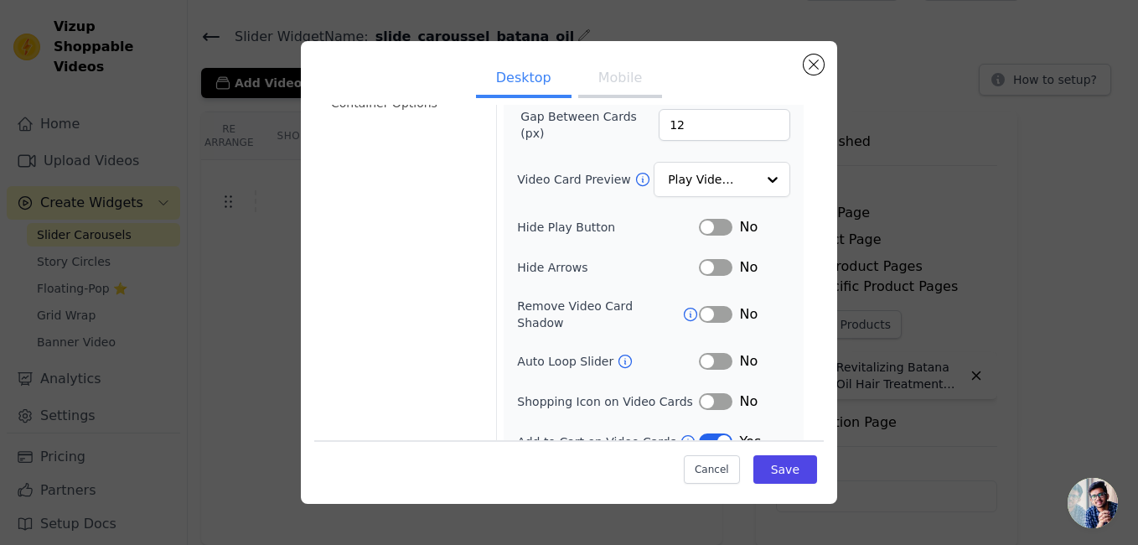
scroll to position [187, 0]
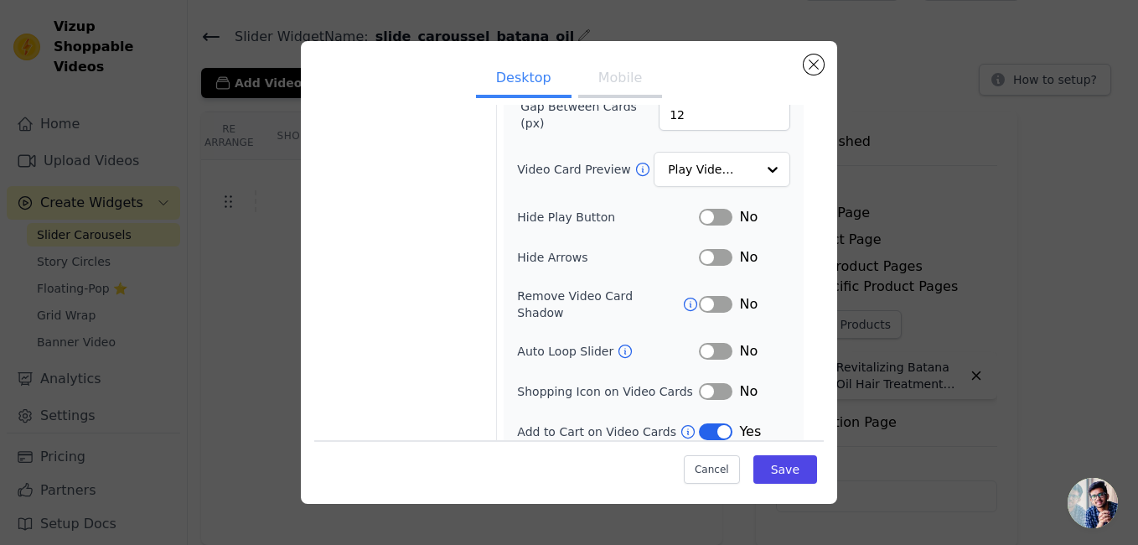
click at [714, 343] on button "Label" at bounding box center [716, 351] width 34 height 17
click at [612, 78] on button "Mobile" at bounding box center [620, 79] width 84 height 37
click at [711, 343] on button "Label" at bounding box center [716, 351] width 34 height 17
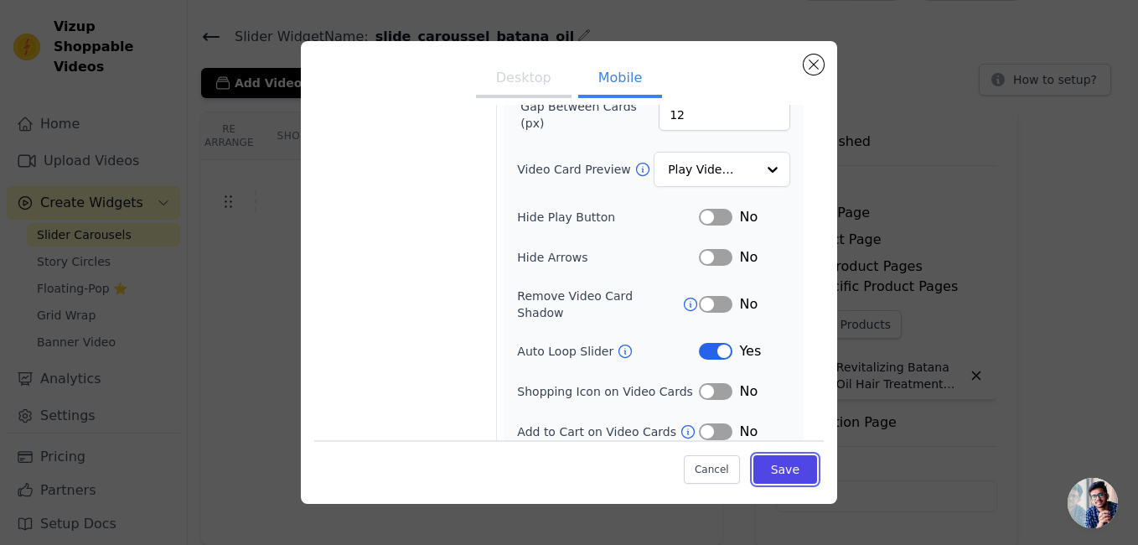
drag, startPoint x: 760, startPoint y: 464, endPoint x: 799, endPoint y: 410, distance: 67.2
click at [799, 410] on div "Video Card Options Tagged Product Options Heading Options Container Options Wid…" at bounding box center [568, 232] width 509 height 628
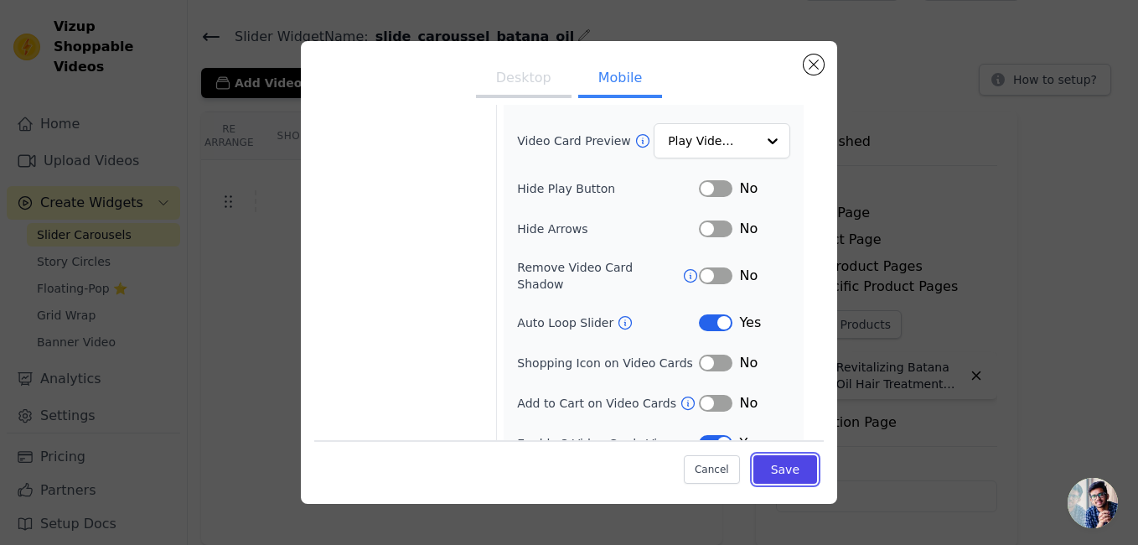
scroll to position [227, 0]
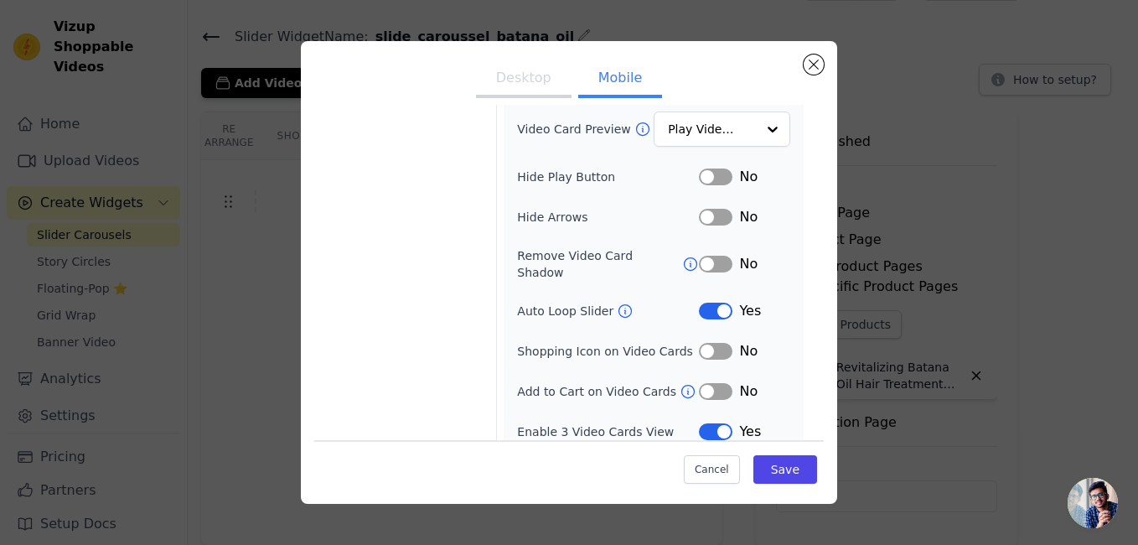
click at [699, 423] on button "Label" at bounding box center [716, 431] width 34 height 17
click at [767, 472] on button "Save" at bounding box center [785, 469] width 64 height 28
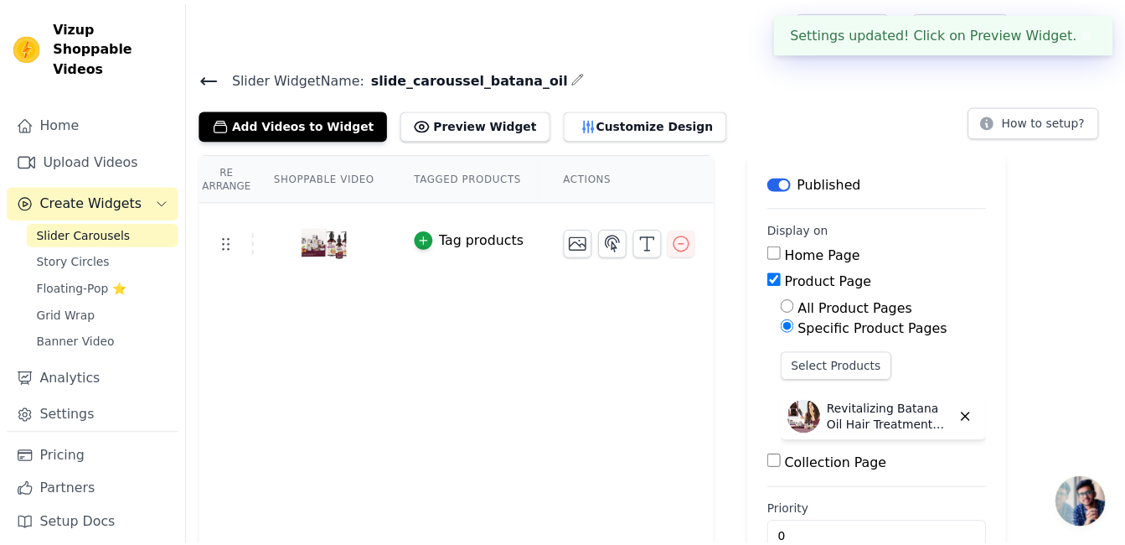
scroll to position [42, 0]
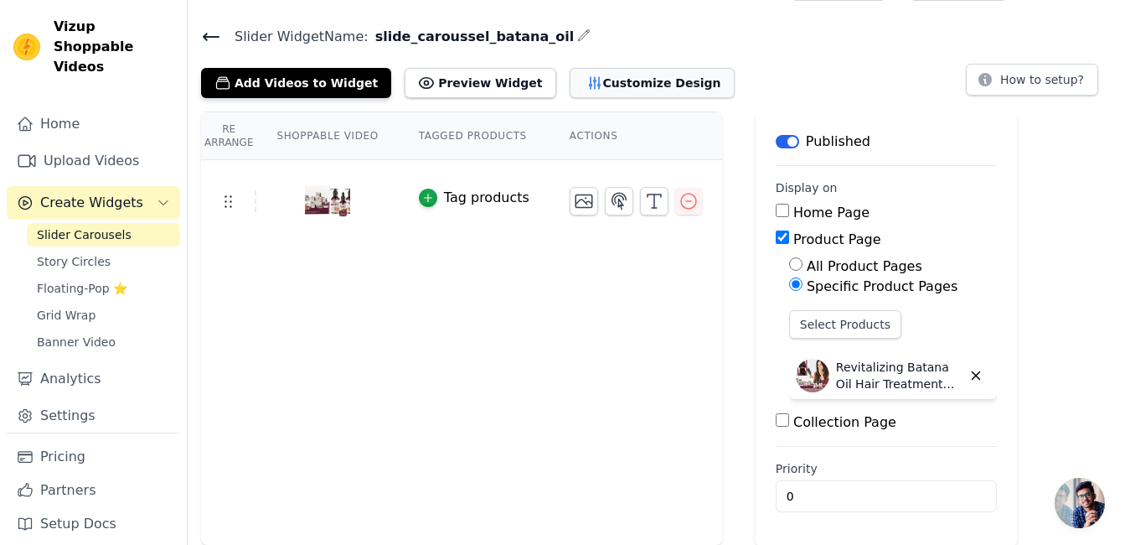
click at [612, 86] on button "Customize Design" at bounding box center [652, 83] width 165 height 30
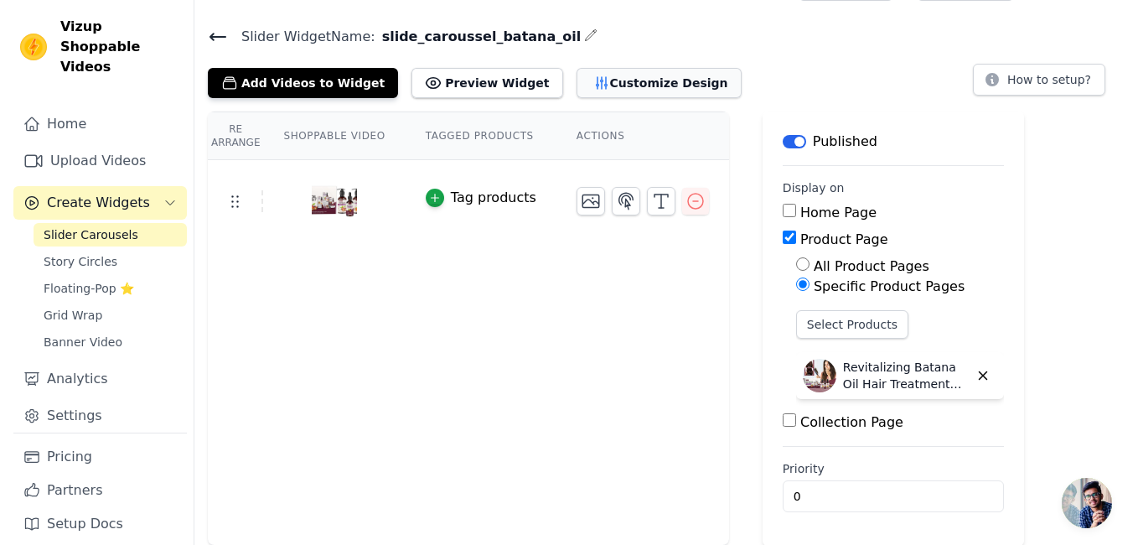
scroll to position [0, 0]
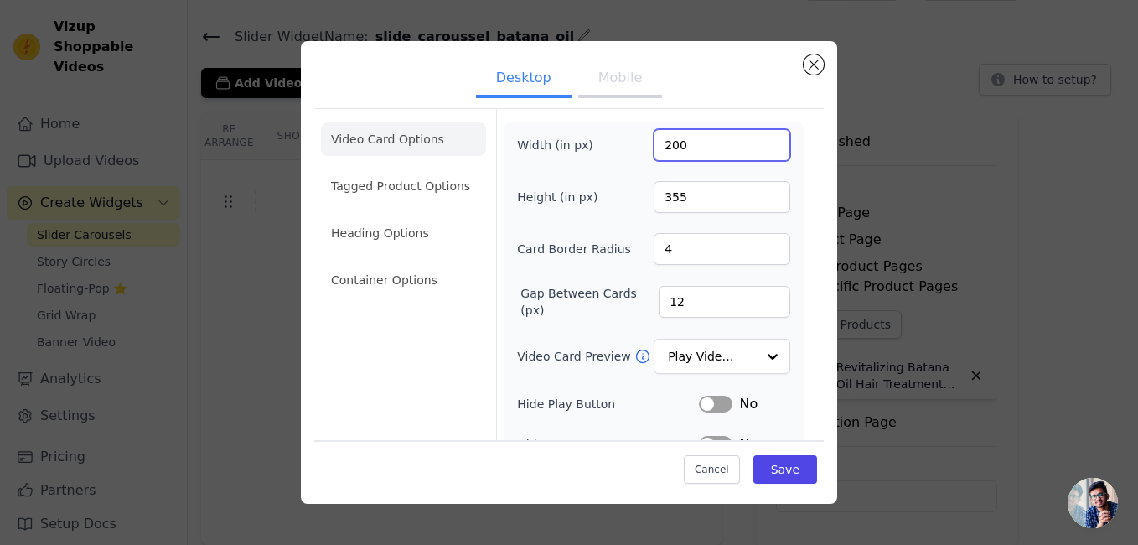
drag, startPoint x: 662, startPoint y: 141, endPoint x: 651, endPoint y: 142, distance: 11.0
click at [654, 142] on input "200" at bounding box center [722, 145] width 137 height 32
type input "400"
click at [621, 80] on button "Mobile" at bounding box center [620, 79] width 84 height 37
drag, startPoint x: 662, startPoint y: 143, endPoint x: 649, endPoint y: 144, distance: 12.6
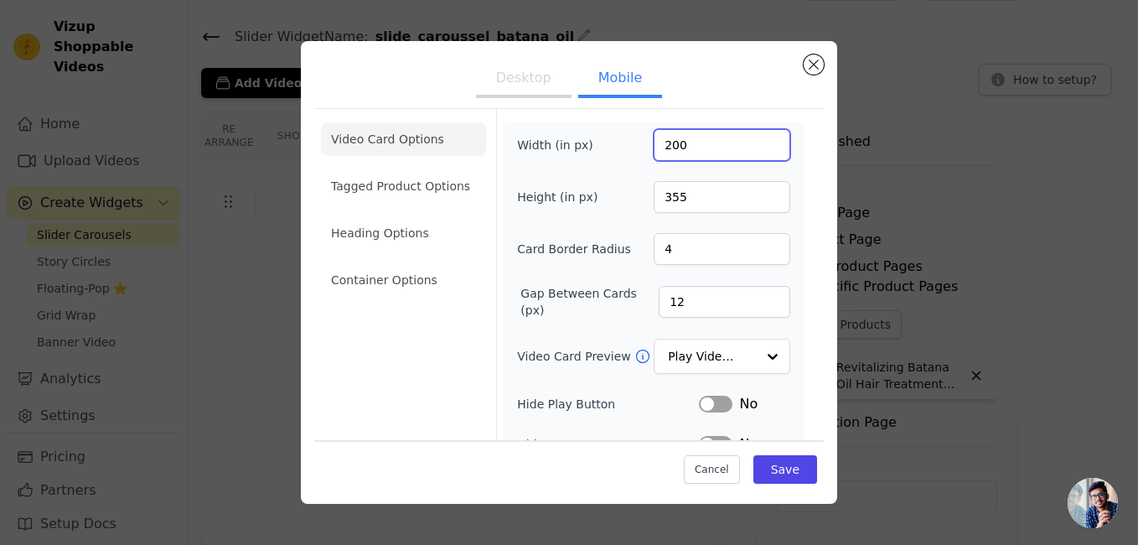
click at [654, 144] on input "200" at bounding box center [722, 145] width 137 height 32
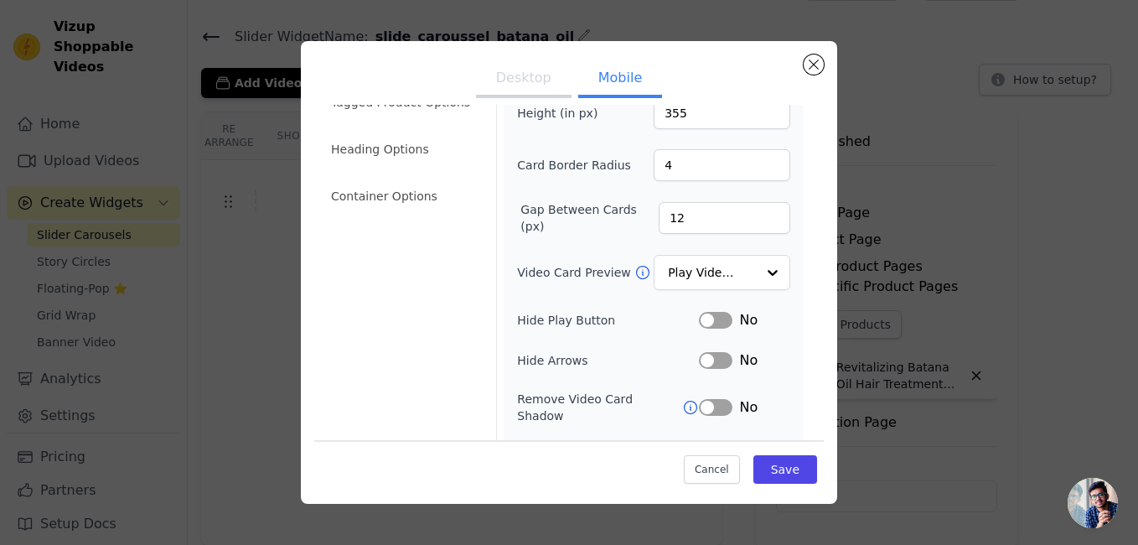
scroll to position [168, 0]
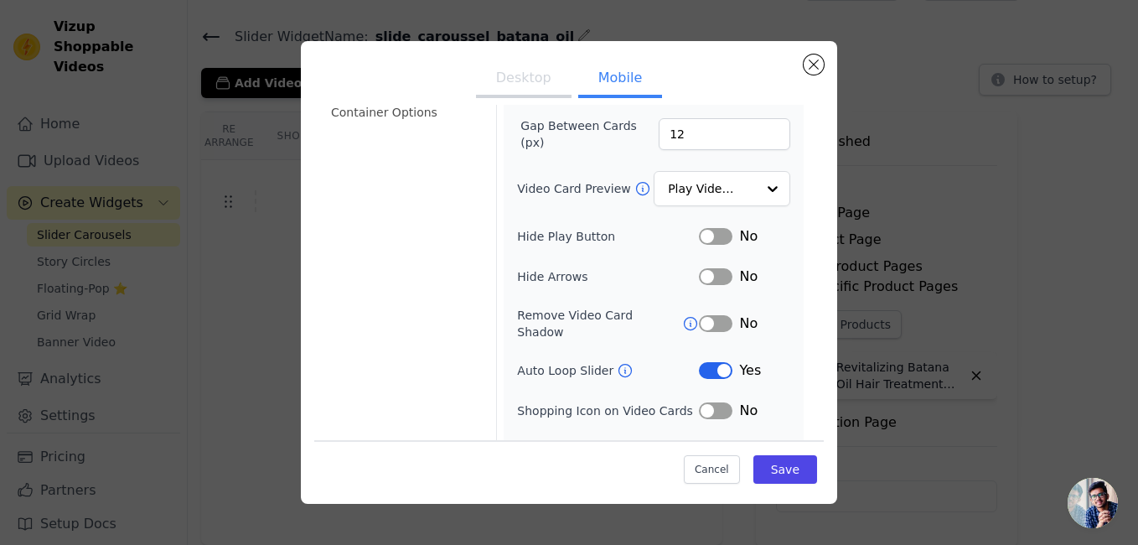
type input "400"
click at [617, 362] on icon at bounding box center [625, 370] width 17 height 17
click at [536, 84] on button "Desktop" at bounding box center [524, 79] width 96 height 37
click at [612, 81] on button "Mobile" at bounding box center [620, 79] width 84 height 37
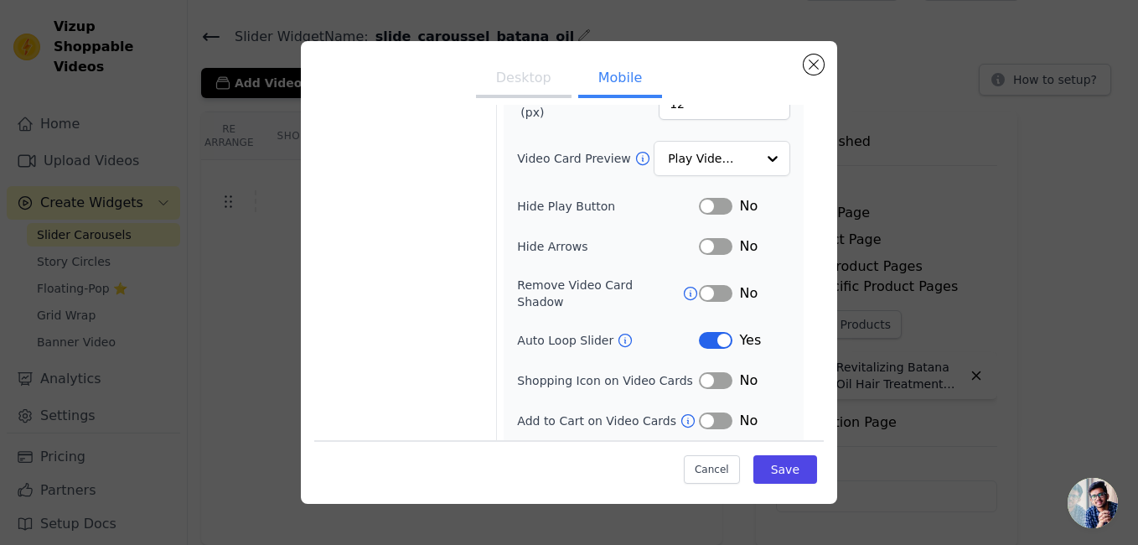
scroll to position [227, 0]
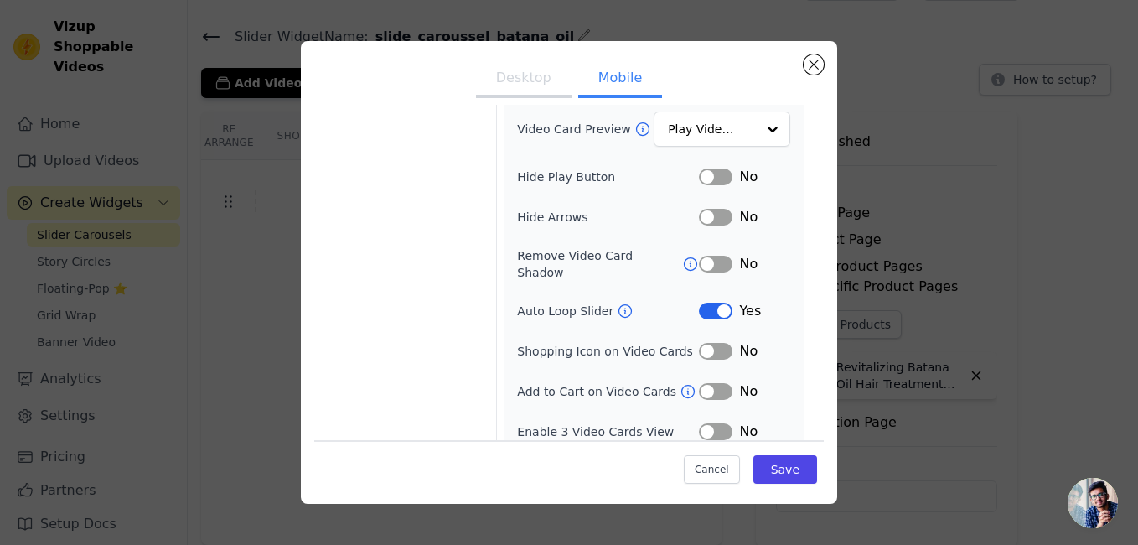
click at [709, 423] on button "Label" at bounding box center [716, 431] width 34 height 17
click at [759, 463] on button "Save" at bounding box center [785, 469] width 64 height 28
click at [525, 72] on button "Desktop" at bounding box center [524, 79] width 96 height 37
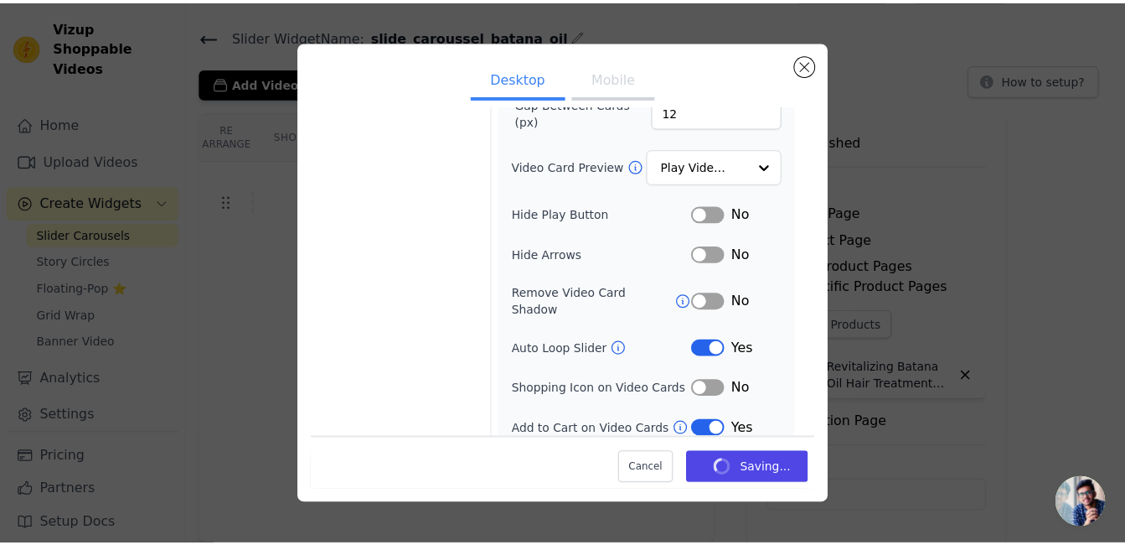
scroll to position [42, 0]
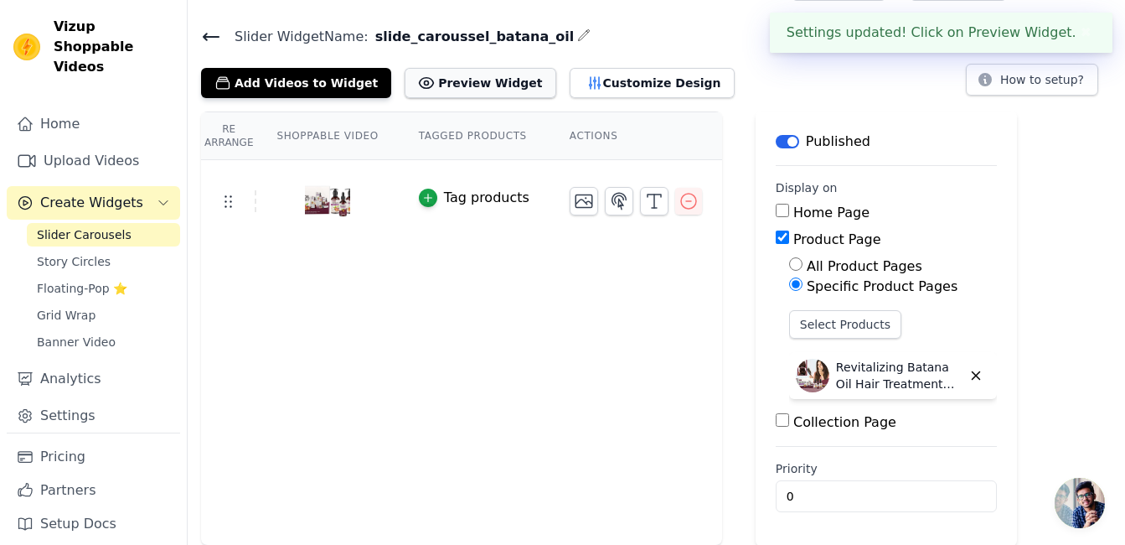
click at [448, 81] on button "Preview Widget" at bounding box center [480, 83] width 151 height 30
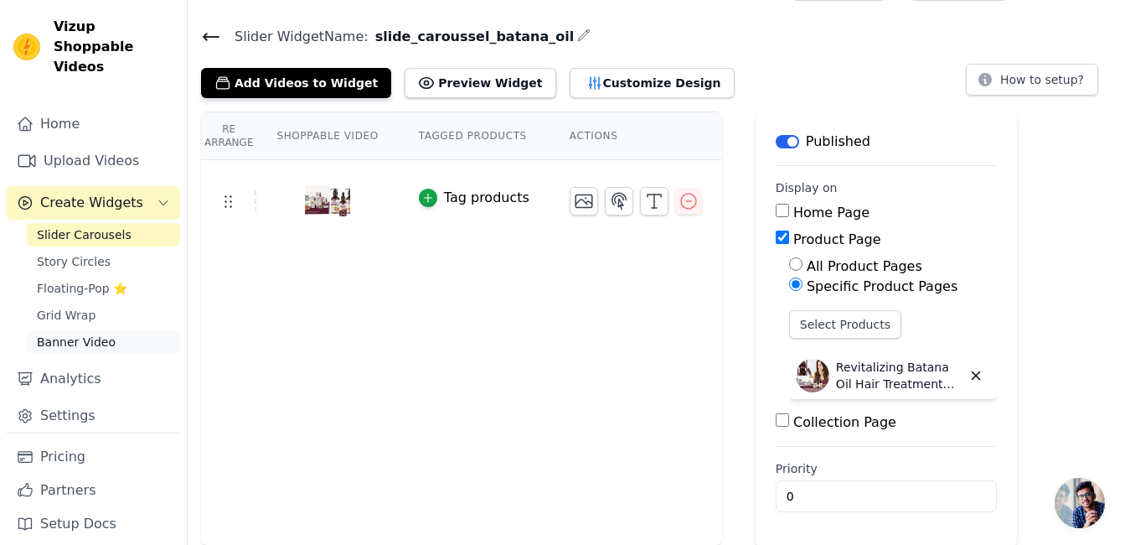
click at [73, 333] on span "Banner Video" at bounding box center [76, 341] width 79 height 17
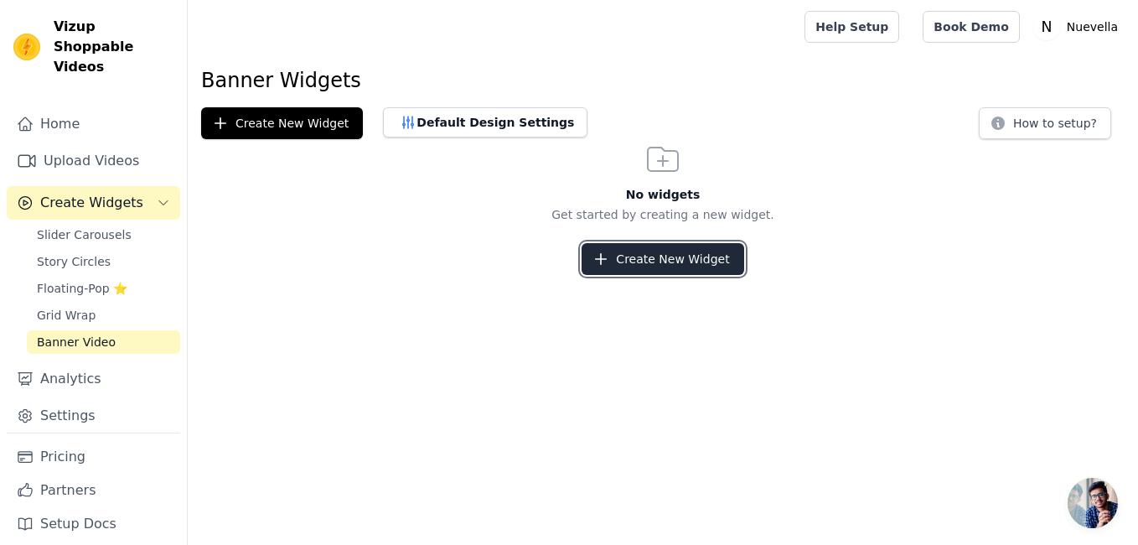
click at [645, 257] on button "Create New Widget" at bounding box center [662, 259] width 162 height 32
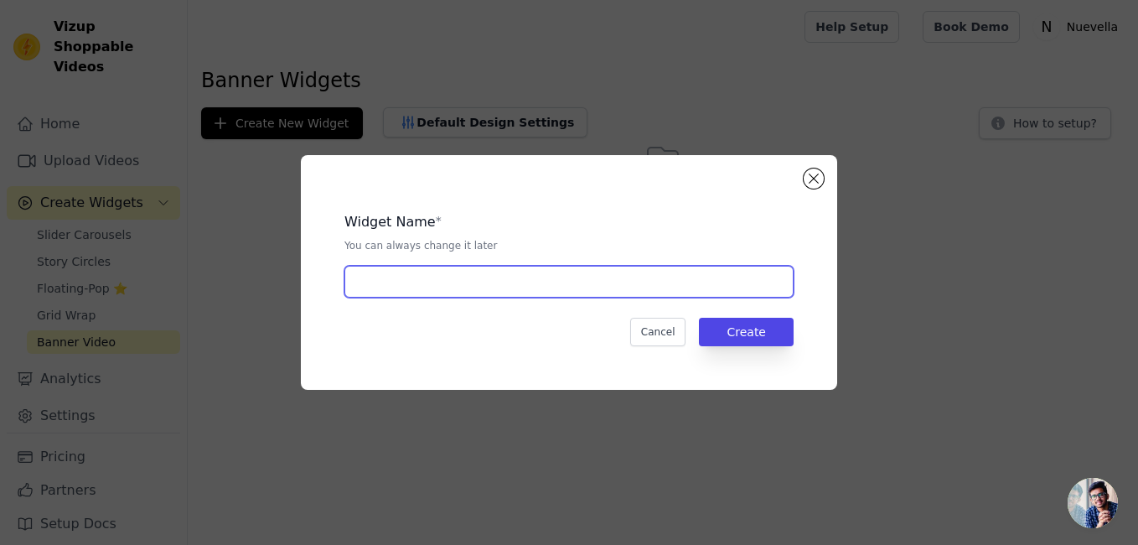
click at [449, 279] on input "text" at bounding box center [568, 282] width 449 height 32
type input "banner_vide0_batana"
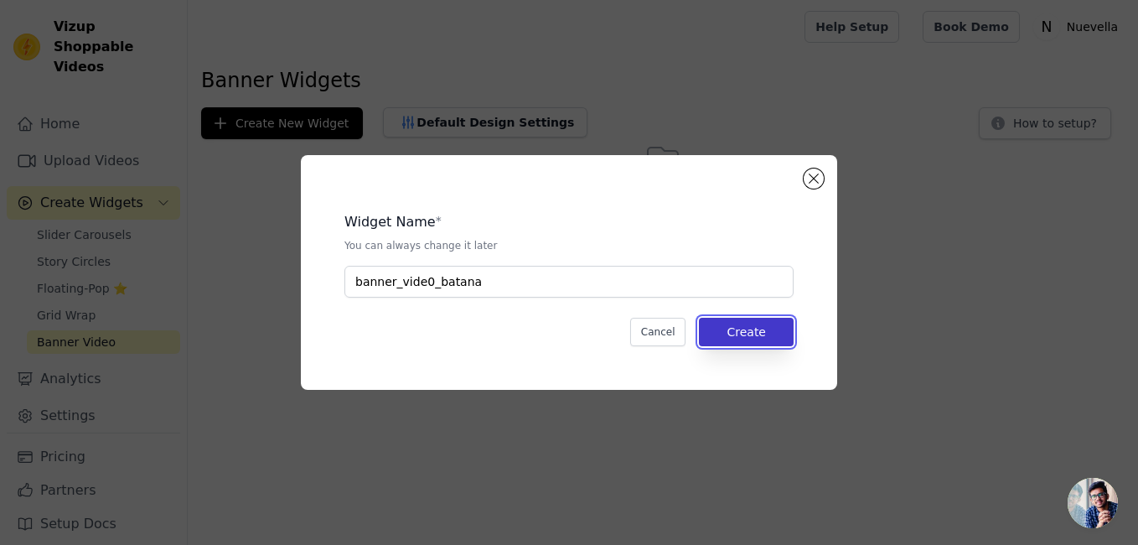
click at [747, 336] on button "Create" at bounding box center [746, 332] width 95 height 28
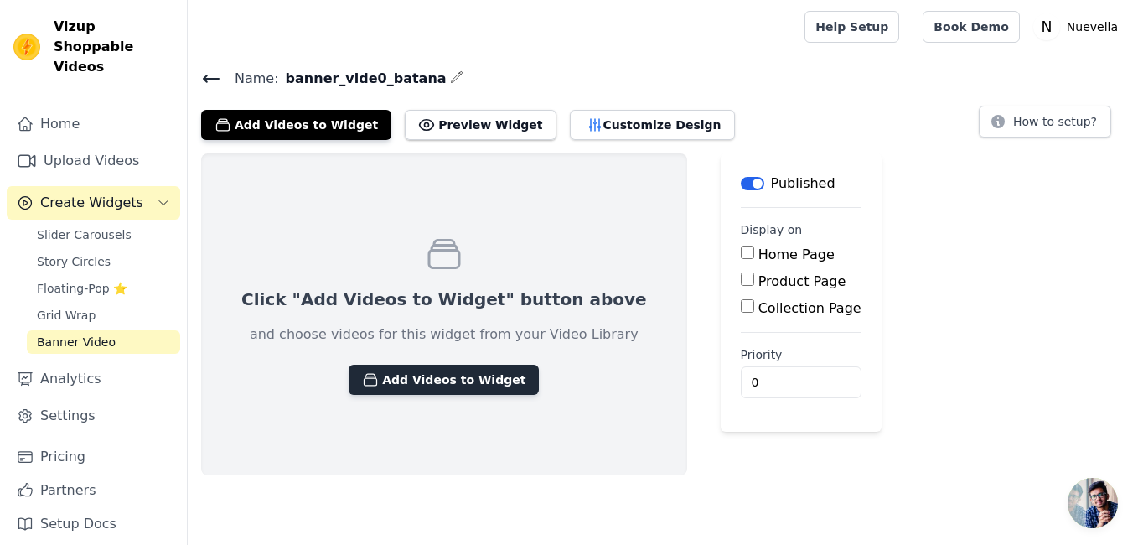
click at [452, 377] on button "Add Videos to Widget" at bounding box center [444, 379] width 190 height 30
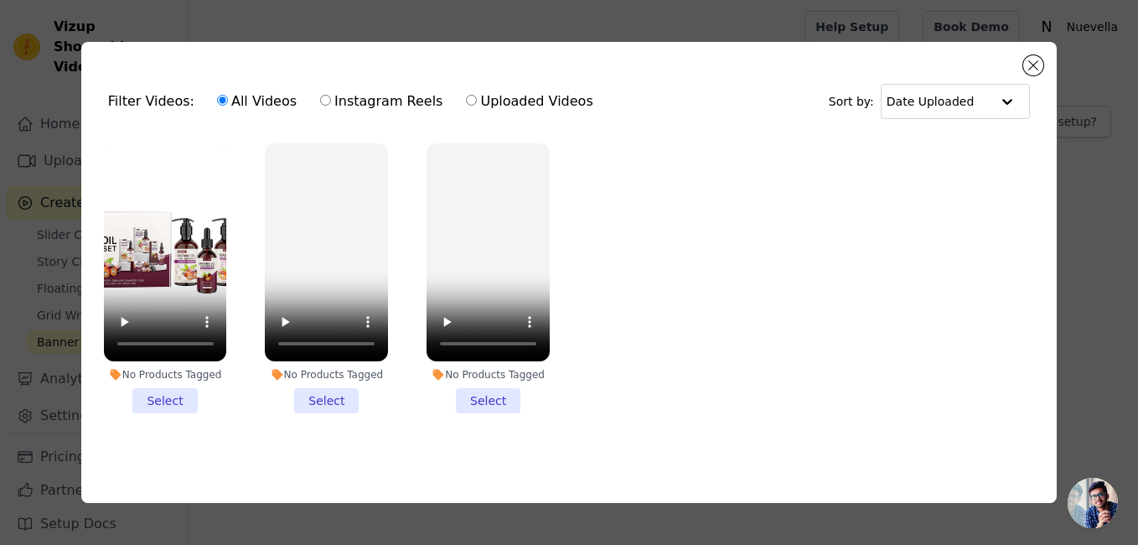
click at [158, 395] on li "No Products Tagged Select" at bounding box center [165, 278] width 123 height 271
click at [0, 0] on input "No Products Tagged Select" at bounding box center [0, 0] width 0 height 0
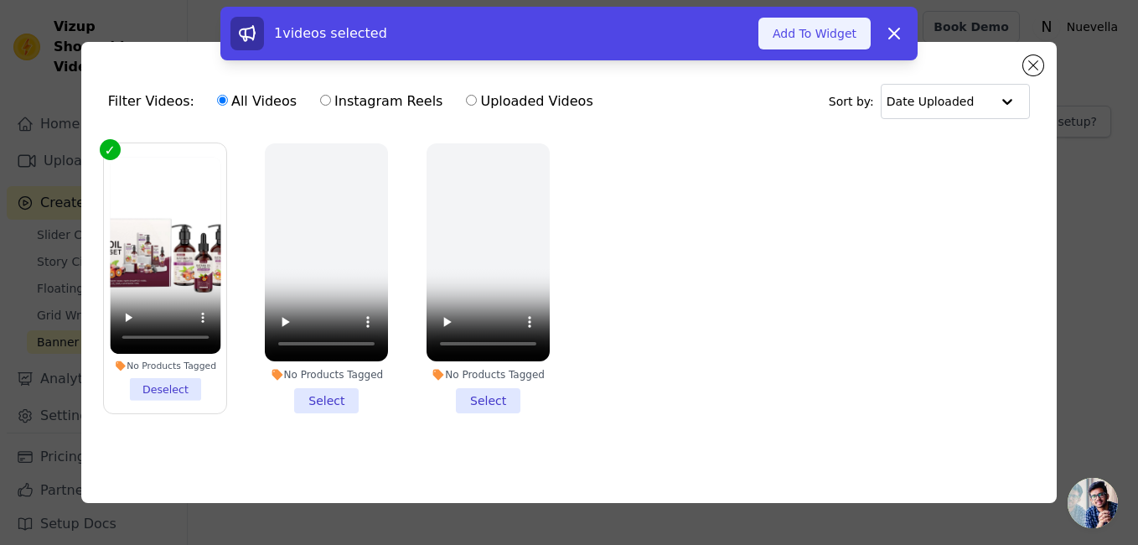
click at [837, 32] on button "Add To Widget" at bounding box center [814, 34] width 112 height 32
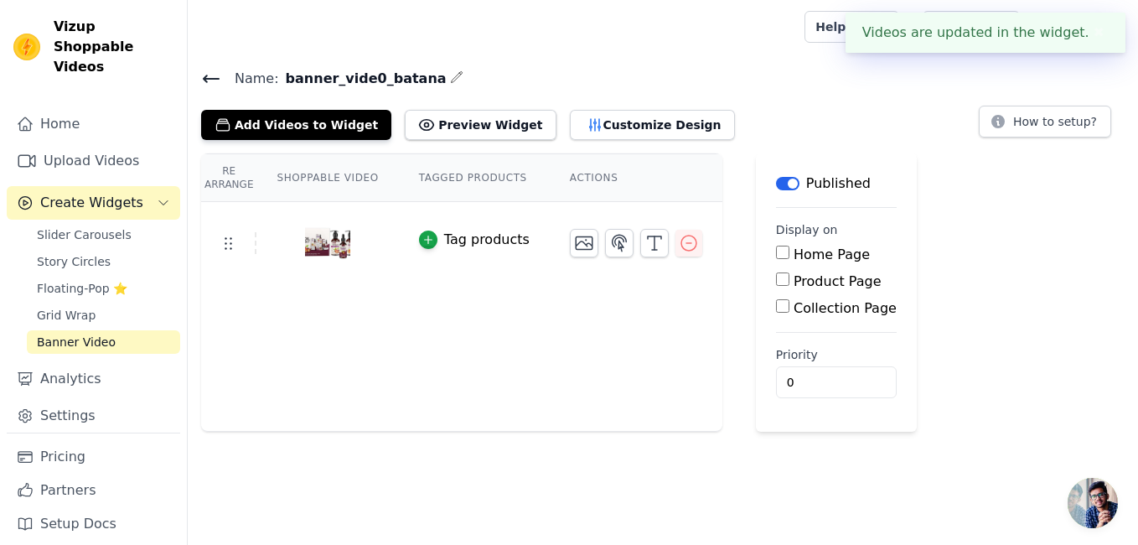
click at [776, 285] on input "Product Page" at bounding box center [782, 278] width 13 height 13
checkbox input "true"
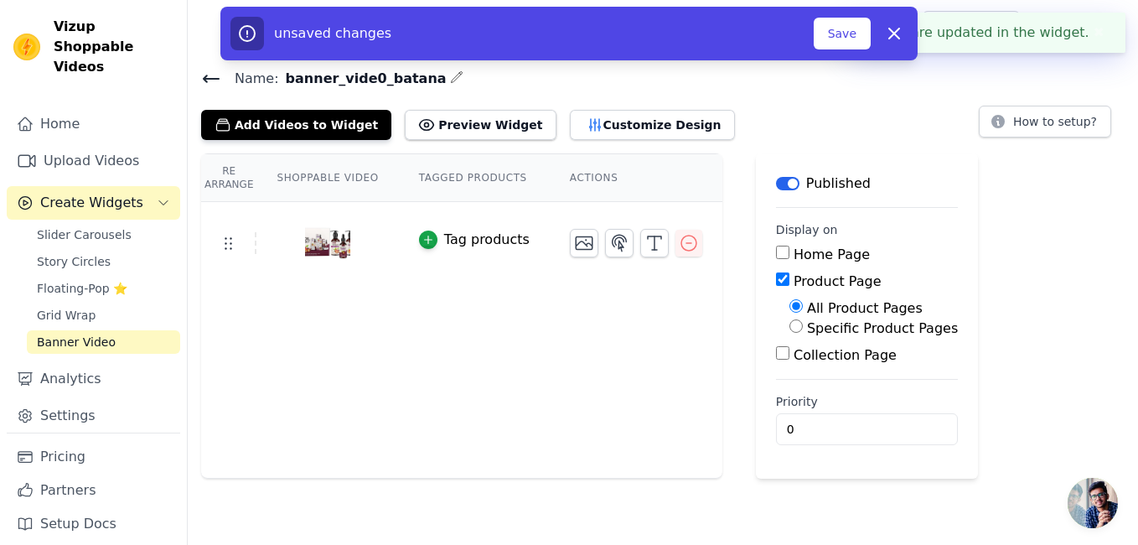
click at [807, 333] on label "Specific Product Pages" at bounding box center [882, 328] width 151 height 16
click at [803, 333] on input "Specific Product Pages" at bounding box center [795, 325] width 13 height 13
radio input "true"
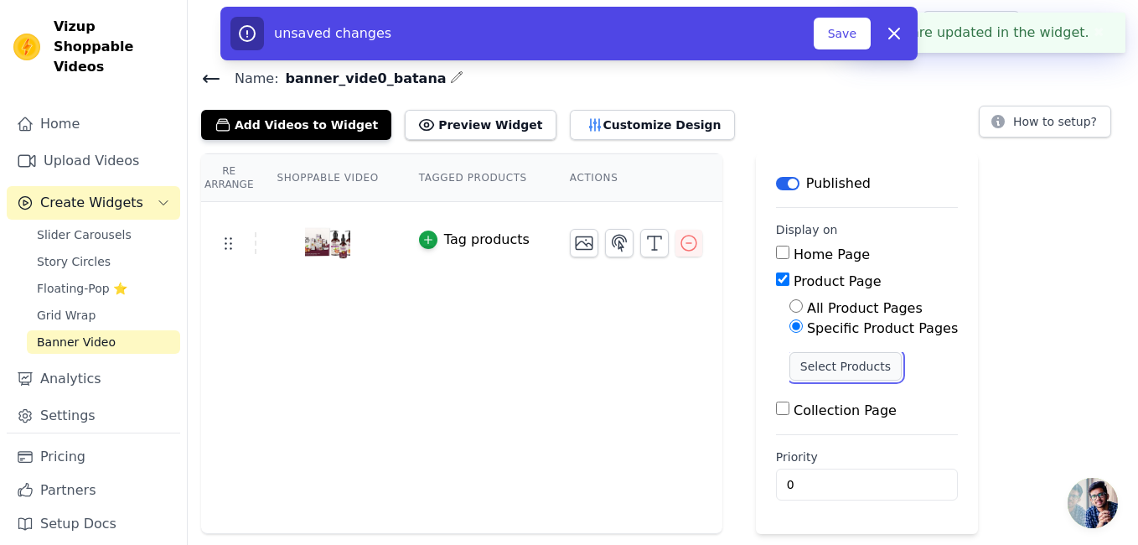
click at [820, 372] on button "Select Products" at bounding box center [845, 366] width 112 height 28
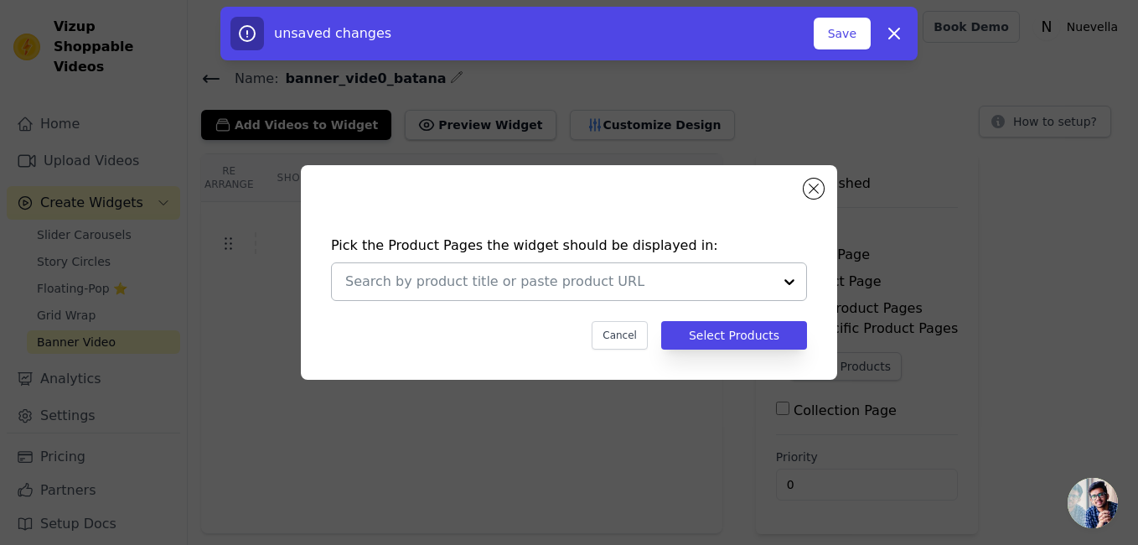
click at [474, 282] on input "text" at bounding box center [558, 281] width 427 height 20
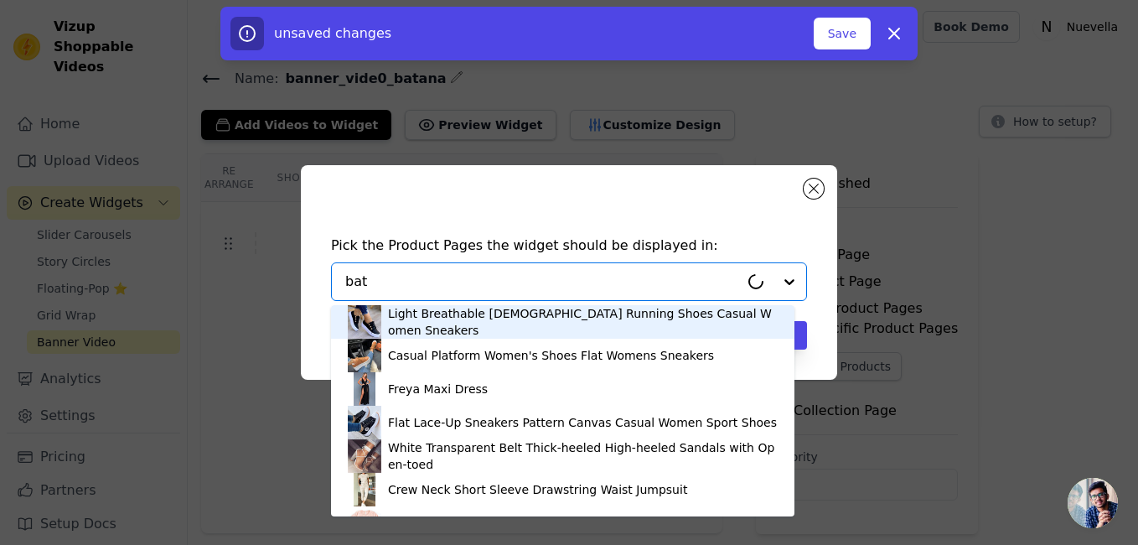
type input "bata"
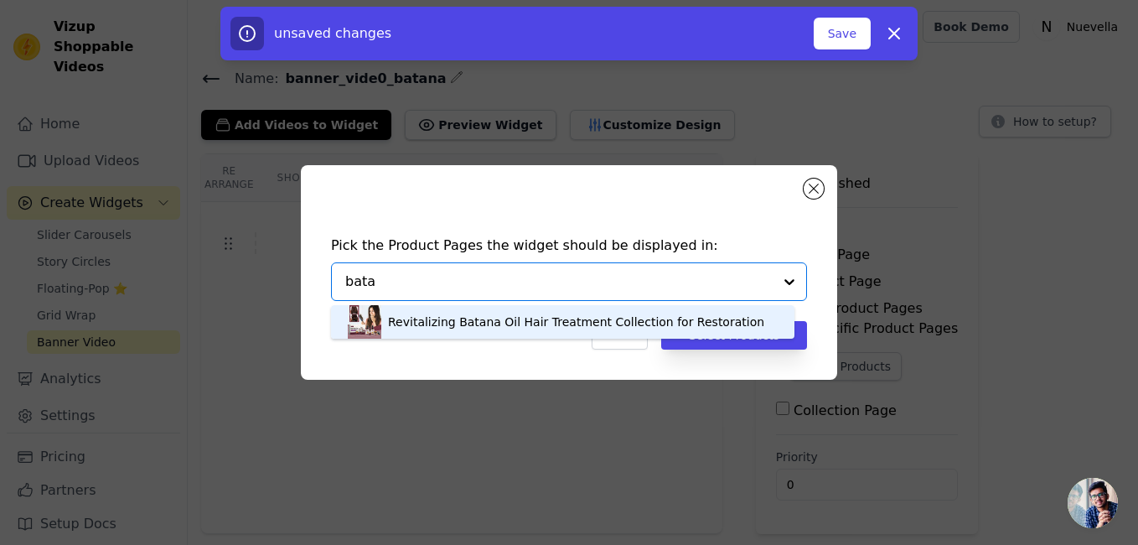
click at [700, 322] on div "Revitalizing Batana Oil Hair Treatment Collection for Restoration" at bounding box center [576, 321] width 376 height 17
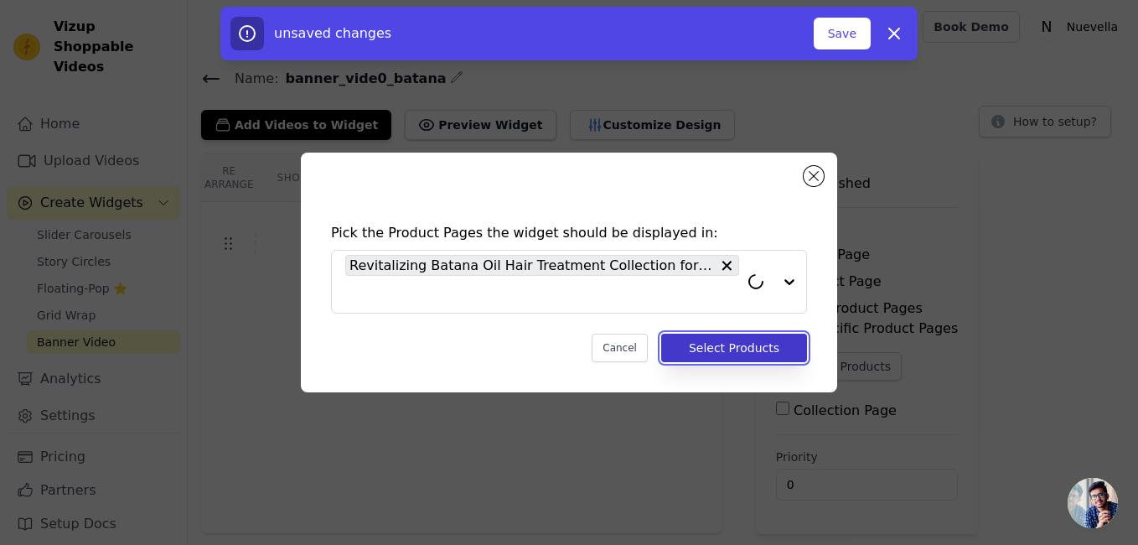
click at [721, 348] on button "Select Products" at bounding box center [734, 347] width 146 height 28
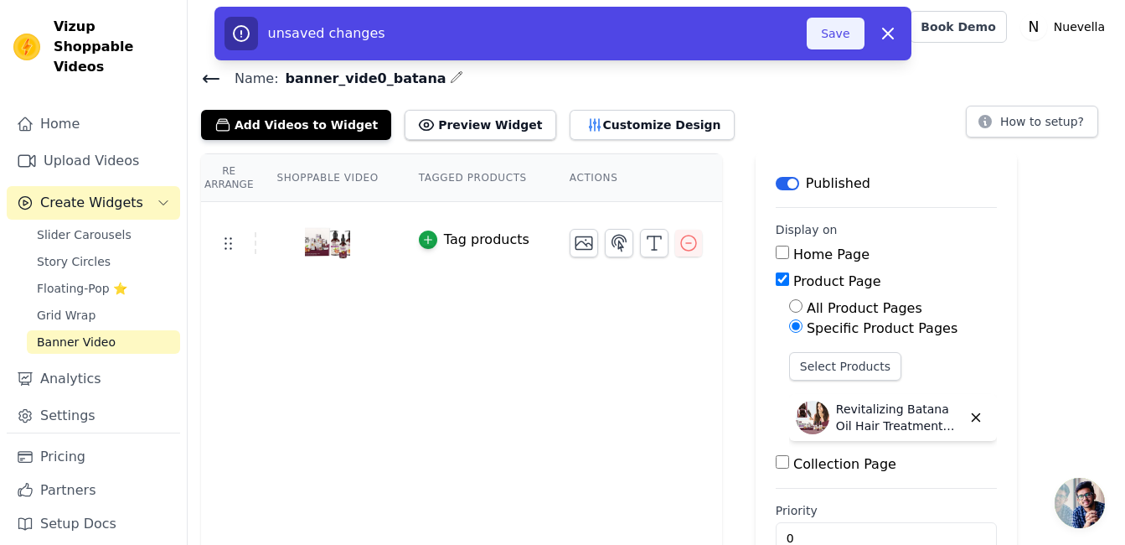
click at [836, 37] on button "Save" at bounding box center [835, 34] width 57 height 32
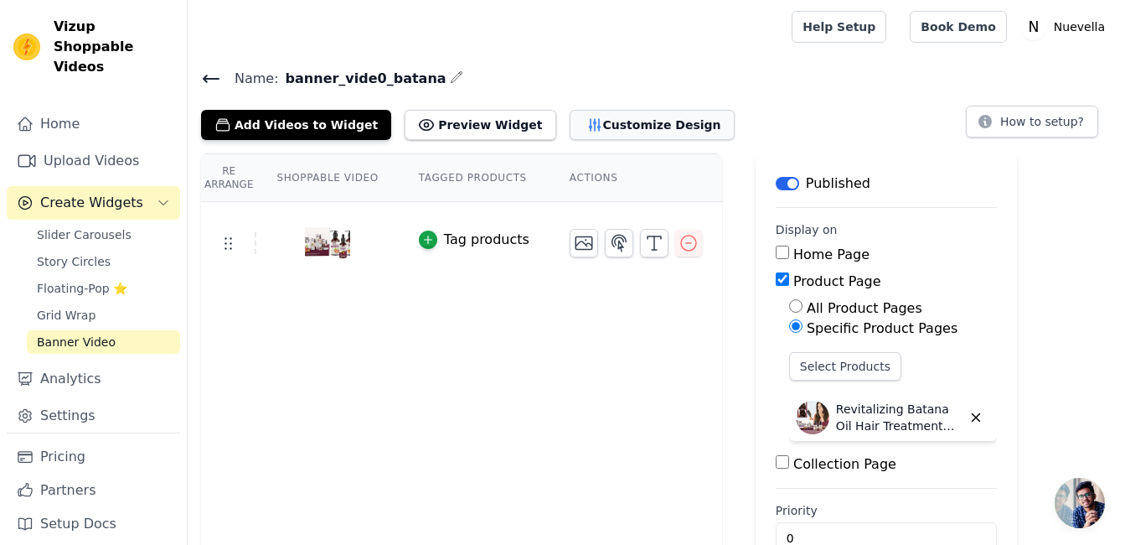
click at [600, 124] on button "Customize Design" at bounding box center [652, 125] width 165 height 30
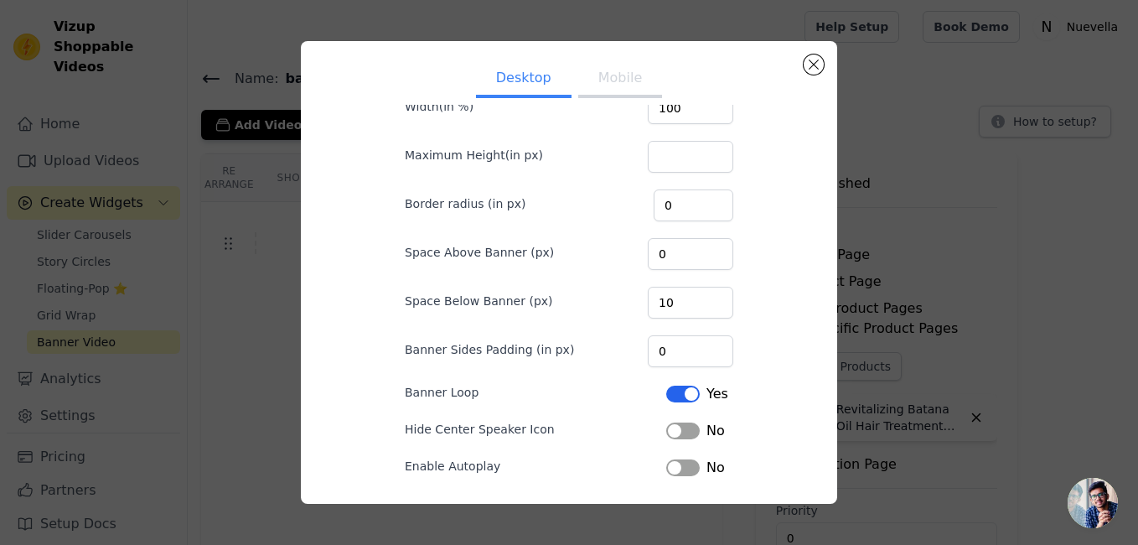
scroll to position [119, 0]
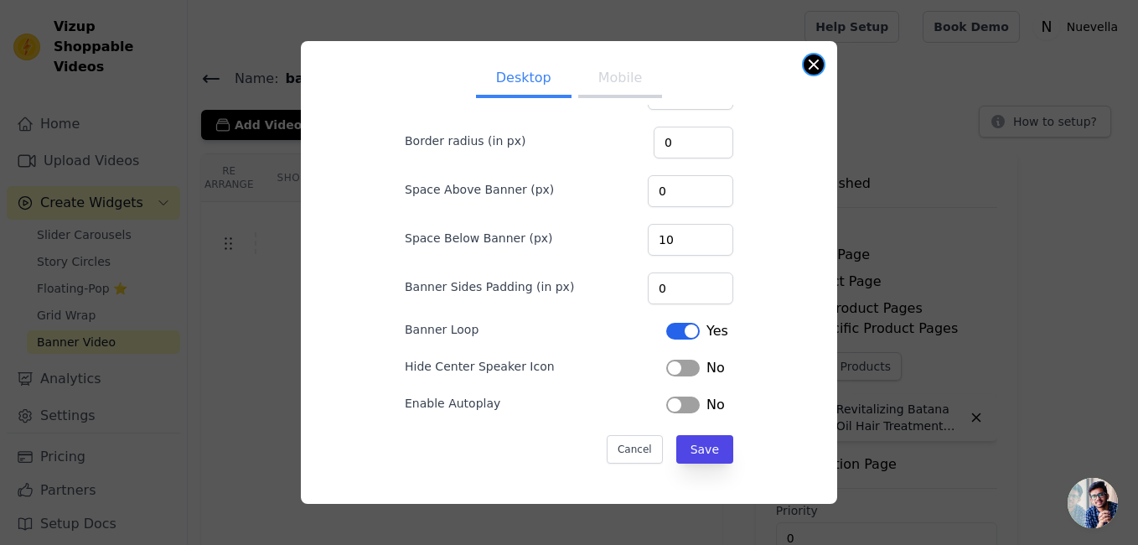
click at [813, 59] on button "Close modal" at bounding box center [813, 64] width 20 height 20
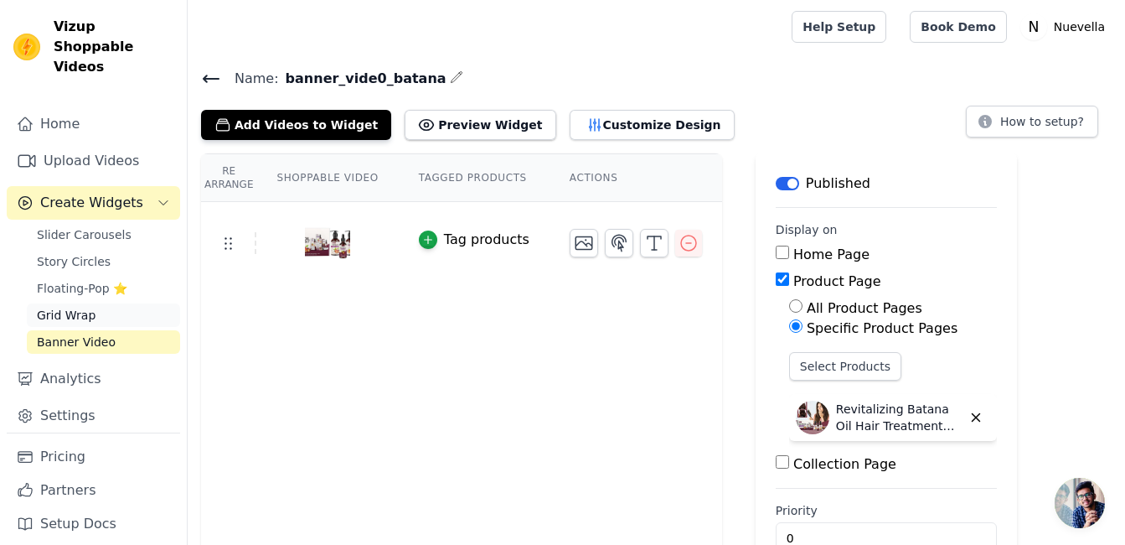
click at [78, 307] on span "Grid Wrap" at bounding box center [66, 315] width 59 height 17
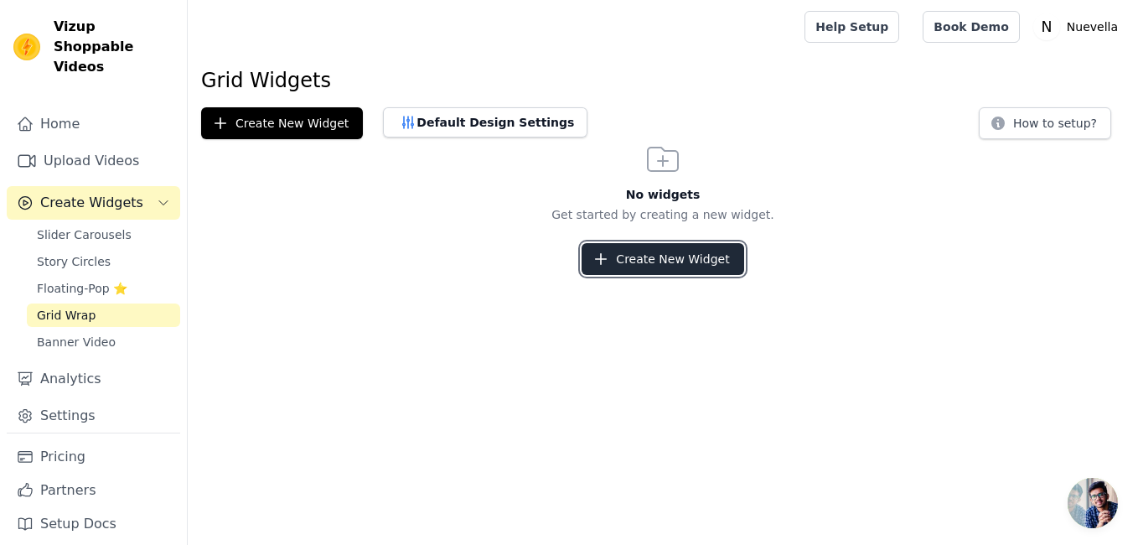
click at [681, 260] on button "Create New Widget" at bounding box center [662, 259] width 162 height 32
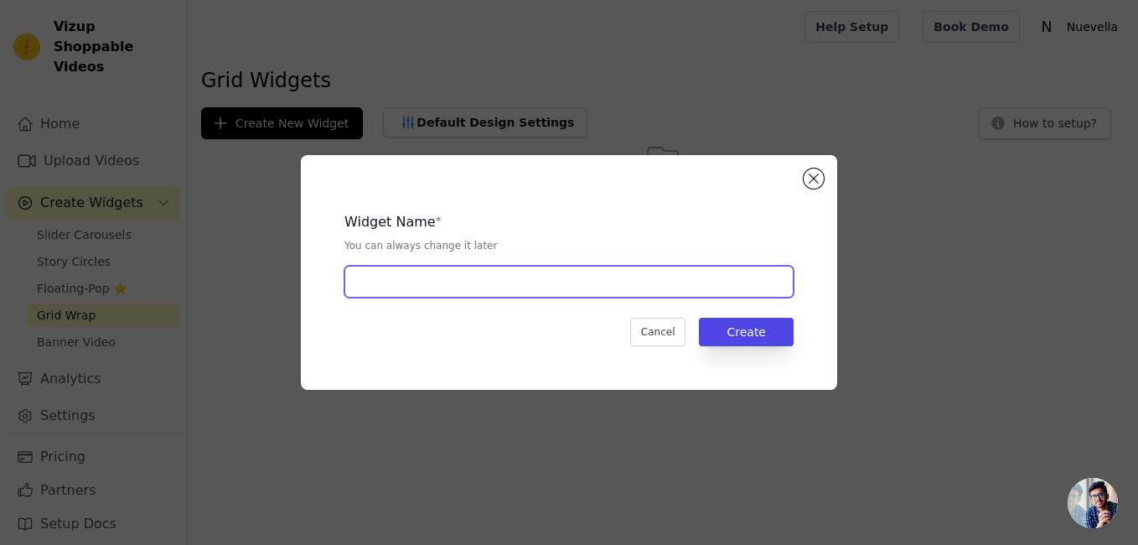
click at [459, 285] on input "text" at bounding box center [568, 282] width 449 height 32
type input "grip_batana"
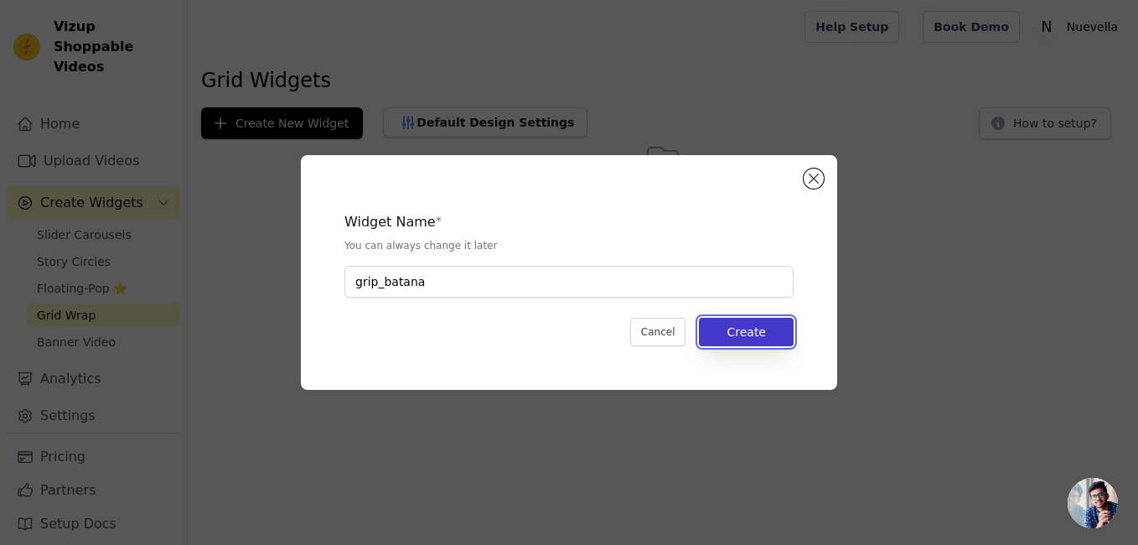
click at [762, 330] on button "Create" at bounding box center [746, 332] width 95 height 28
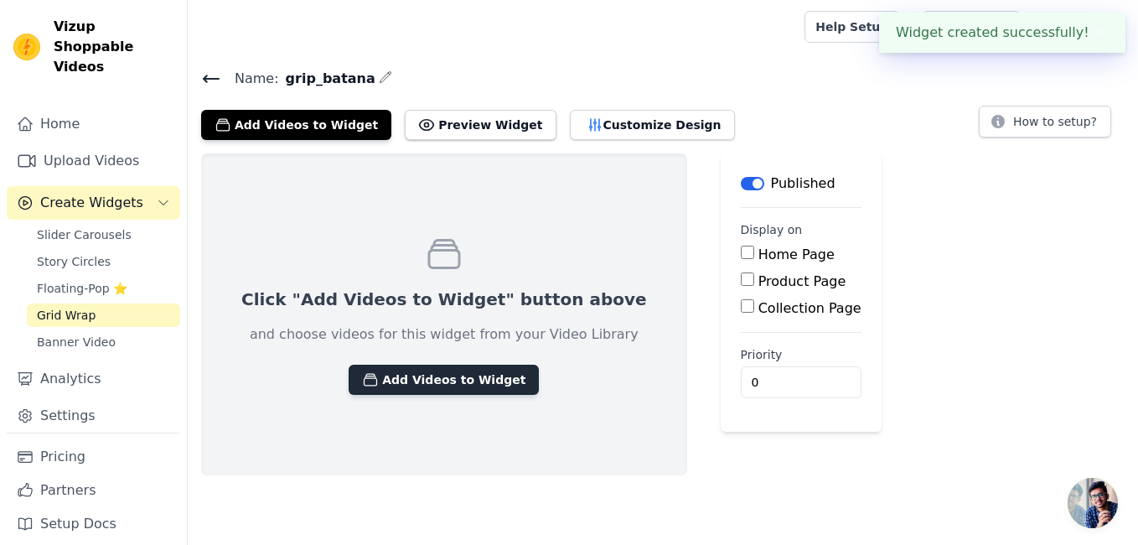
click at [442, 370] on button "Add Videos to Widget" at bounding box center [444, 379] width 190 height 30
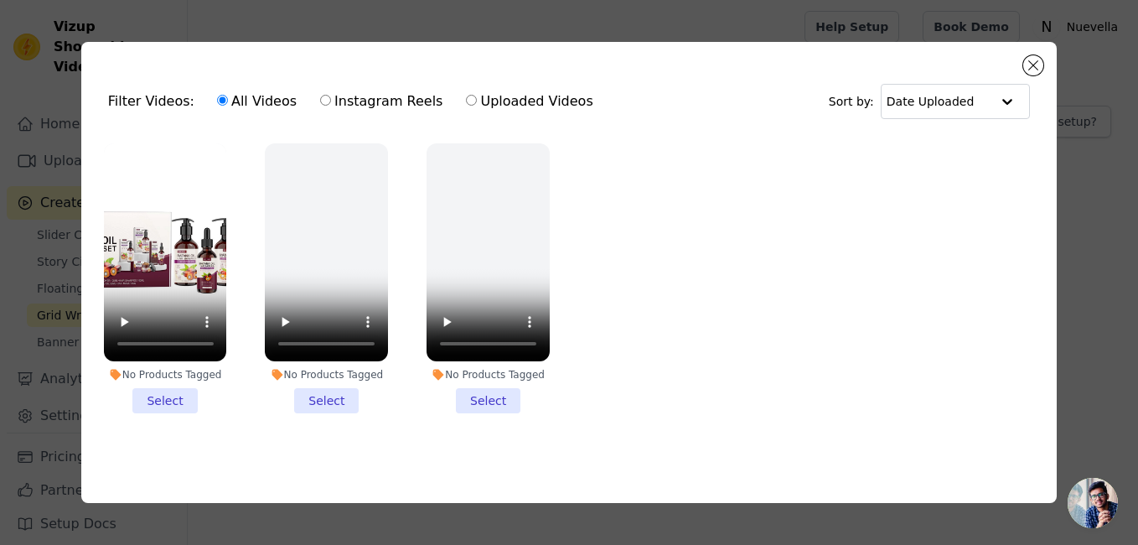
click at [183, 397] on li "No Products Tagged Select" at bounding box center [165, 278] width 123 height 271
click at [0, 0] on input "No Products Tagged Select" at bounding box center [0, 0] width 0 height 0
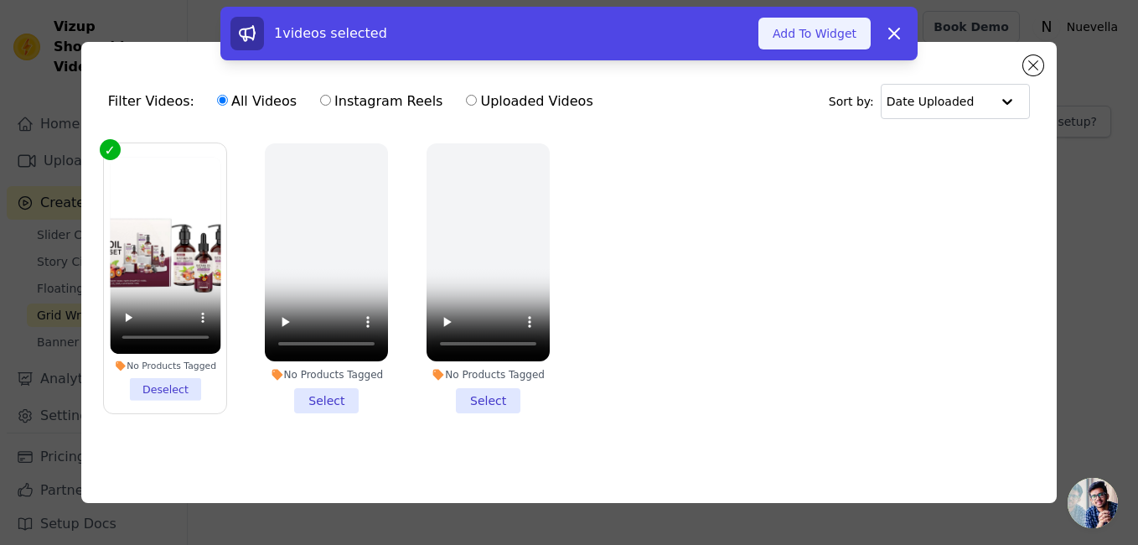
click at [801, 36] on button "Add To Widget" at bounding box center [814, 34] width 112 height 32
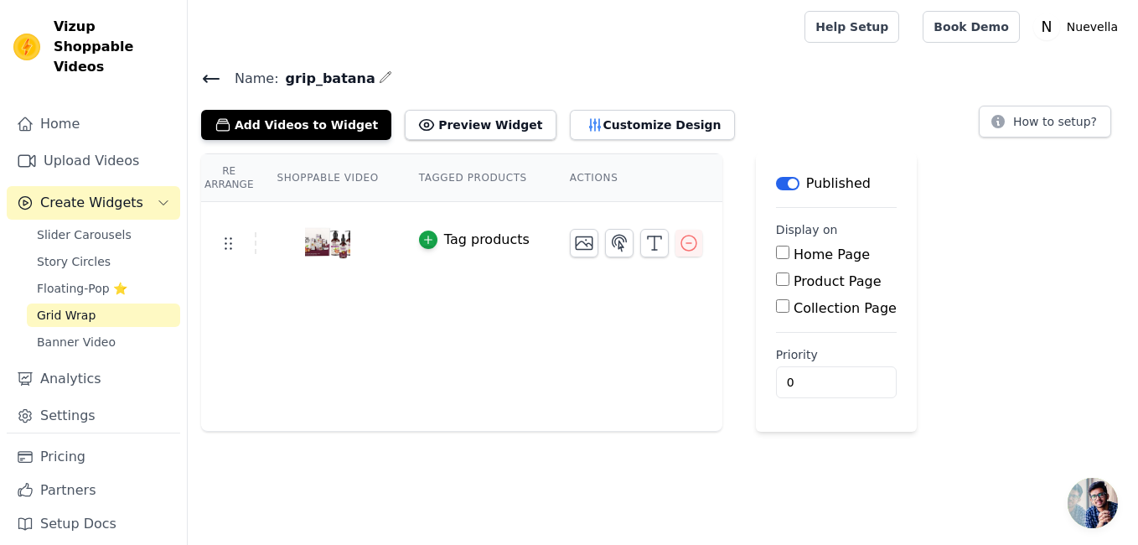
click at [776, 283] on input "Product Page" at bounding box center [782, 278] width 13 height 13
checkbox input "true"
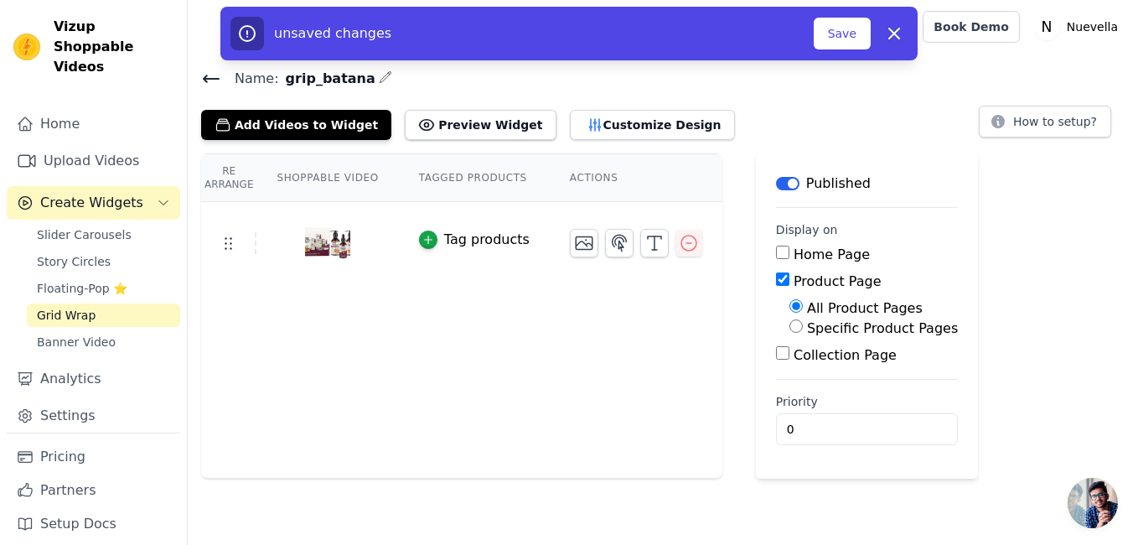
click at [816, 328] on label "Specific Product Pages" at bounding box center [882, 328] width 151 height 16
click at [803, 328] on input "Specific Product Pages" at bounding box center [795, 325] width 13 height 13
radio input "true"
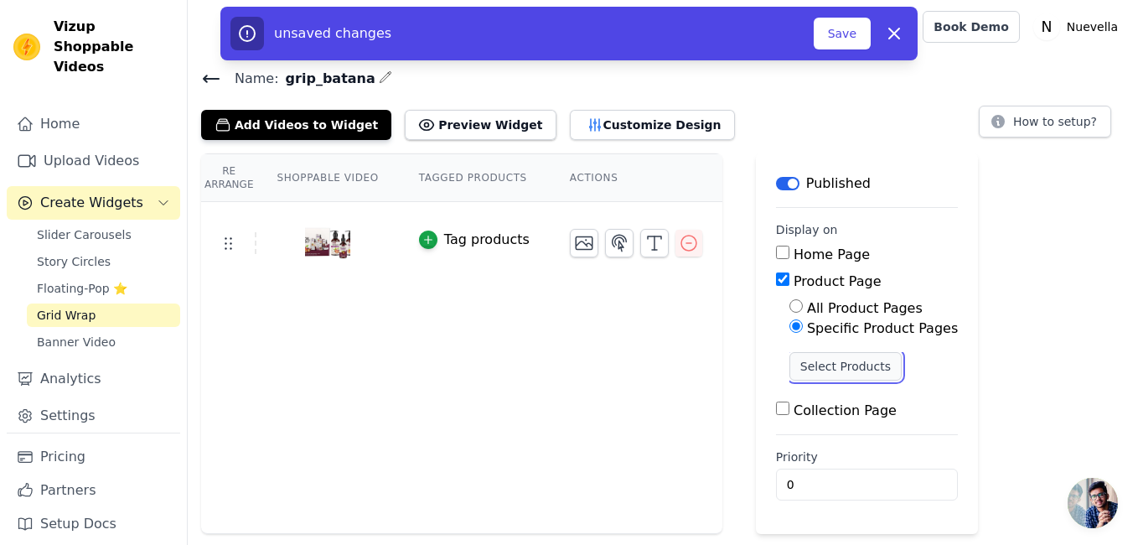
click at [823, 363] on button "Select Products" at bounding box center [845, 366] width 112 height 28
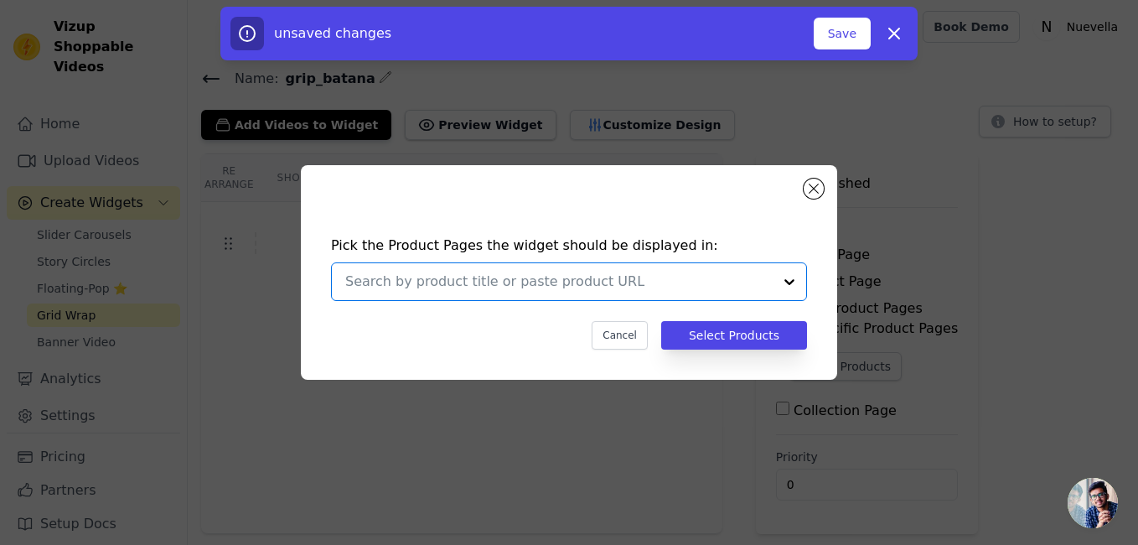
click at [609, 288] on input "text" at bounding box center [558, 281] width 427 height 20
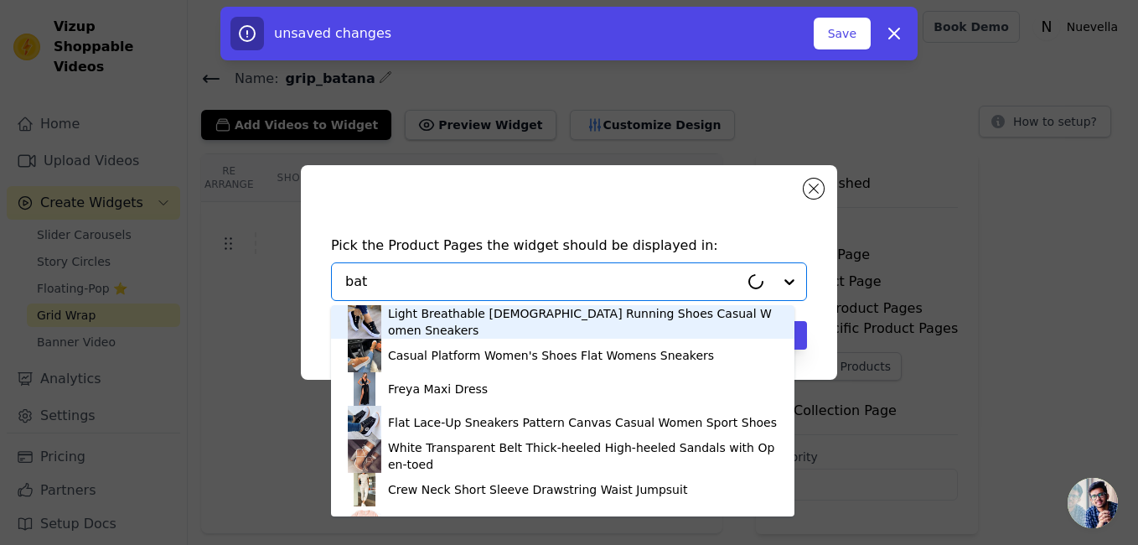
type input "bata"
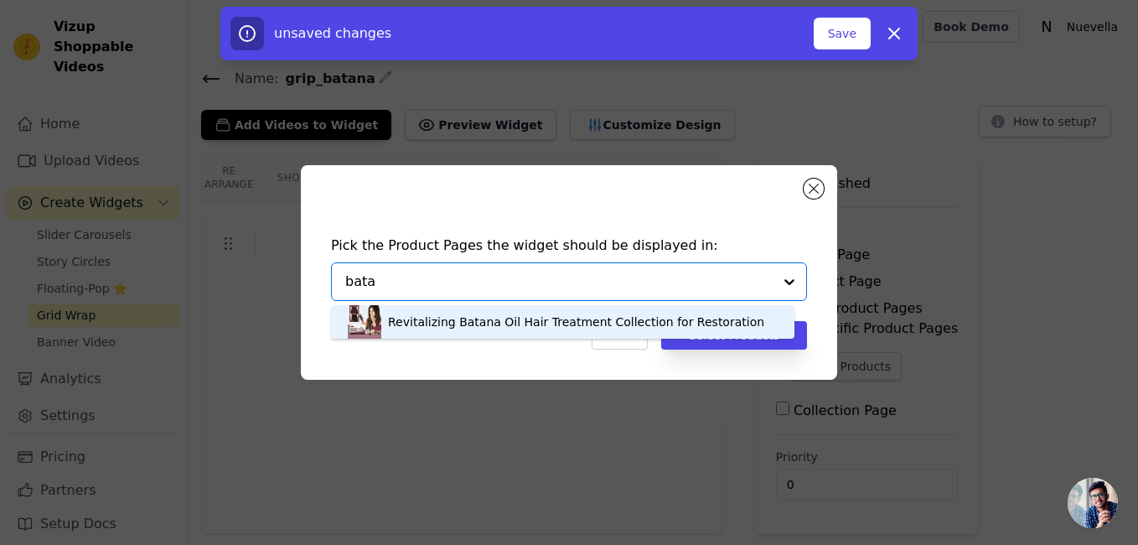
click at [572, 321] on div "Revitalizing Batana Oil Hair Treatment Collection for Restoration" at bounding box center [576, 321] width 376 height 17
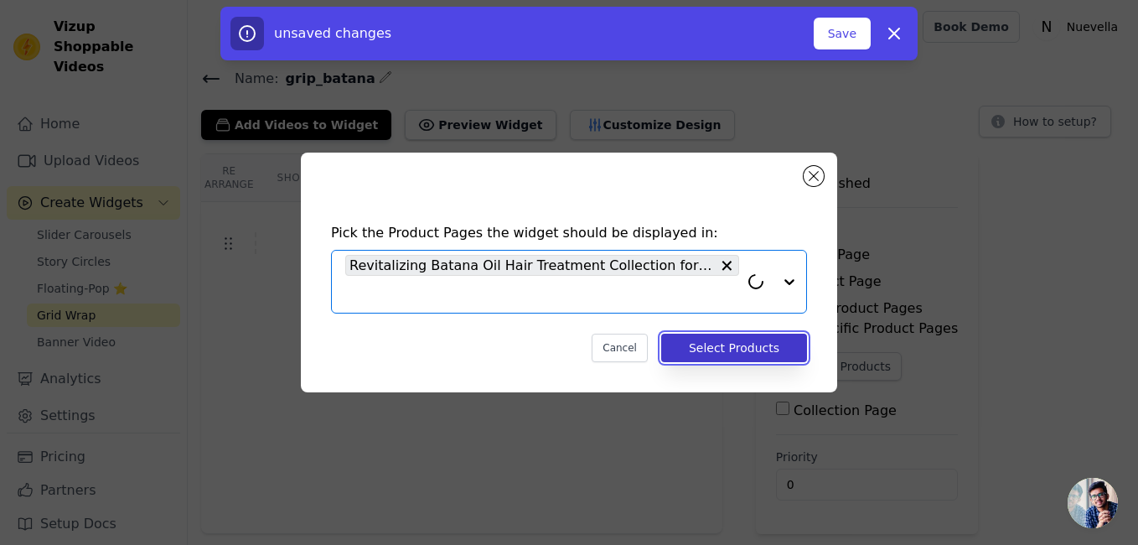
click at [720, 342] on button "Select Products" at bounding box center [734, 347] width 146 height 28
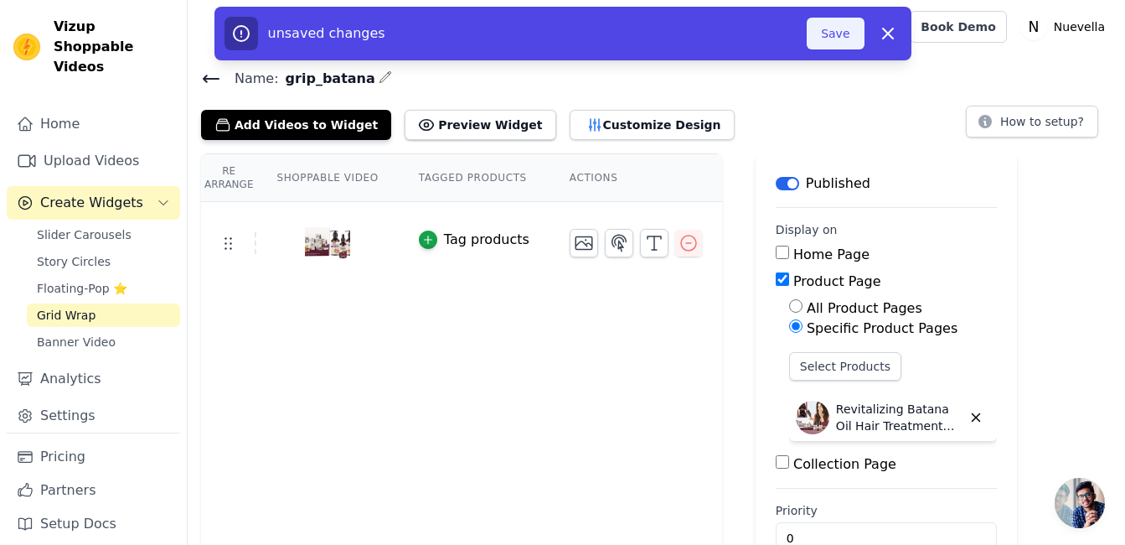
click at [837, 27] on button "Save" at bounding box center [835, 34] width 57 height 32
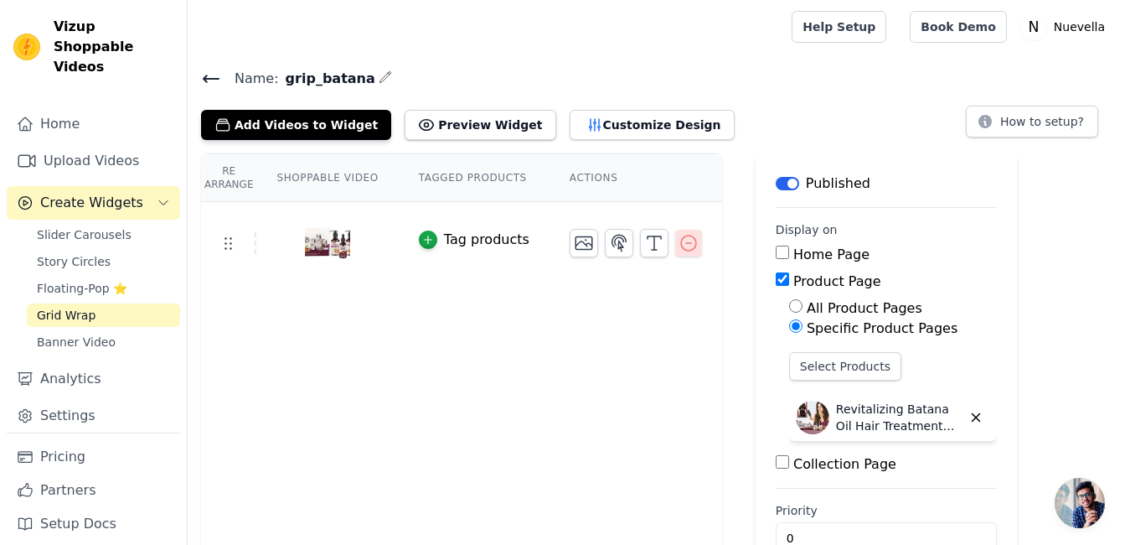
click at [679, 240] on icon "button" at bounding box center [689, 243] width 20 height 20
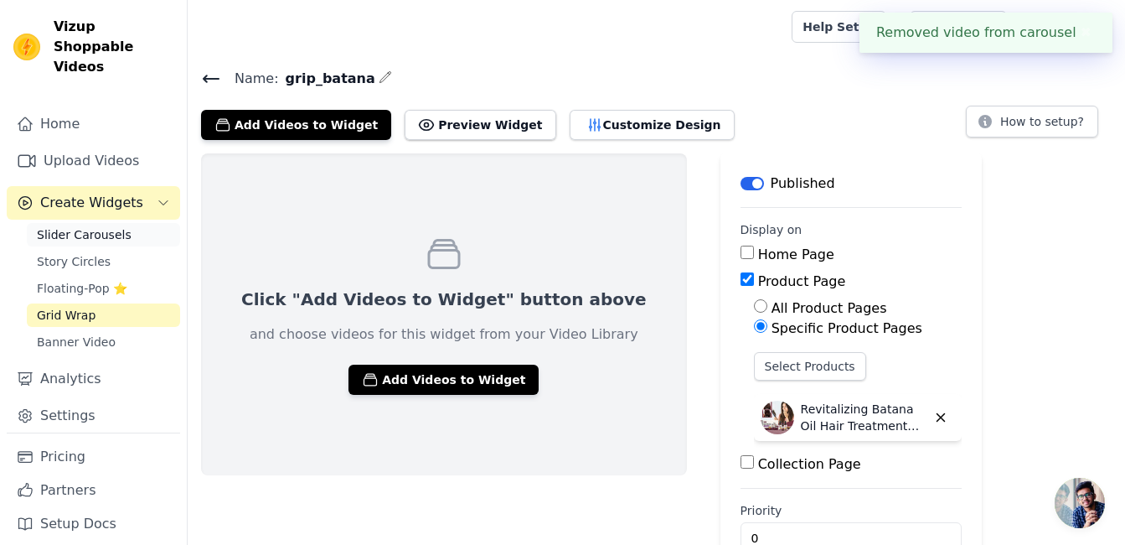
click at [81, 226] on span "Slider Carousels" at bounding box center [84, 234] width 95 height 17
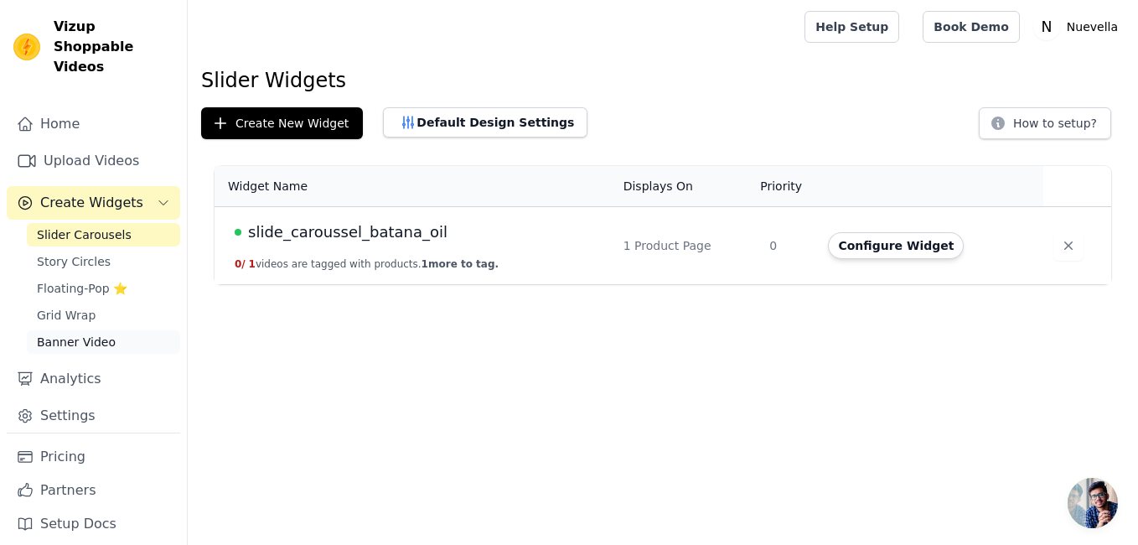
click at [78, 333] on span "Banner Video" at bounding box center [76, 341] width 79 height 17
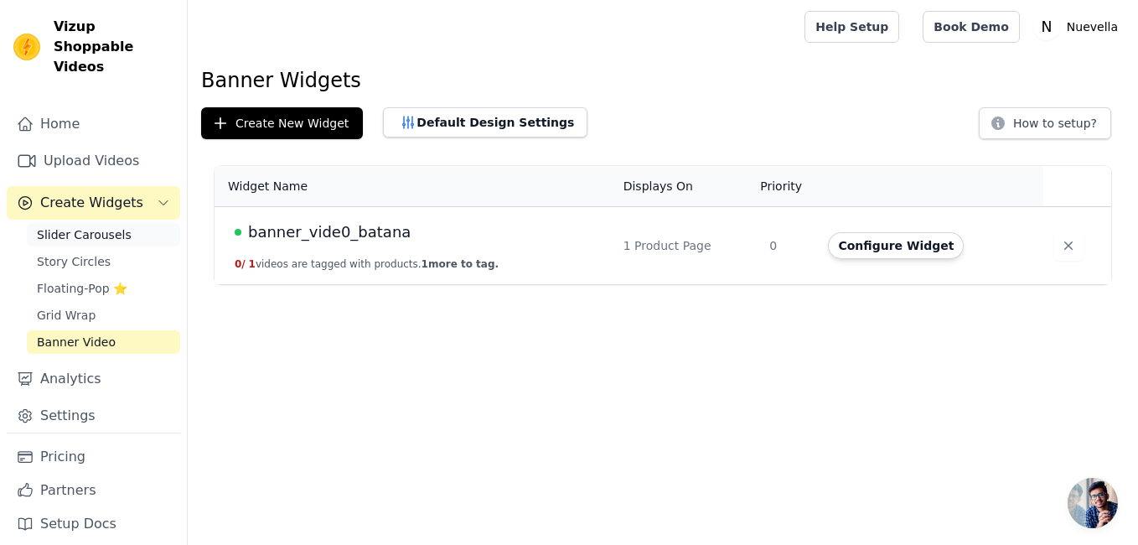
click at [91, 226] on span "Slider Carousels" at bounding box center [84, 234] width 95 height 17
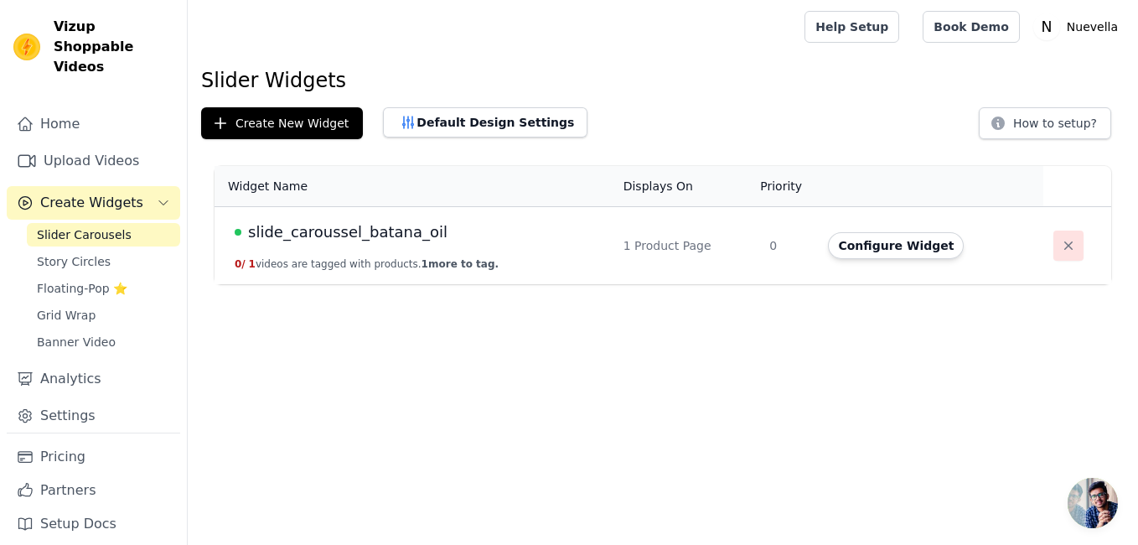
click at [1065, 251] on icon "button" at bounding box center [1068, 245] width 17 height 17
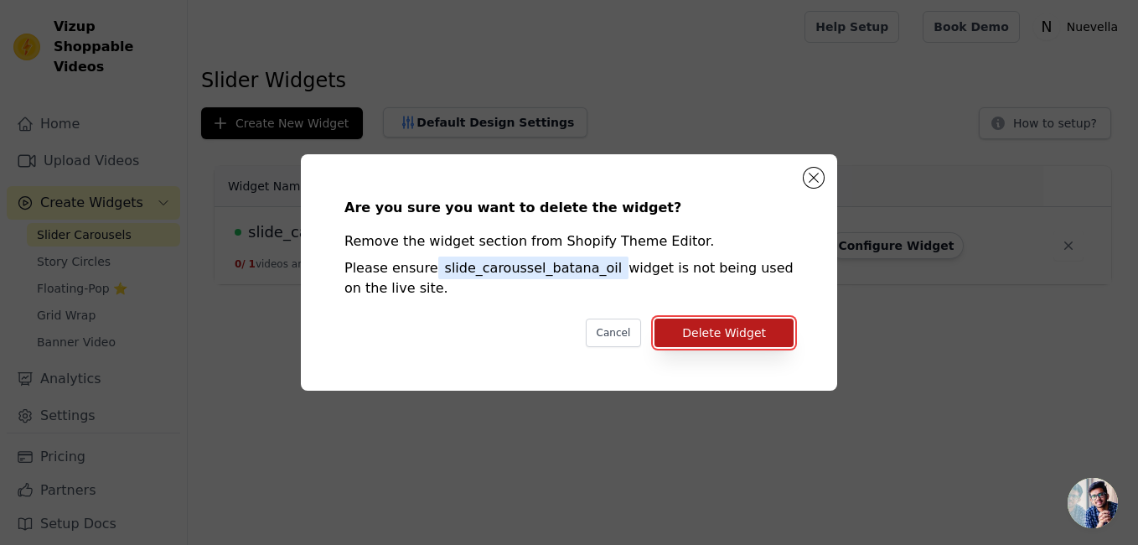
click at [731, 334] on button "Delete Widget" at bounding box center [723, 332] width 139 height 28
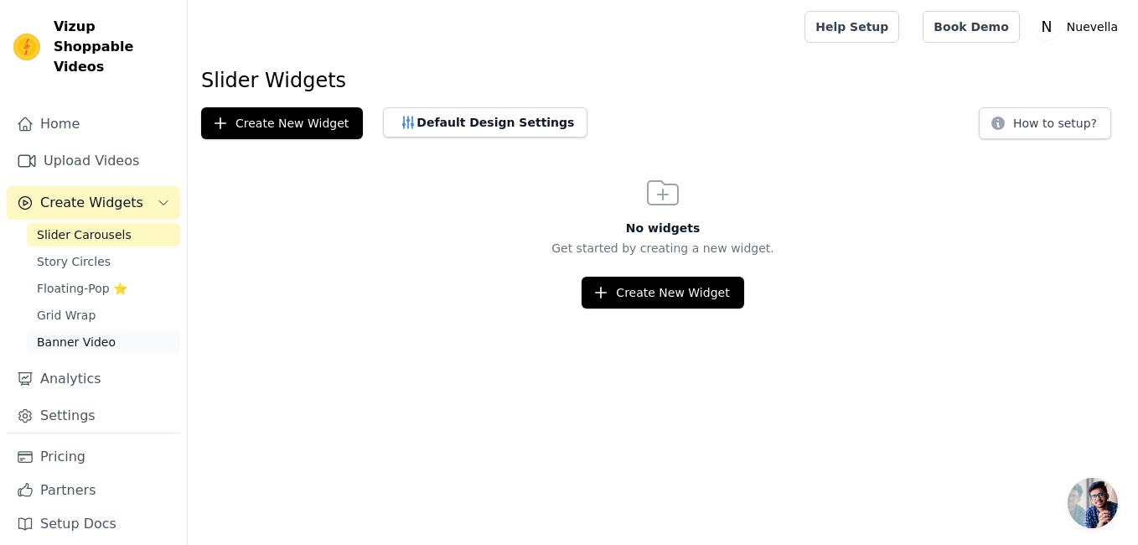
click at [99, 333] on span "Banner Video" at bounding box center [76, 341] width 79 height 17
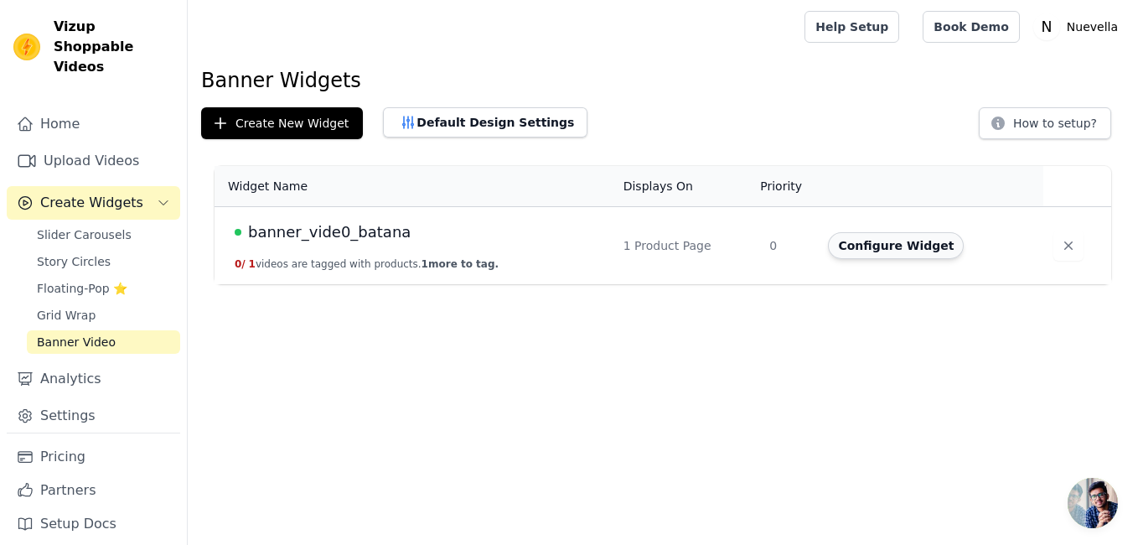
click at [895, 245] on button "Configure Widget" at bounding box center [896, 245] width 136 height 27
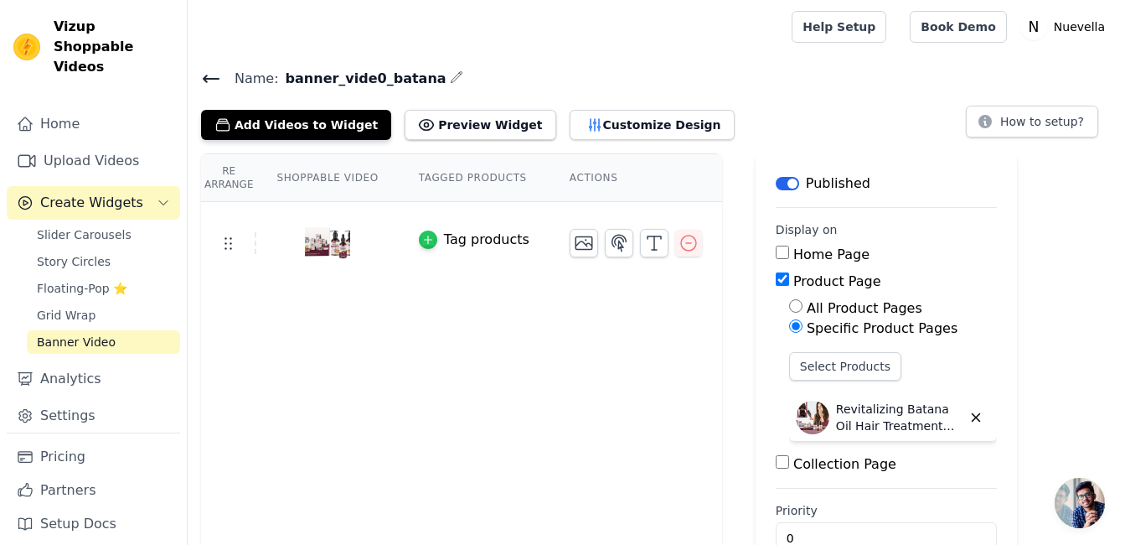
click at [422, 240] on icon "button" at bounding box center [428, 240] width 12 height 12
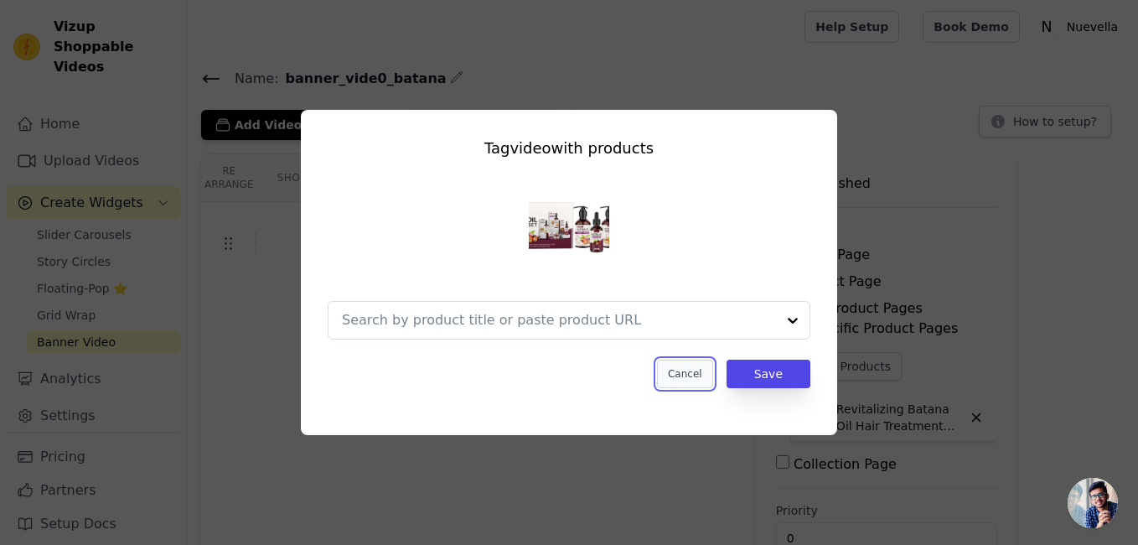
click at [705, 381] on button "Cancel" at bounding box center [685, 373] width 56 height 28
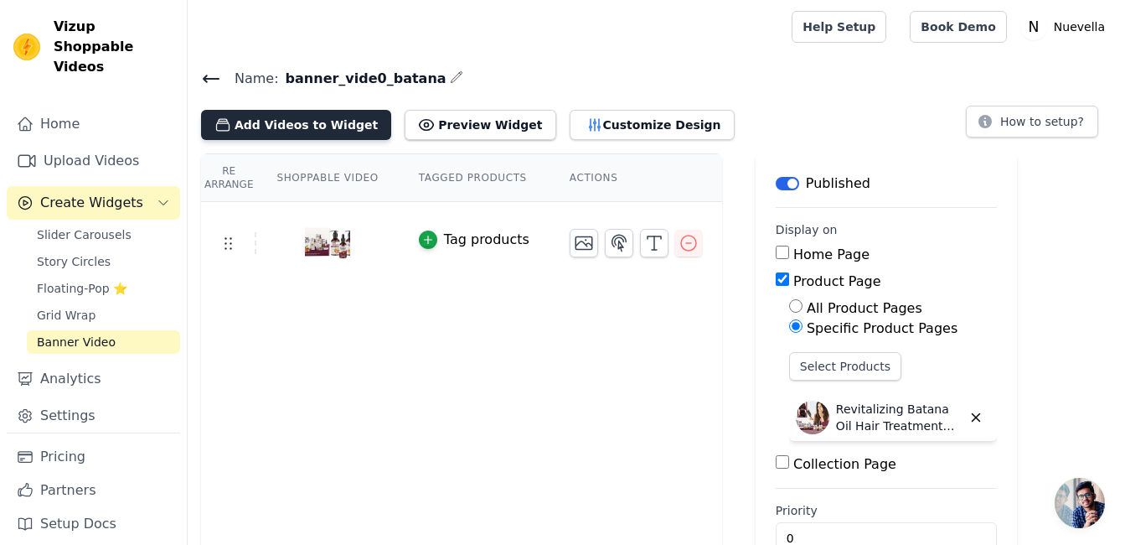
click at [307, 127] on button "Add Videos to Widget" at bounding box center [296, 125] width 190 height 30
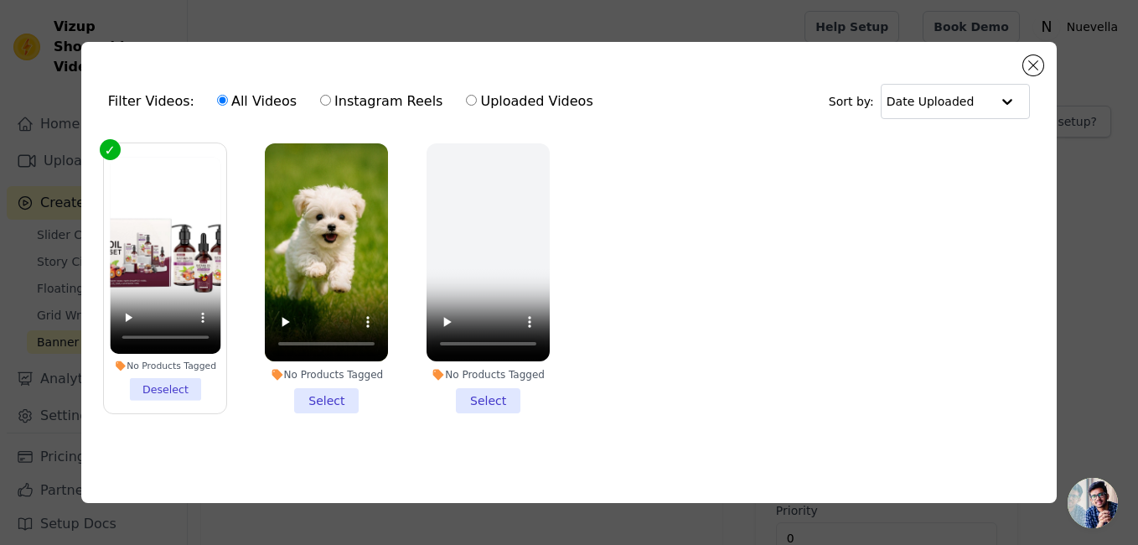
click at [337, 395] on li "No Products Tagged Select" at bounding box center [326, 278] width 123 height 271
click at [0, 0] on input "No Products Tagged Select" at bounding box center [0, 0] width 0 height 0
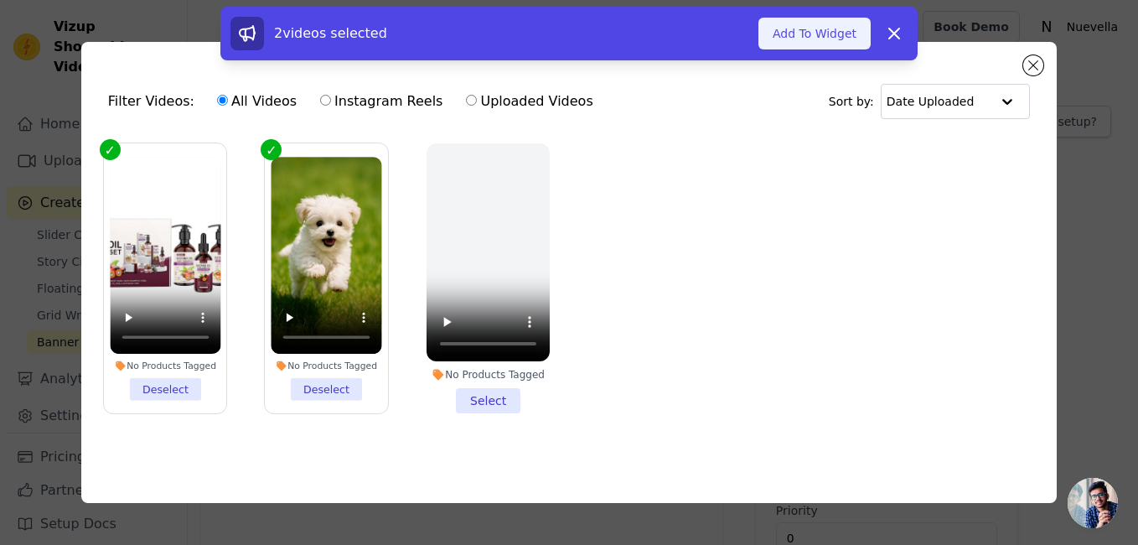
click at [844, 38] on button "Add To Widget" at bounding box center [814, 34] width 112 height 32
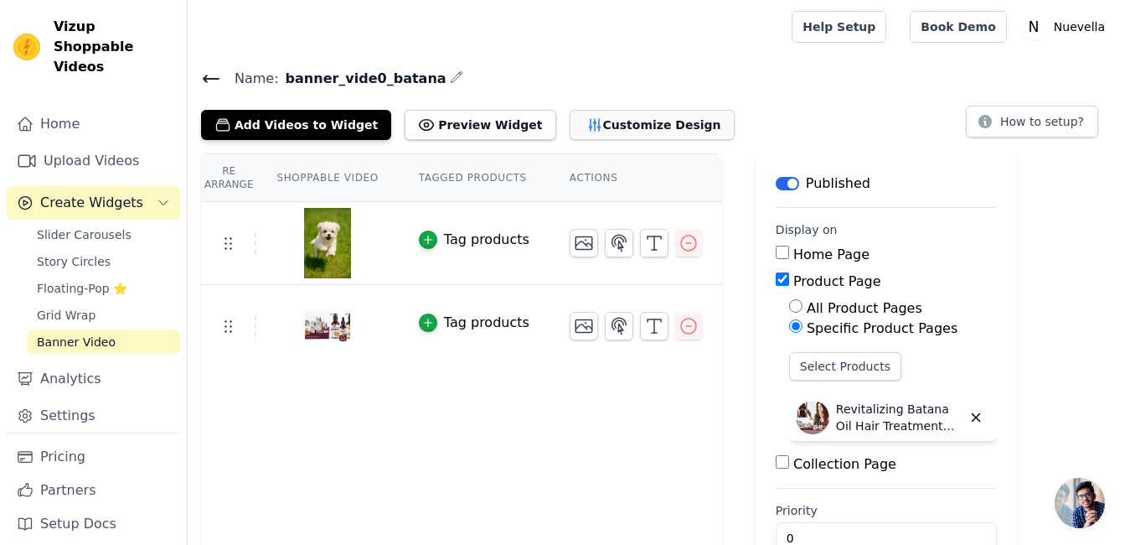
click at [585, 129] on button "Customize Design" at bounding box center [652, 125] width 165 height 30
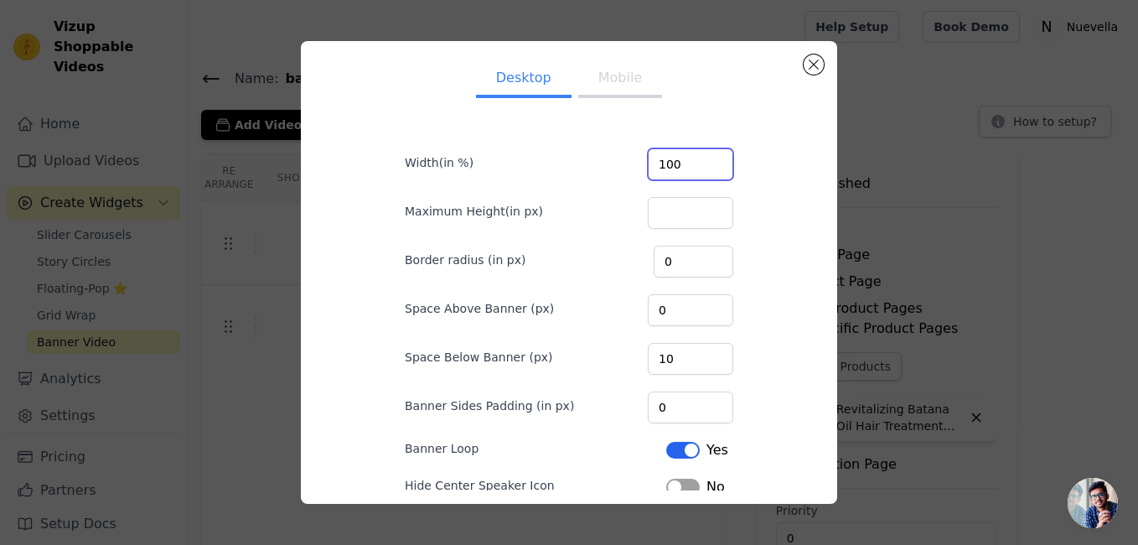
drag, startPoint x: 668, startPoint y: 163, endPoint x: 623, endPoint y: 163, distance: 45.2
click at [623, 163] on div "Width(in %) 100" at bounding box center [569, 162] width 328 height 35
type input "50"
click at [612, 71] on button "Mobile" at bounding box center [620, 79] width 84 height 37
drag, startPoint x: 641, startPoint y: 163, endPoint x: 624, endPoint y: 163, distance: 16.8
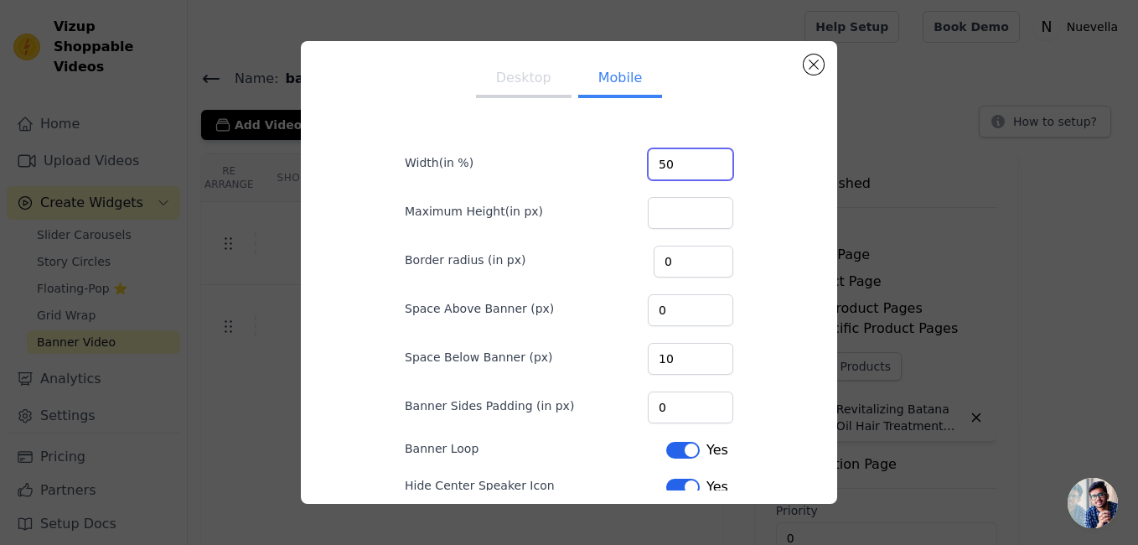
click at [624, 163] on div "Width(in %) 50" at bounding box center [569, 162] width 328 height 35
type input "75"
click at [514, 85] on button "Desktop" at bounding box center [524, 79] width 96 height 37
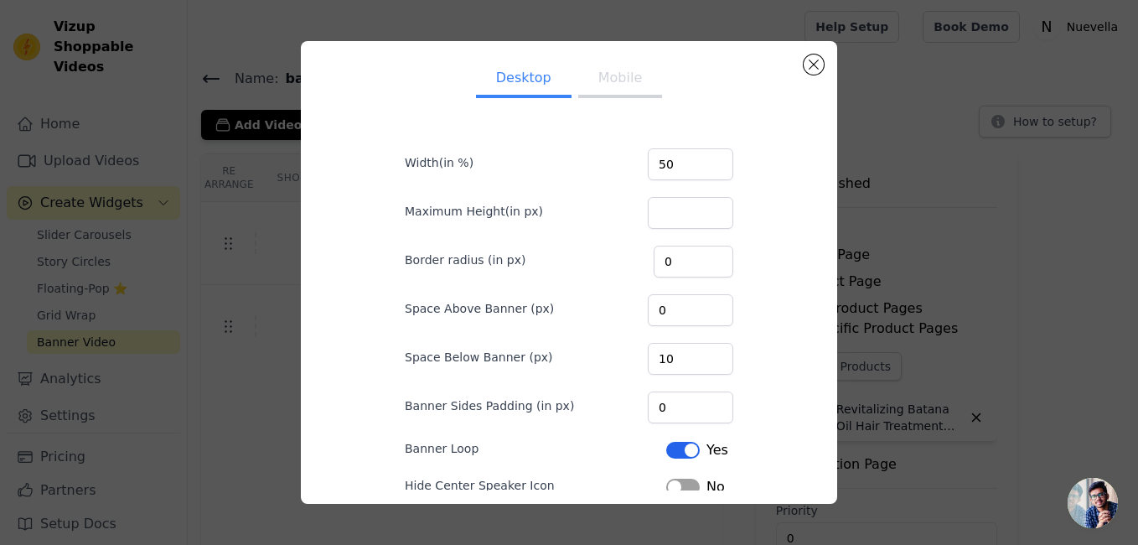
click at [601, 80] on button "Mobile" at bounding box center [620, 79] width 84 height 37
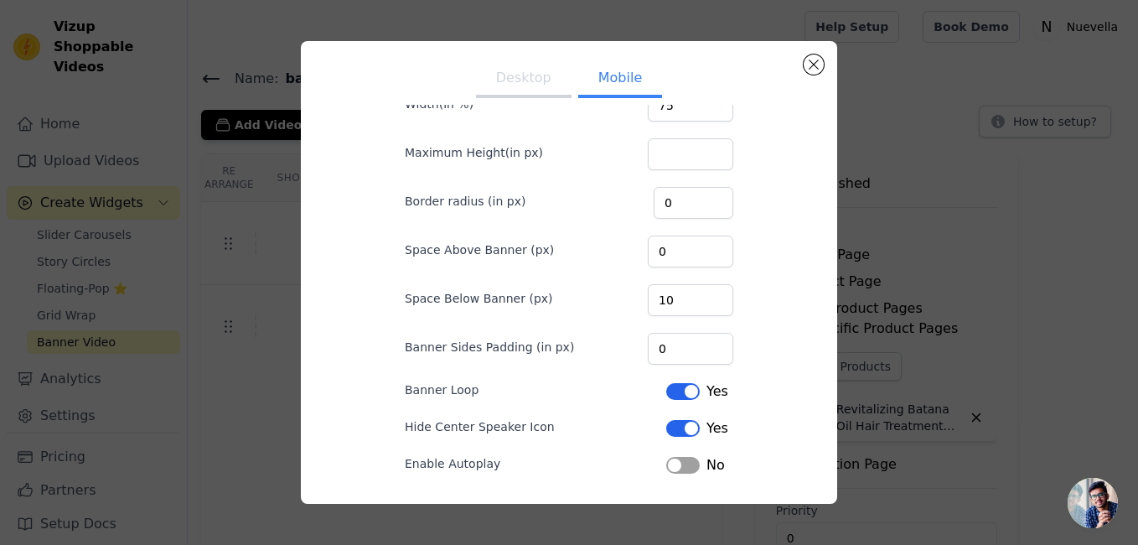
scroll to position [119, 0]
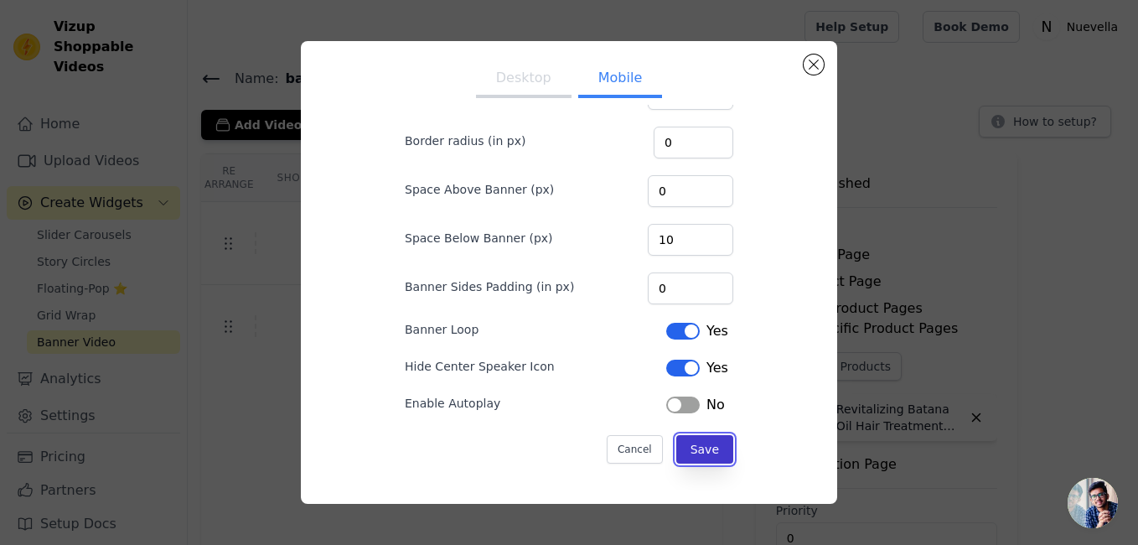
click at [689, 451] on button "Save" at bounding box center [704, 449] width 57 height 28
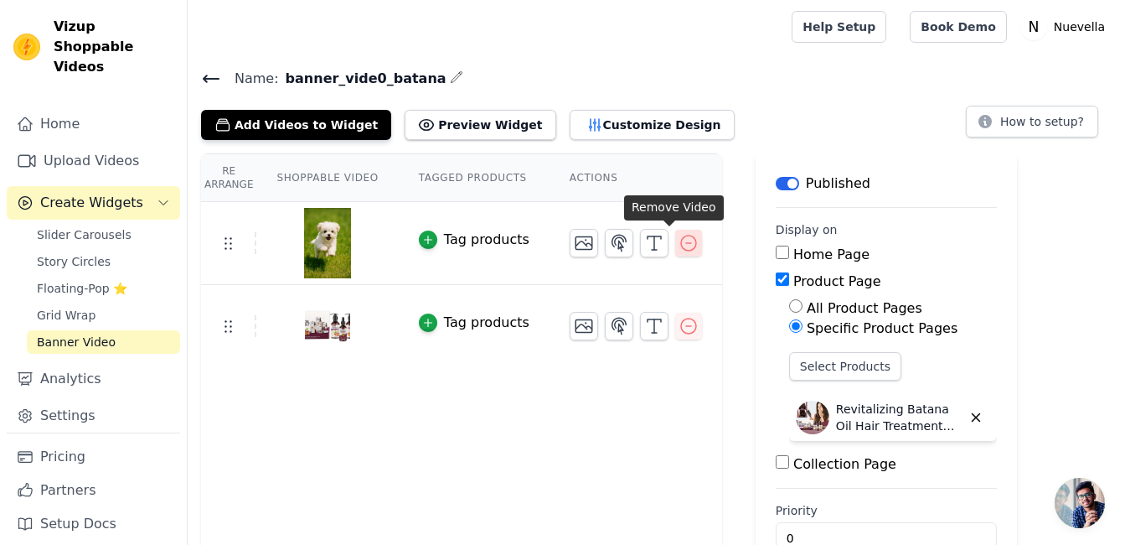
click at [679, 240] on icon "button" at bounding box center [689, 243] width 20 height 20
click at [679, 243] on icon "button" at bounding box center [689, 243] width 20 height 20
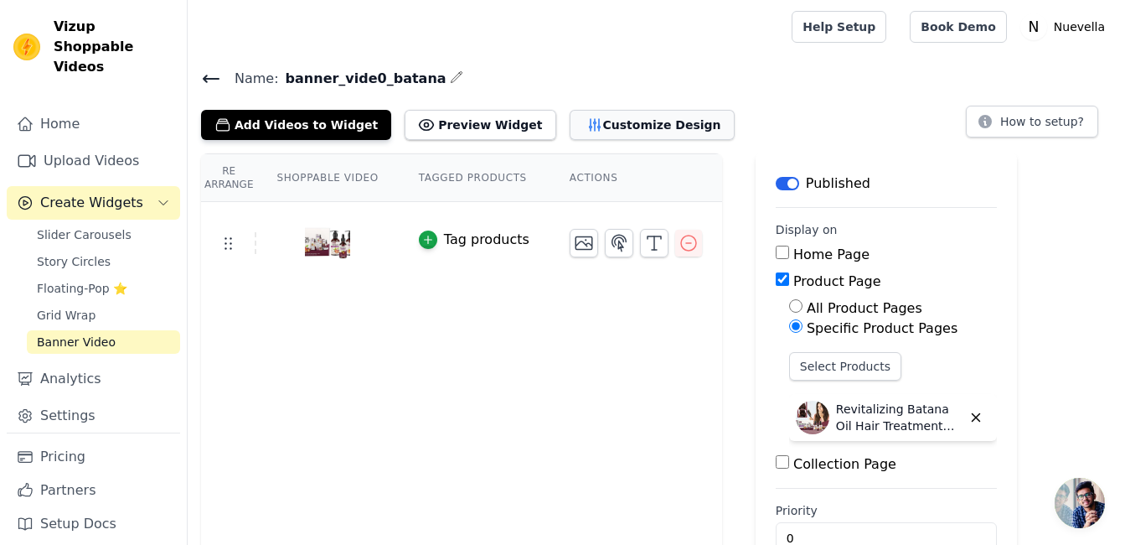
click at [613, 132] on button "Customize Design" at bounding box center [652, 125] width 165 height 30
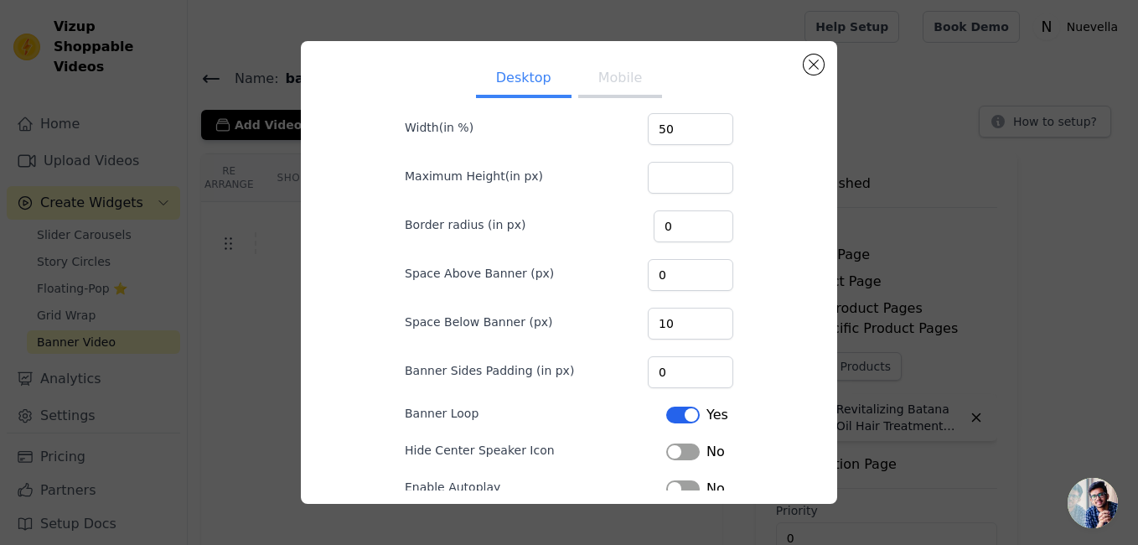
scroll to position [0, 0]
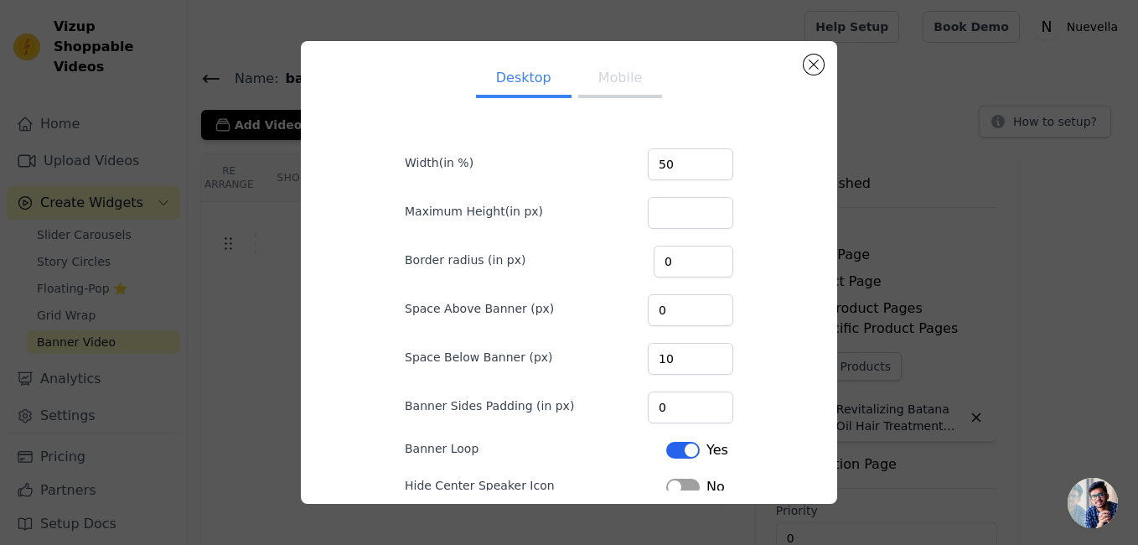
click at [596, 97] on button "Mobile" at bounding box center [620, 79] width 84 height 37
click at [818, 61] on button "Close modal" at bounding box center [813, 64] width 20 height 20
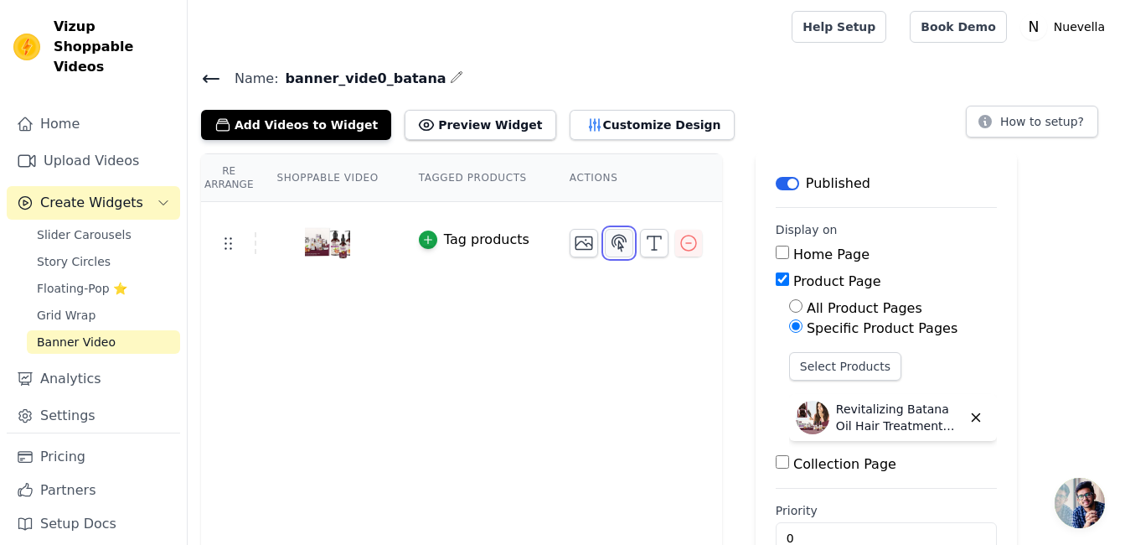
click at [609, 243] on icon "button" at bounding box center [619, 243] width 20 height 20
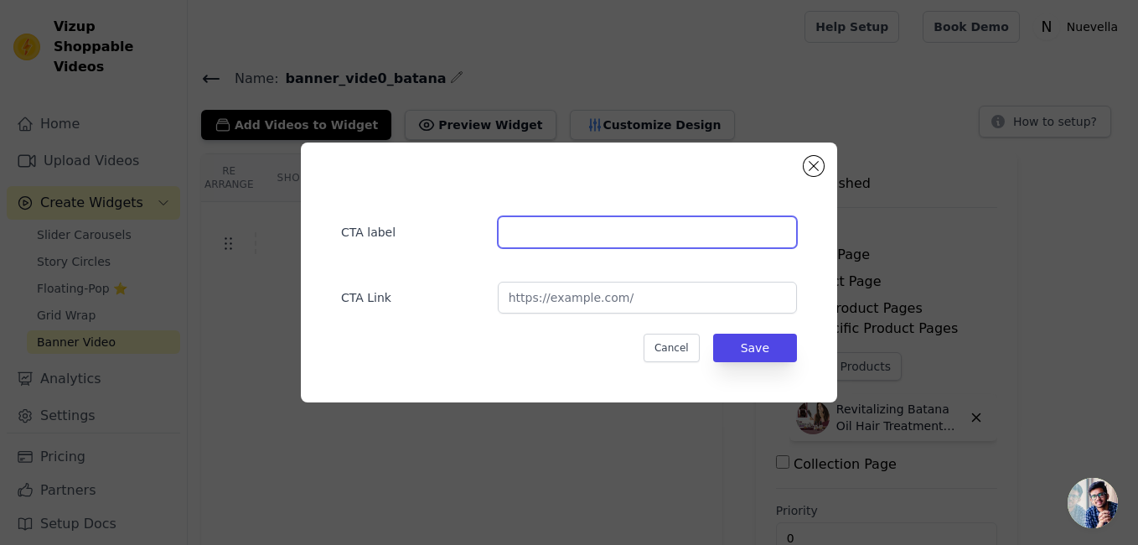
click at [602, 230] on input "text" at bounding box center [647, 232] width 299 height 32
type input "SHOP"
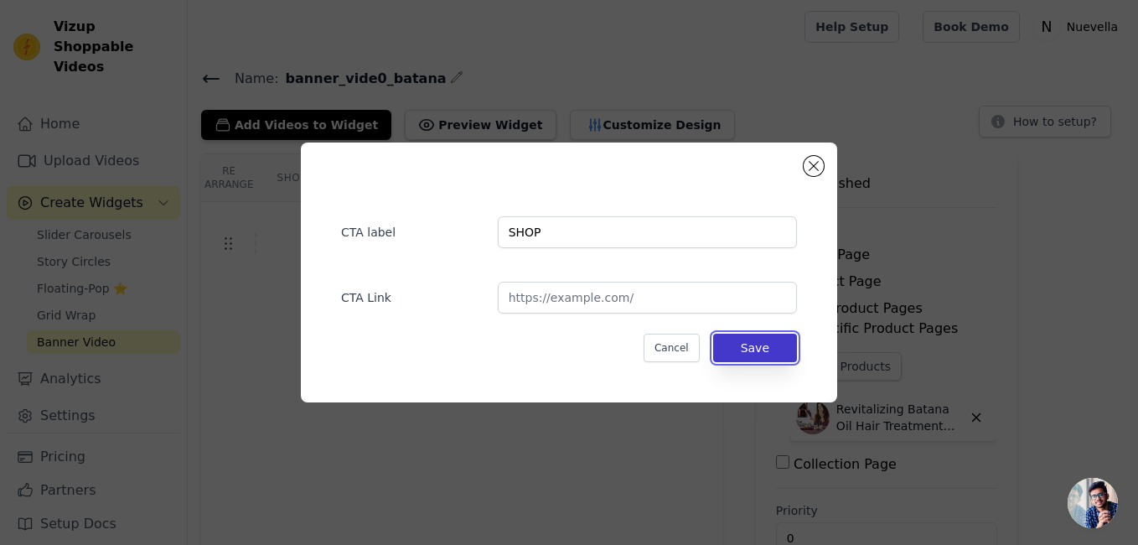
click at [752, 350] on button "Save" at bounding box center [755, 347] width 84 height 28
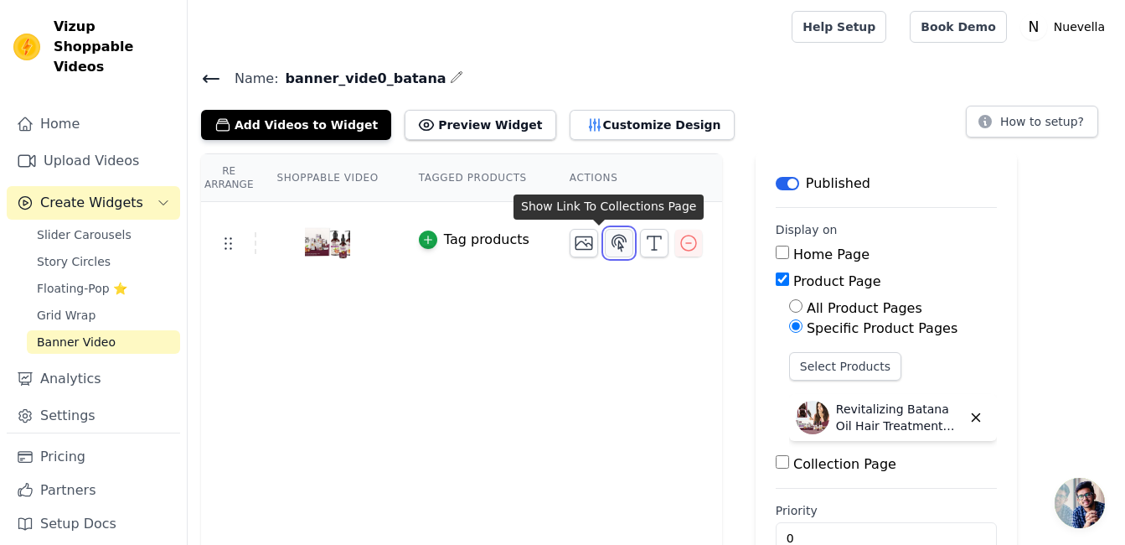
click at [609, 245] on icon "button" at bounding box center [619, 243] width 20 height 20
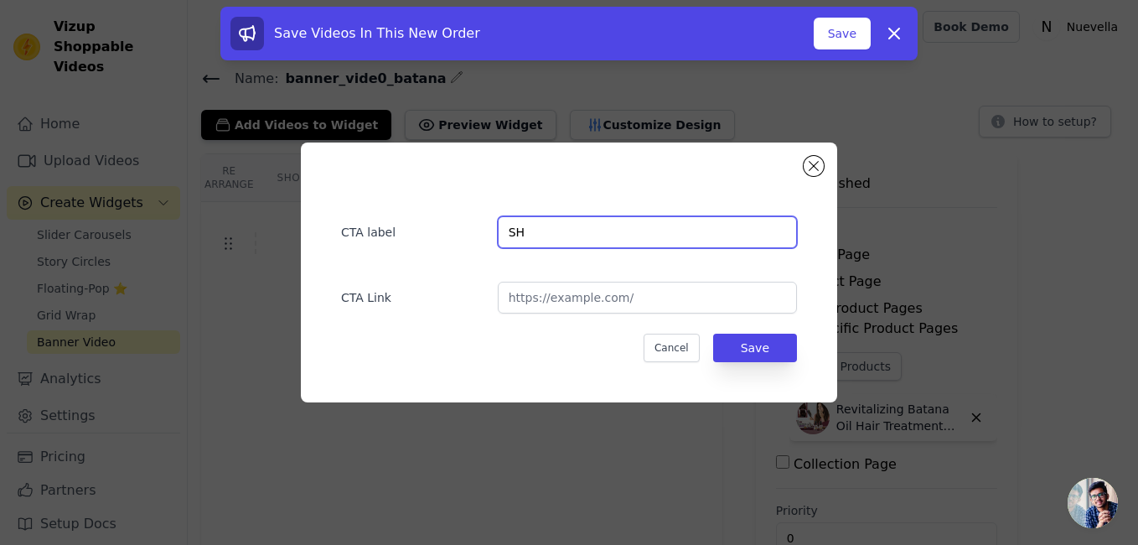
type input "S"
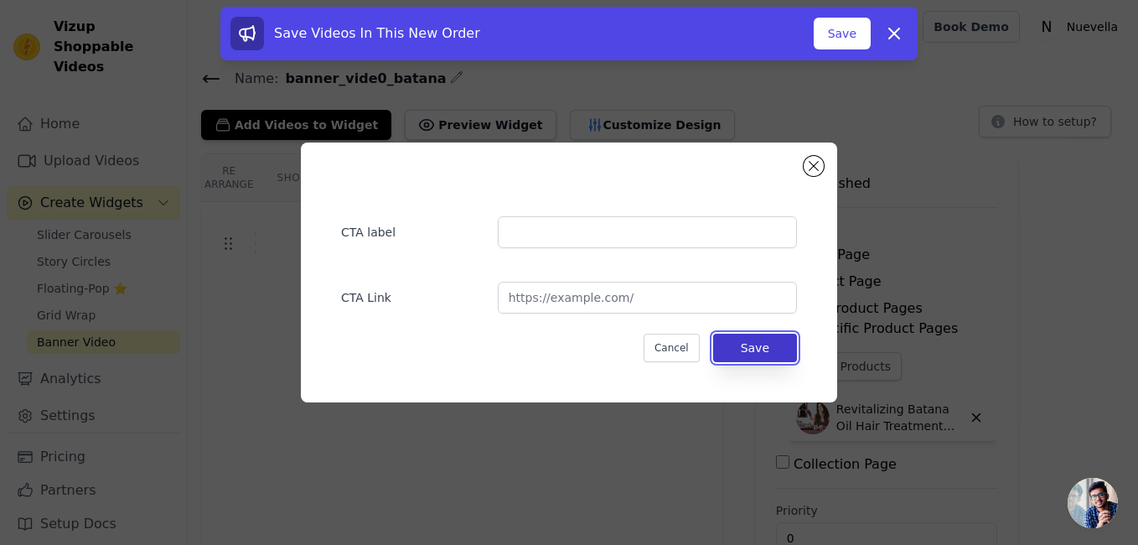
click at [772, 349] on button "Save" at bounding box center [755, 347] width 84 height 28
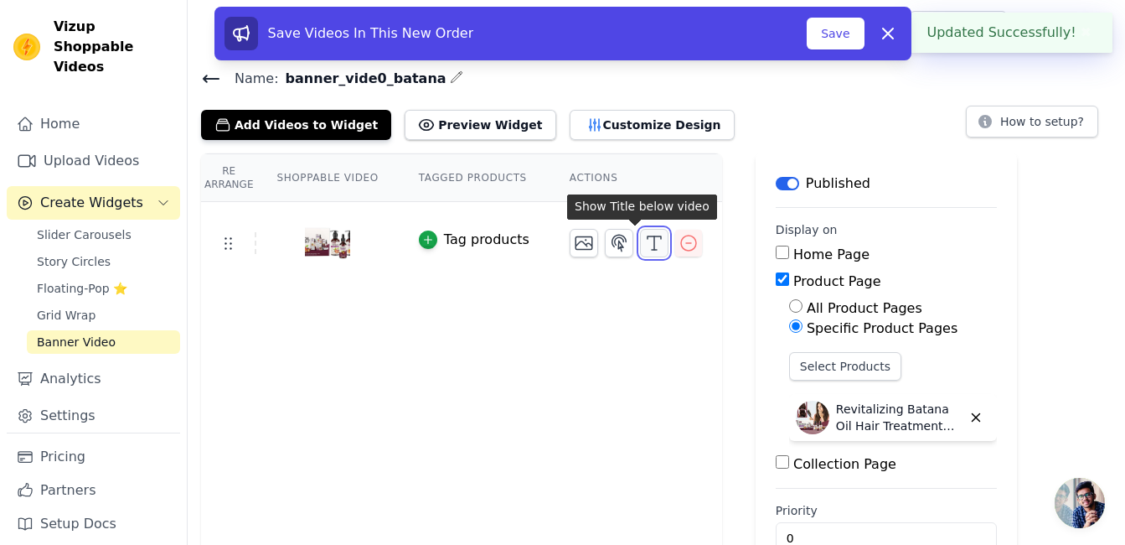
click at [644, 242] on icon "button" at bounding box center [654, 243] width 20 height 20
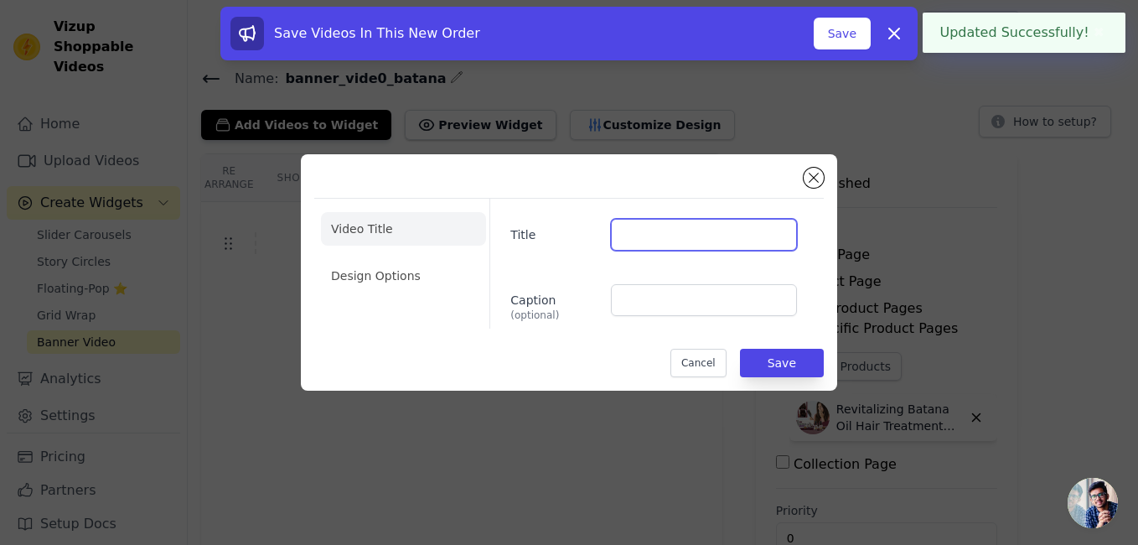
click at [657, 236] on input "Title" at bounding box center [704, 235] width 186 height 32
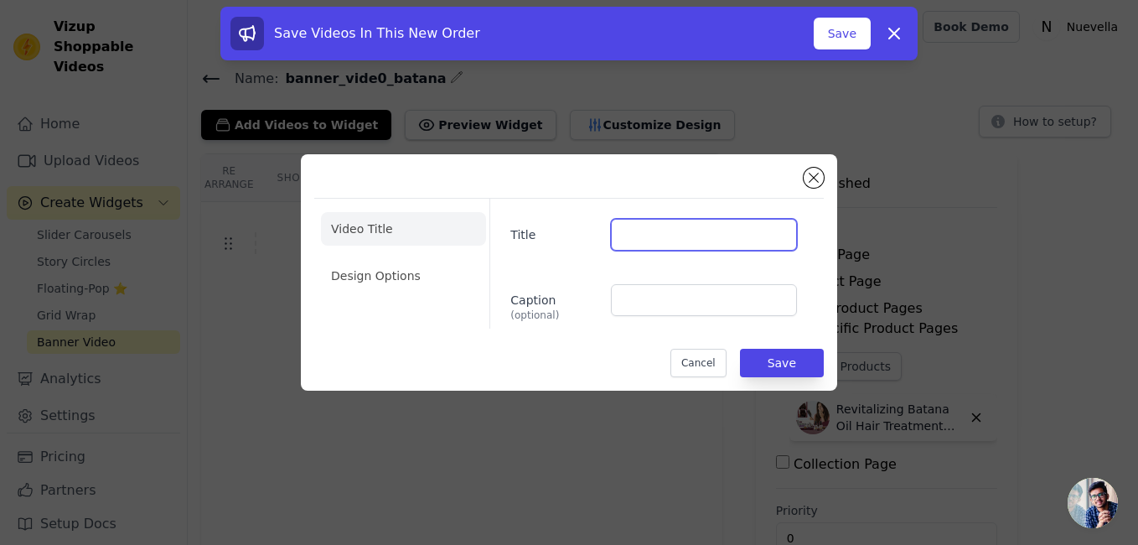
paste input "Revitalizing Batana Oil Hair Treatment Collection for Restoration"
type input "Revitalizing Batana Oil Hair Treatment Collection for Restoration"
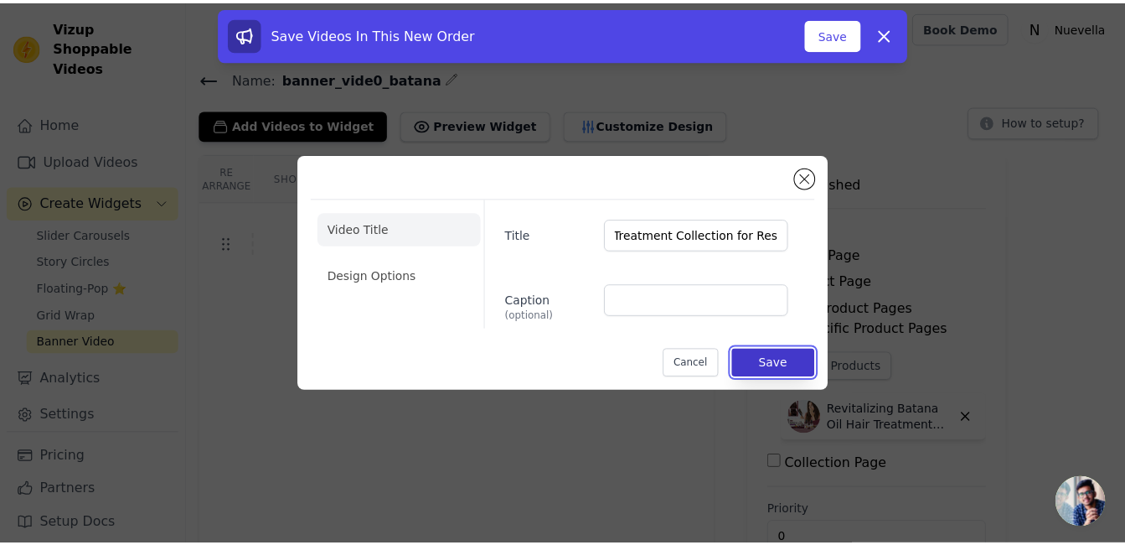
scroll to position [0, 0]
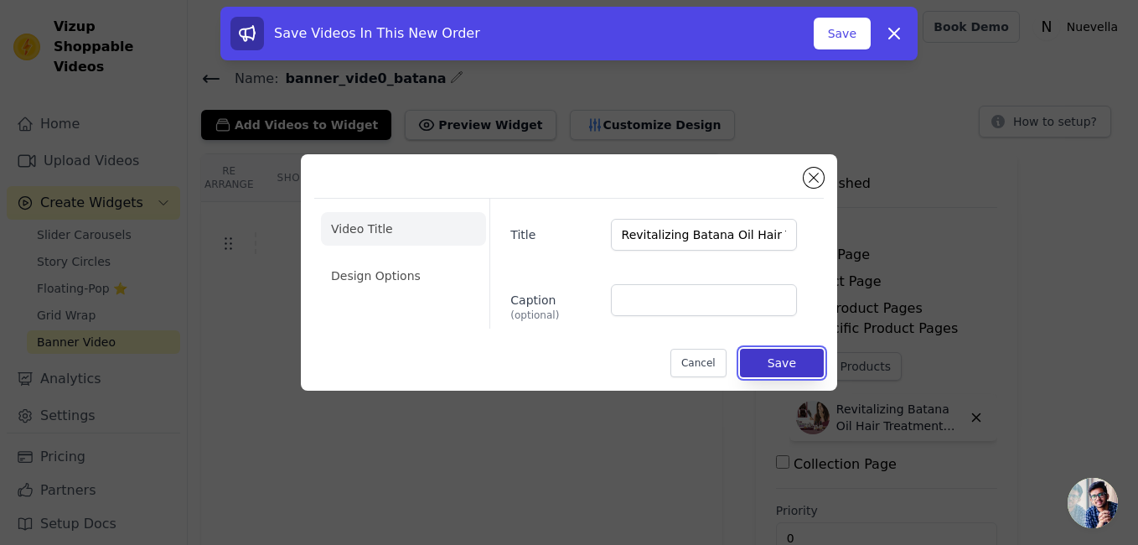
click at [777, 363] on button "Save" at bounding box center [782, 363] width 84 height 28
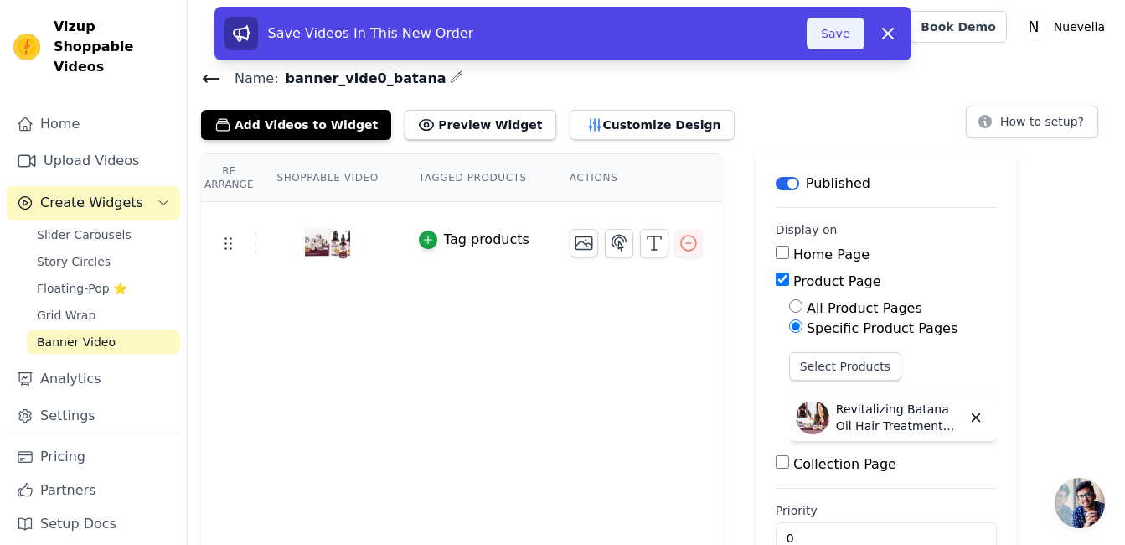
click at [841, 39] on button "Save" at bounding box center [835, 34] width 57 height 32
